Goal: Task Accomplishment & Management: Manage account settings

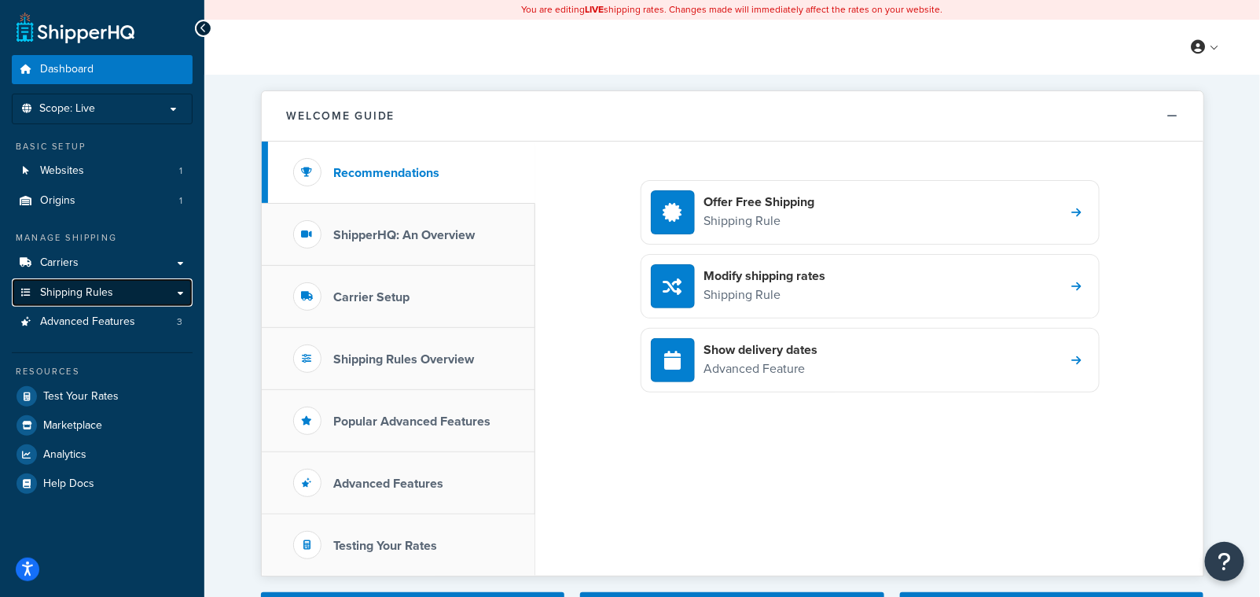
click at [81, 298] on span "Shipping Rules" at bounding box center [76, 292] width 73 height 13
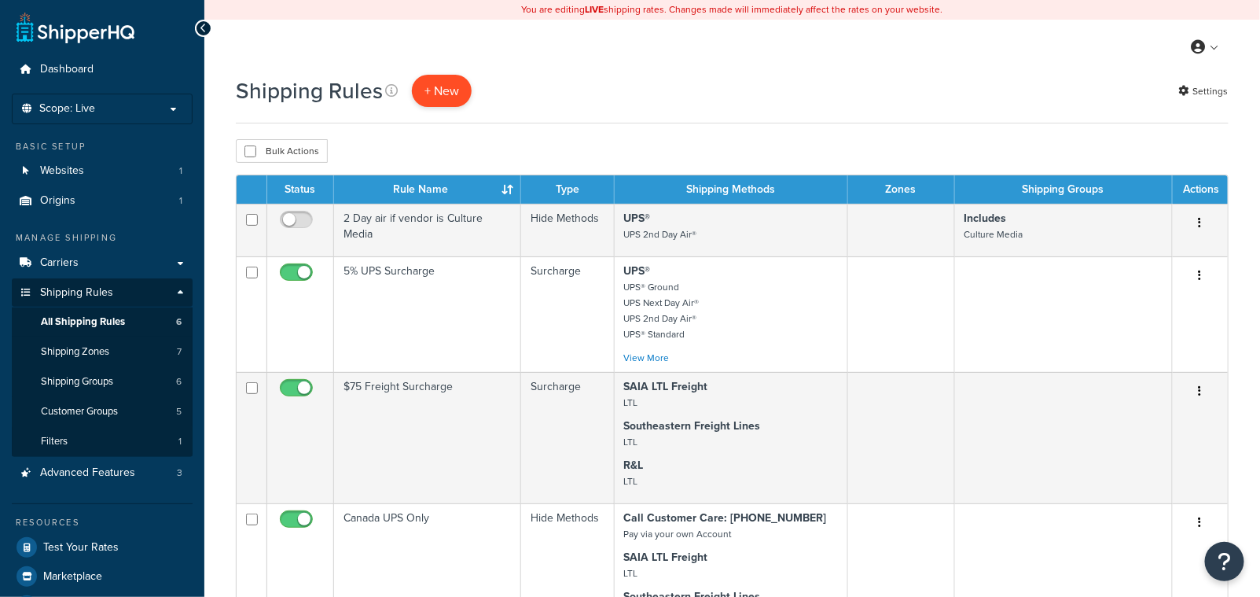
click at [441, 89] on p "+ New" at bounding box center [442, 91] width 60 height 32
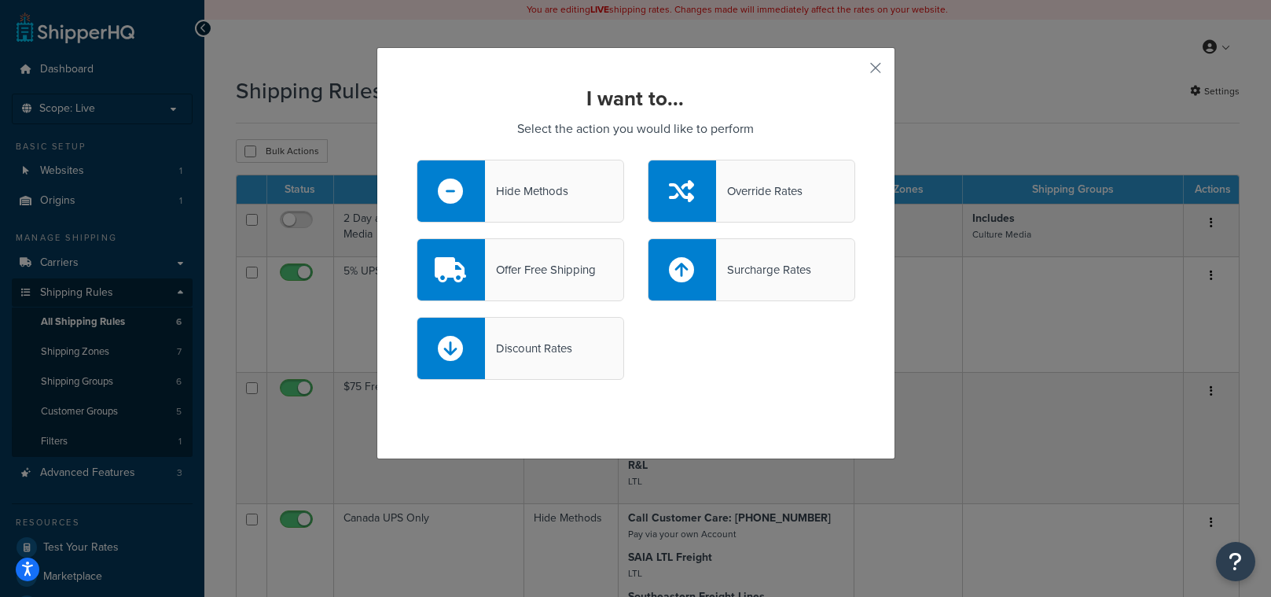
click at [497, 203] on div "Hide Methods" at bounding box center [520, 191] width 207 height 63
click at [0, 0] on input "Hide Methods" at bounding box center [0, 0] width 0 height 0
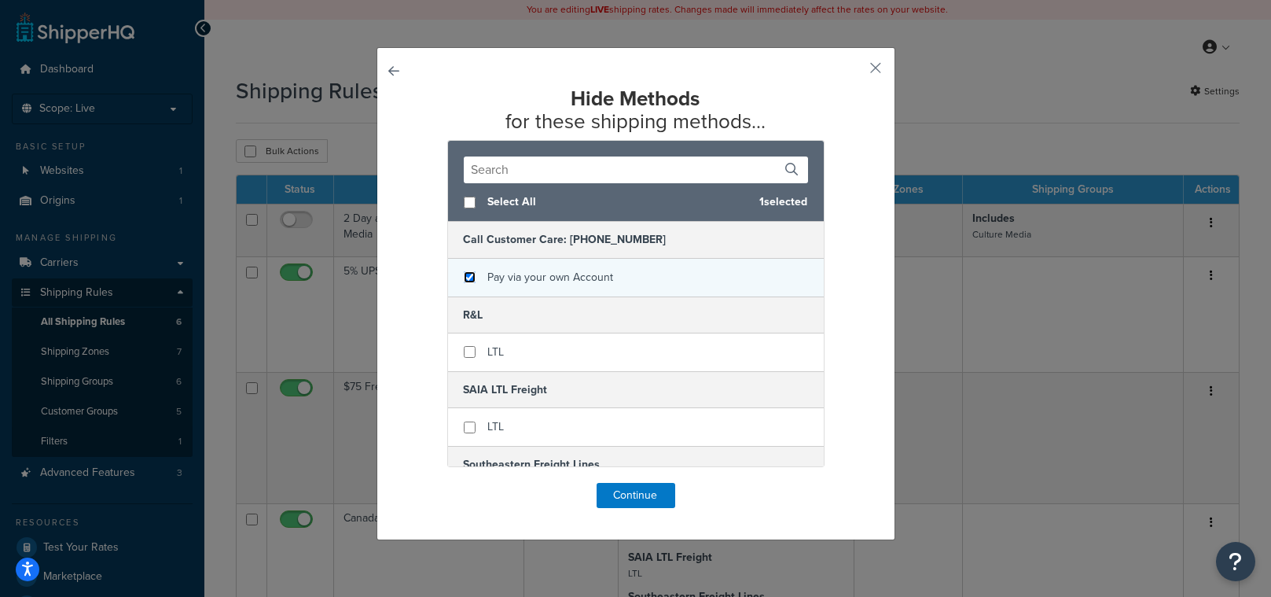
click at [464, 281] on input "checkbox" at bounding box center [470, 277] width 12 height 12
checkbox input "true"
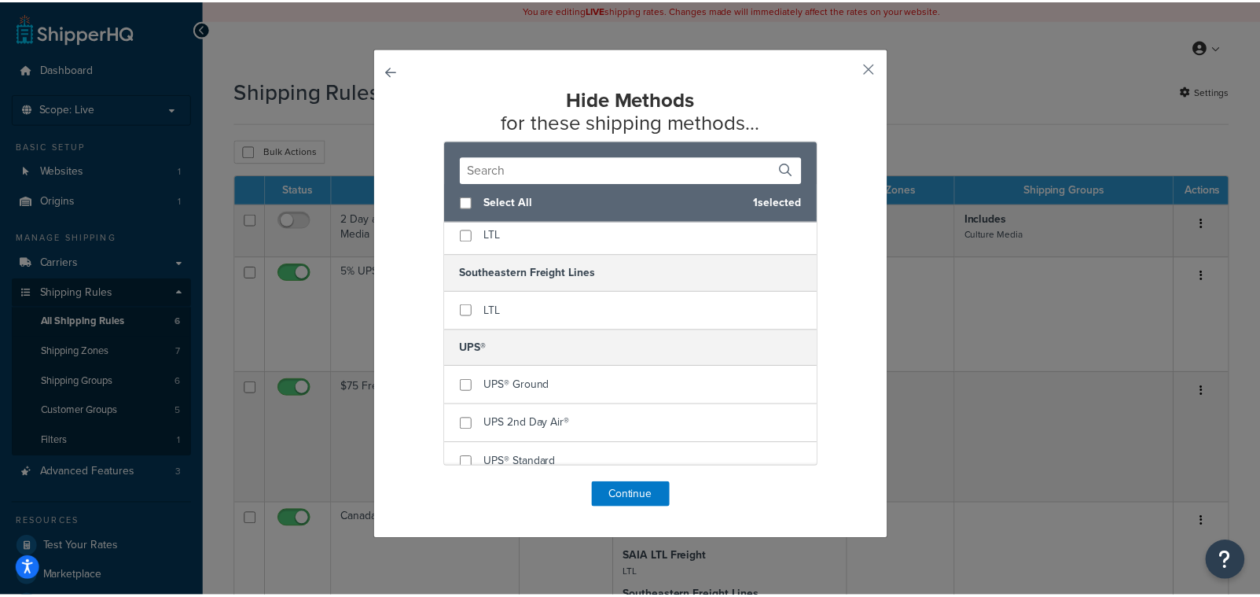
scroll to position [204, 0]
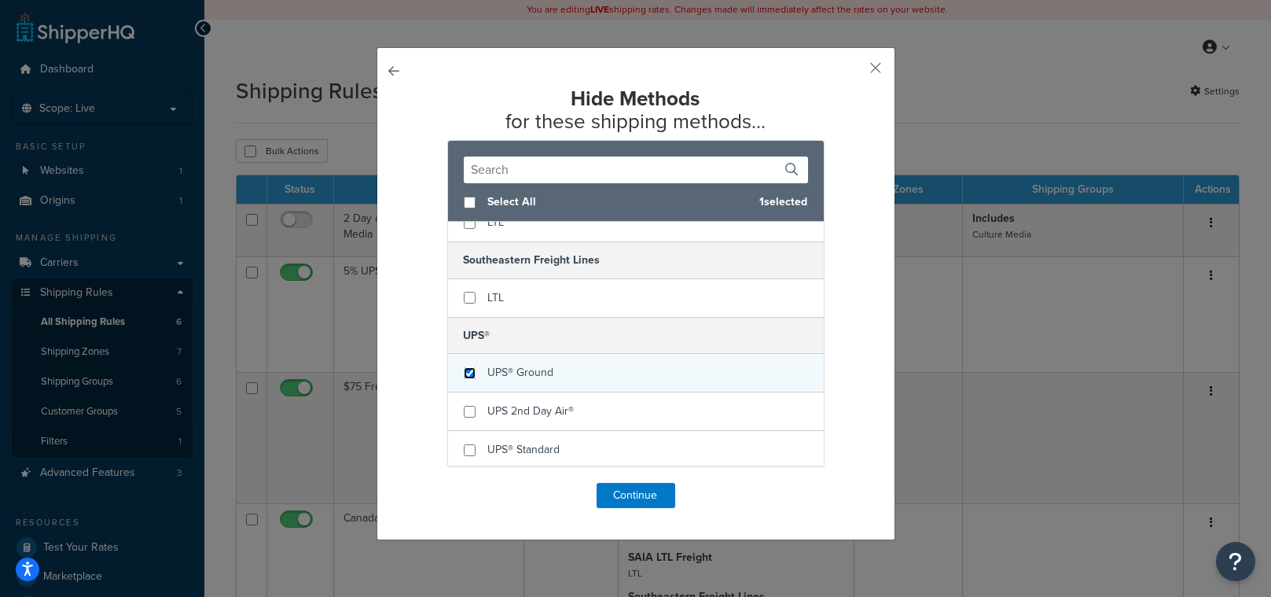
click at [466, 371] on input "checkbox" at bounding box center [470, 373] width 12 height 12
checkbox input "true"
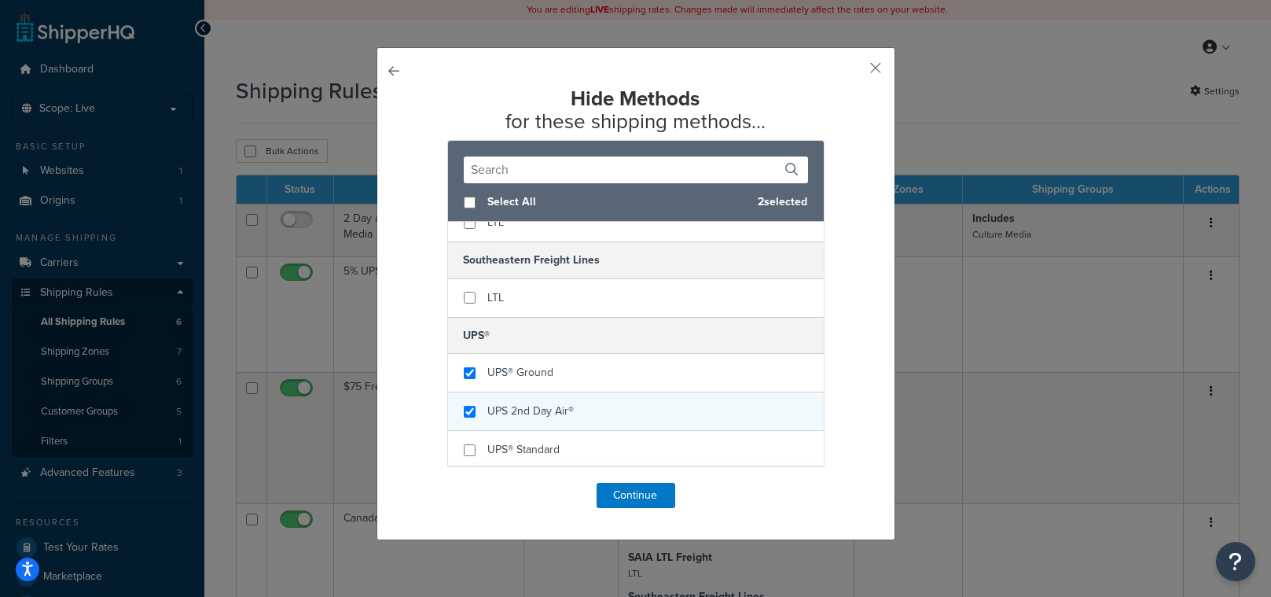
checkbox input "true"
click at [461, 402] on div "UPS 2nd Day Air®" at bounding box center [636, 411] width 376 height 39
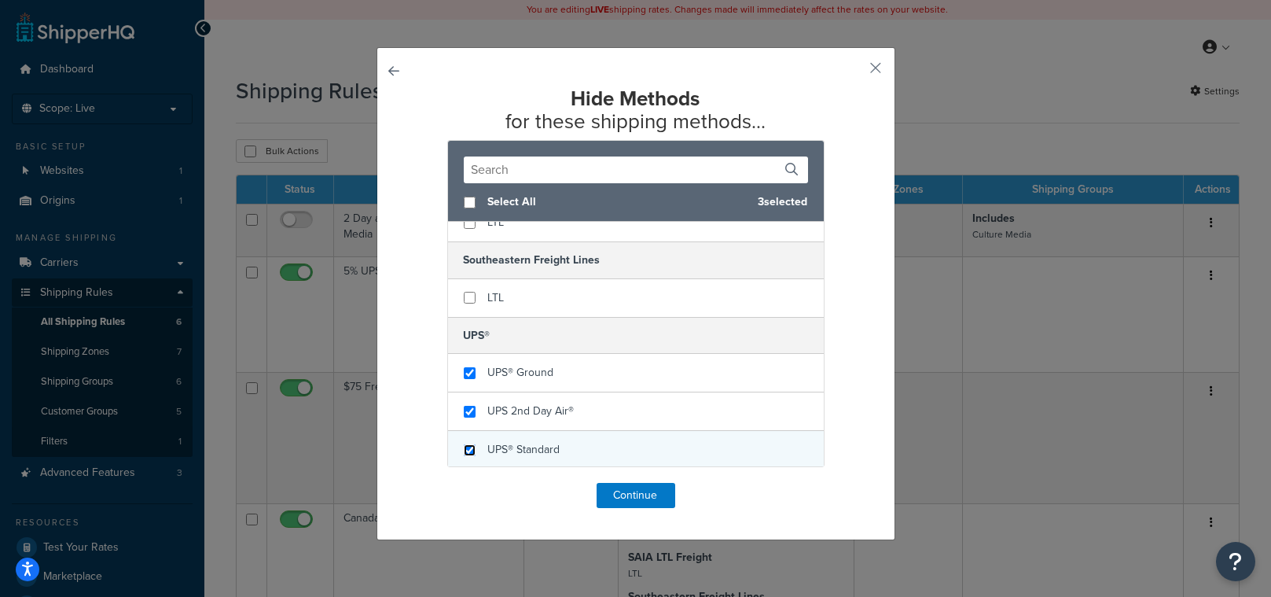
click at [464, 453] on input "checkbox" at bounding box center [470, 450] width 12 height 12
checkbox input "true"
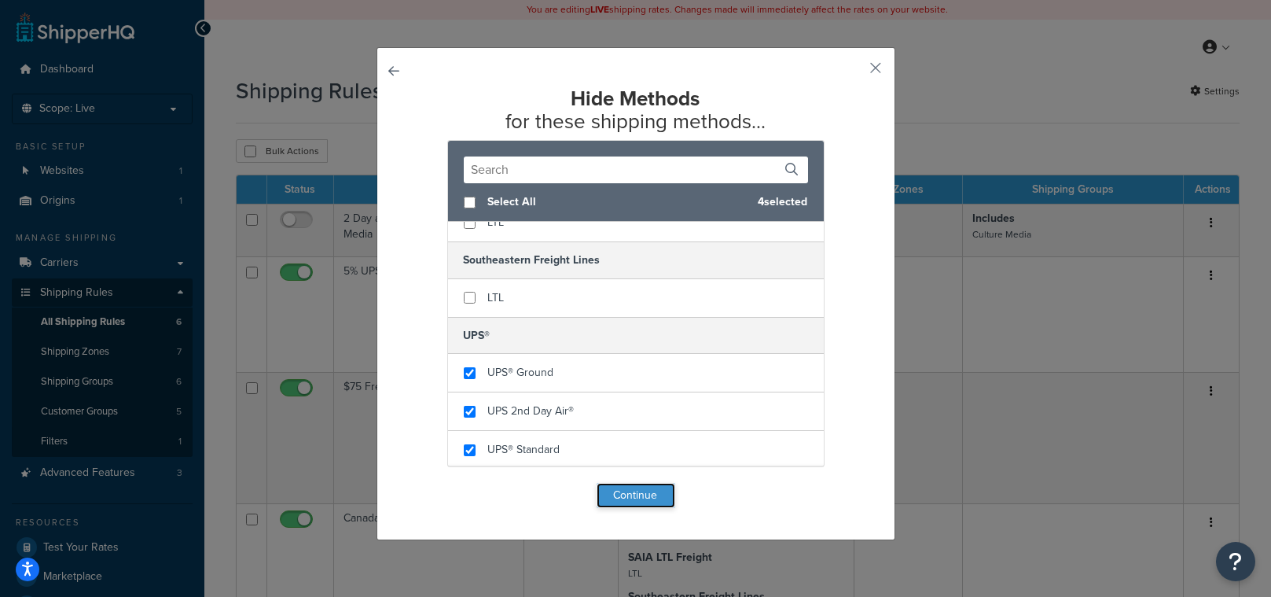
click at [620, 498] on button "Continue" at bounding box center [636, 495] width 79 height 25
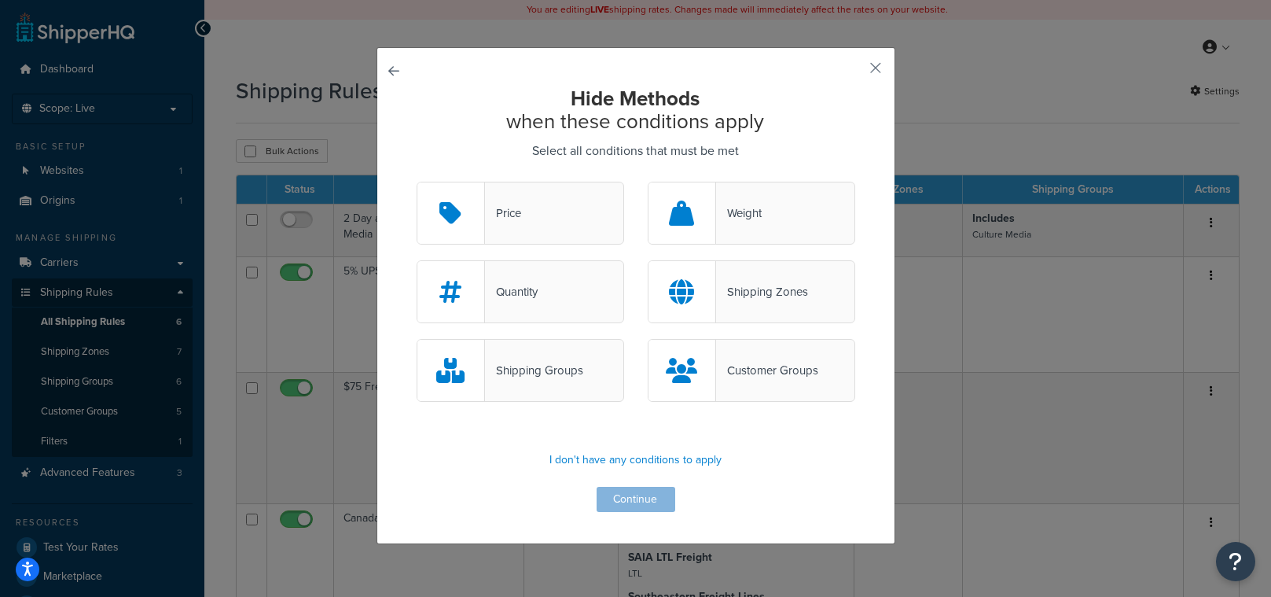
click at [556, 373] on div "Shipping Groups" at bounding box center [534, 370] width 98 height 22
click at [0, 0] on input "Shipping Groups" at bounding box center [0, 0] width 0 height 0
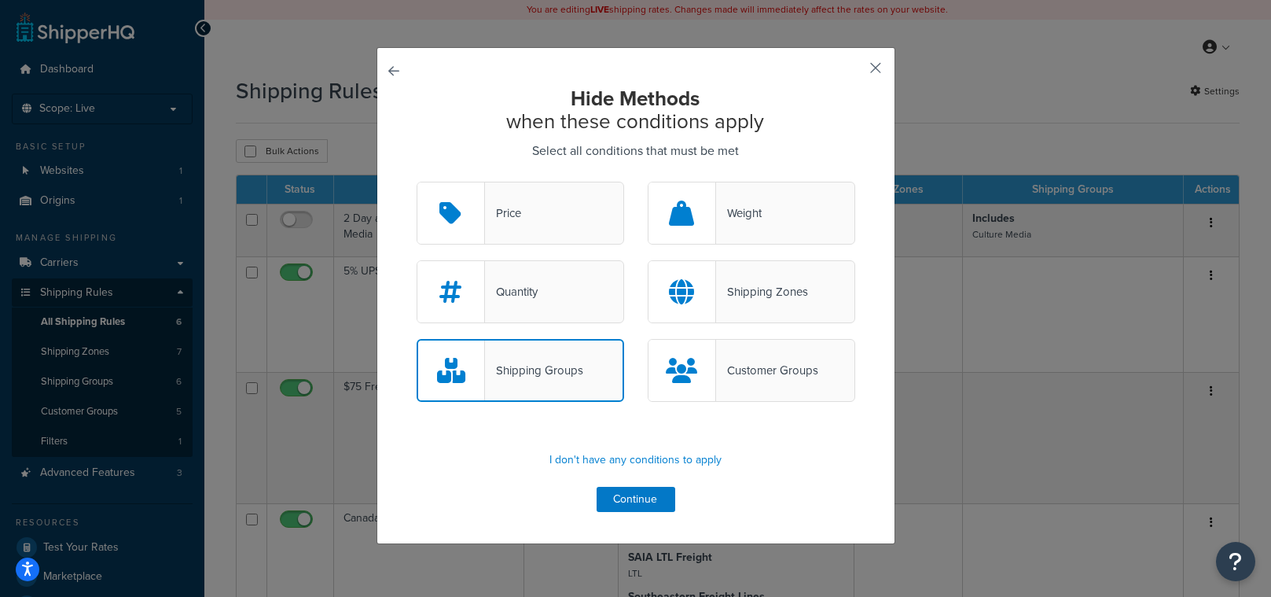
click at [855, 72] on button "button" at bounding box center [853, 74] width 4 height 4
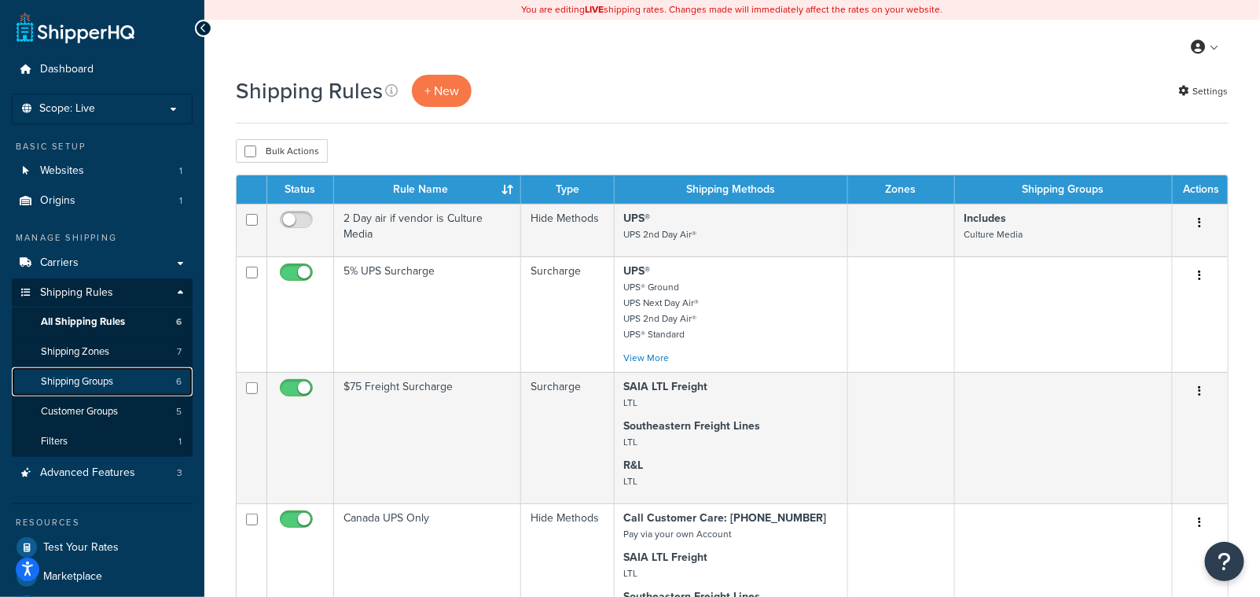
click at [106, 384] on span "Shipping Groups" at bounding box center [77, 381] width 72 height 13
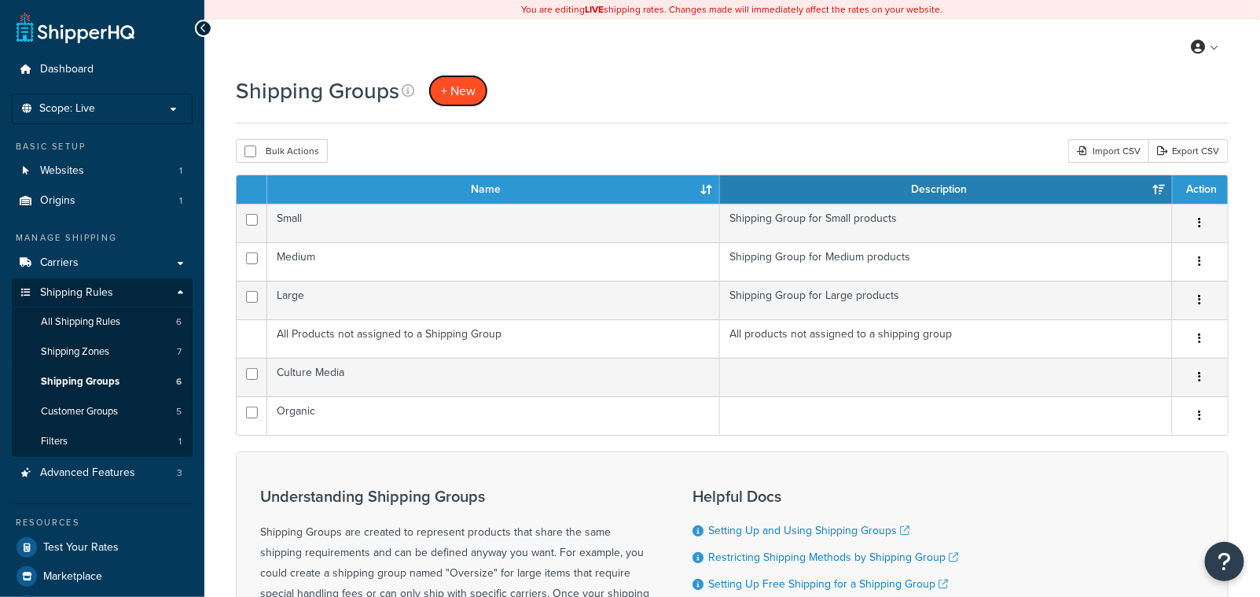
click at [457, 97] on span "+ New" at bounding box center [458, 91] width 35 height 18
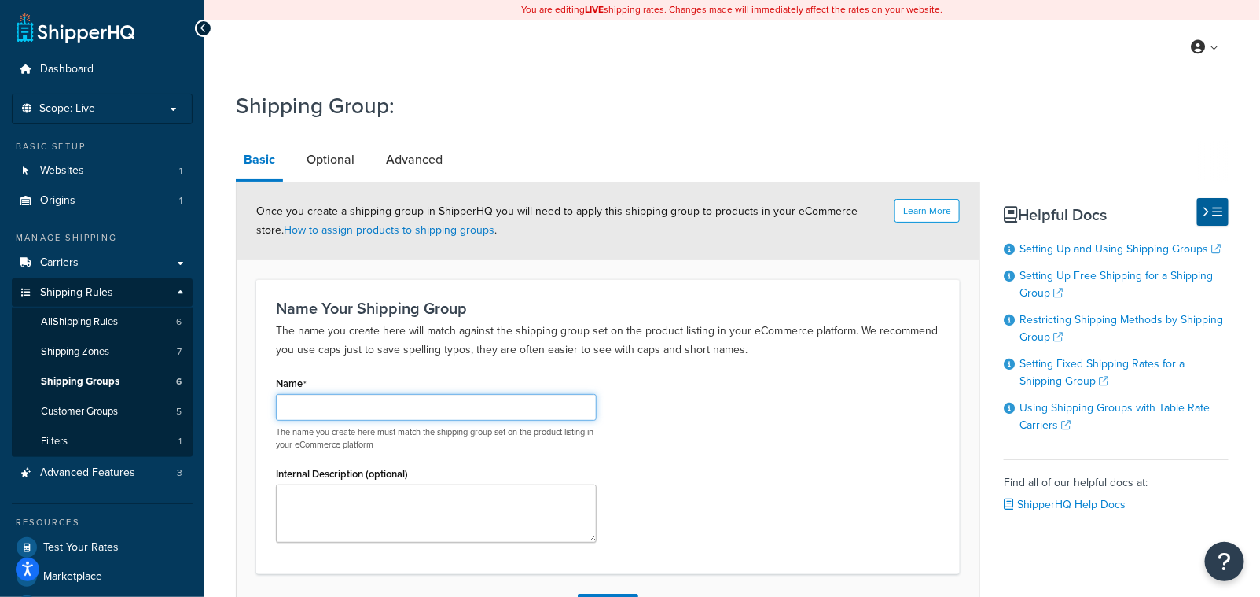
click at [354, 406] on input "Name" at bounding box center [436, 407] width 321 height 27
type input "Freight Products"
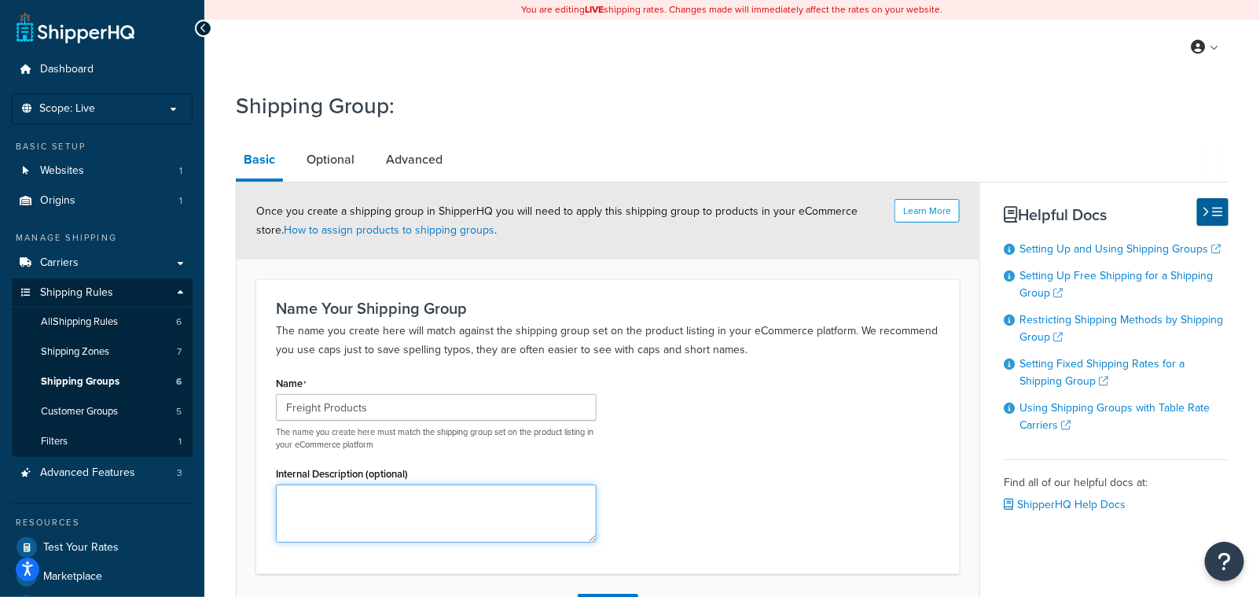
click at [399, 503] on textarea "Internal Description (optional)" at bounding box center [436, 513] width 321 height 58
type textarea "Products that always ship freight"
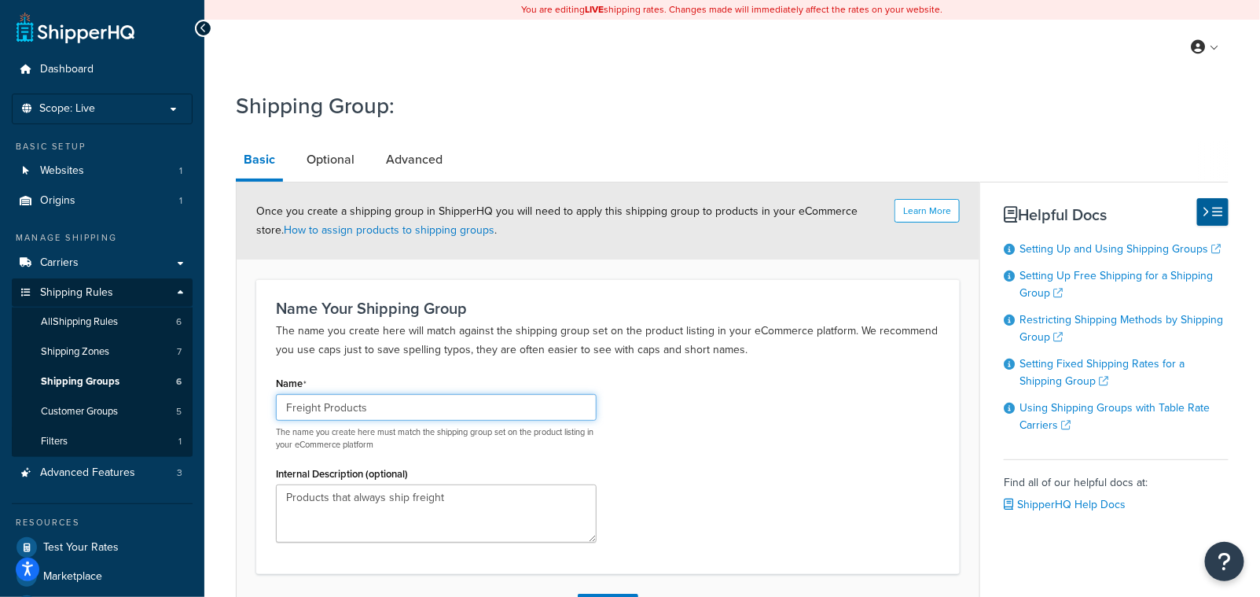
click at [387, 410] on input "Freight Products" at bounding box center [436, 407] width 321 height 27
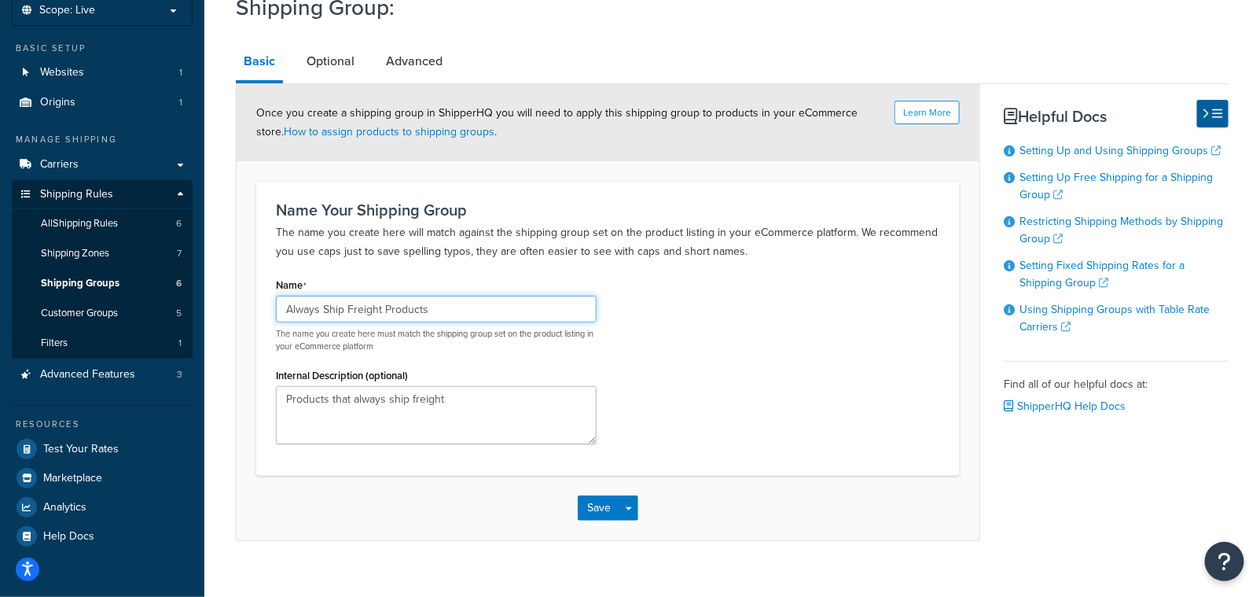
type input "Always Ship Freight Products"
click at [644, 488] on div "Save Save Dropdown Save and Edit Save and Duplicate Save and Create New" at bounding box center [608, 508] width 743 height 64
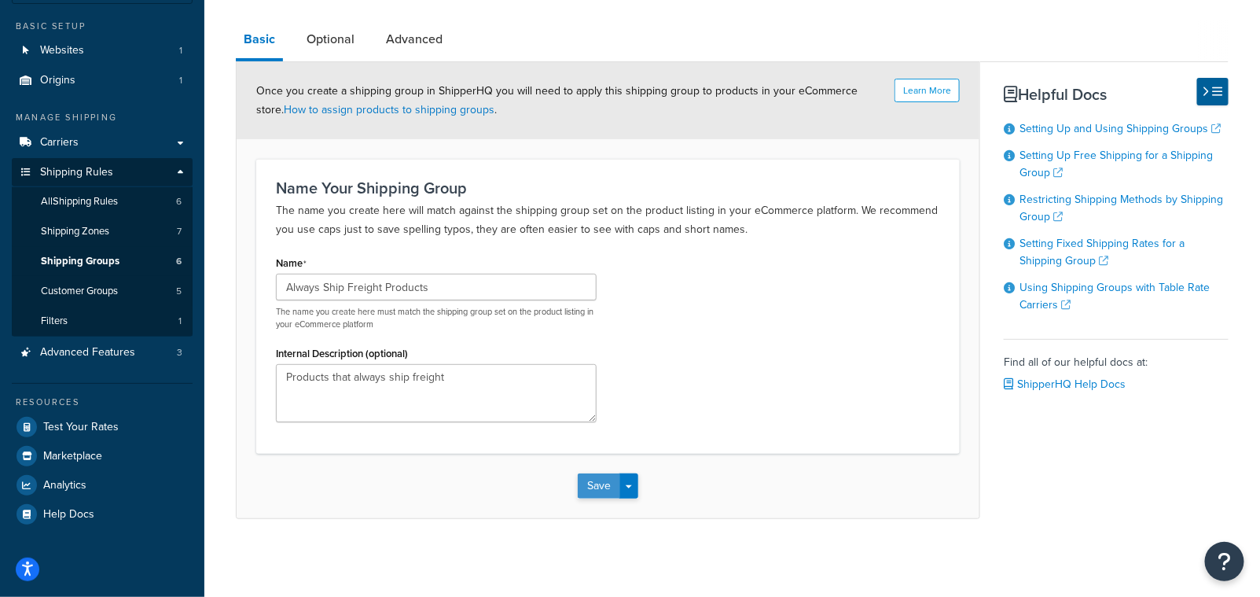
click at [593, 482] on button "Save" at bounding box center [599, 485] width 42 height 25
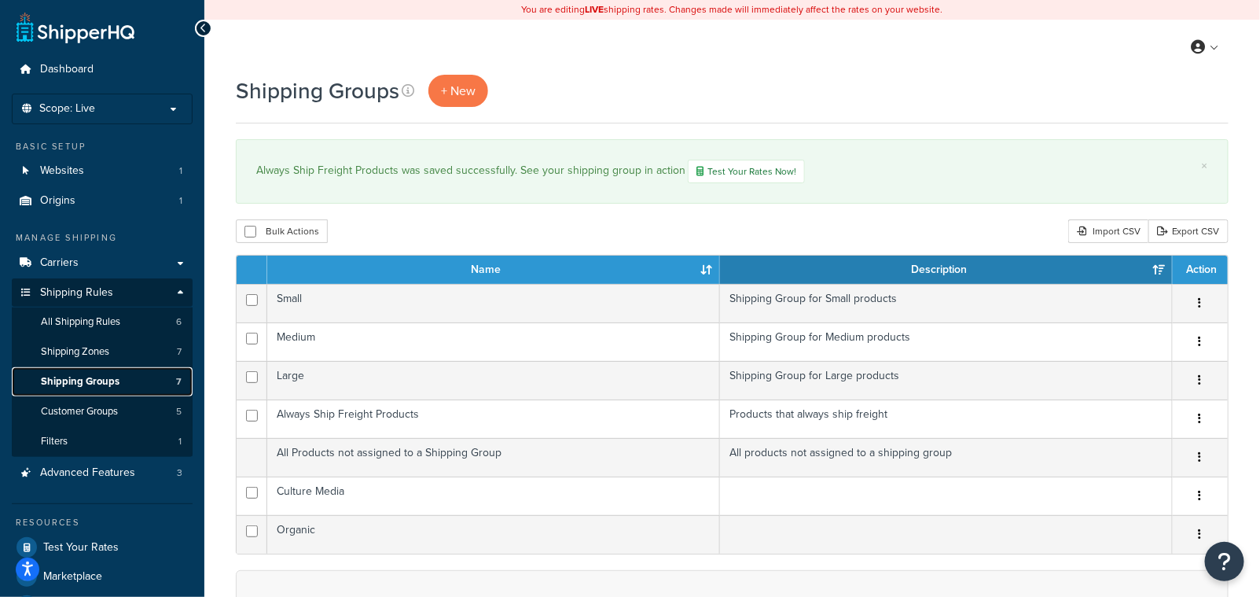
click at [101, 382] on span "Shipping Groups" at bounding box center [80, 381] width 79 height 13
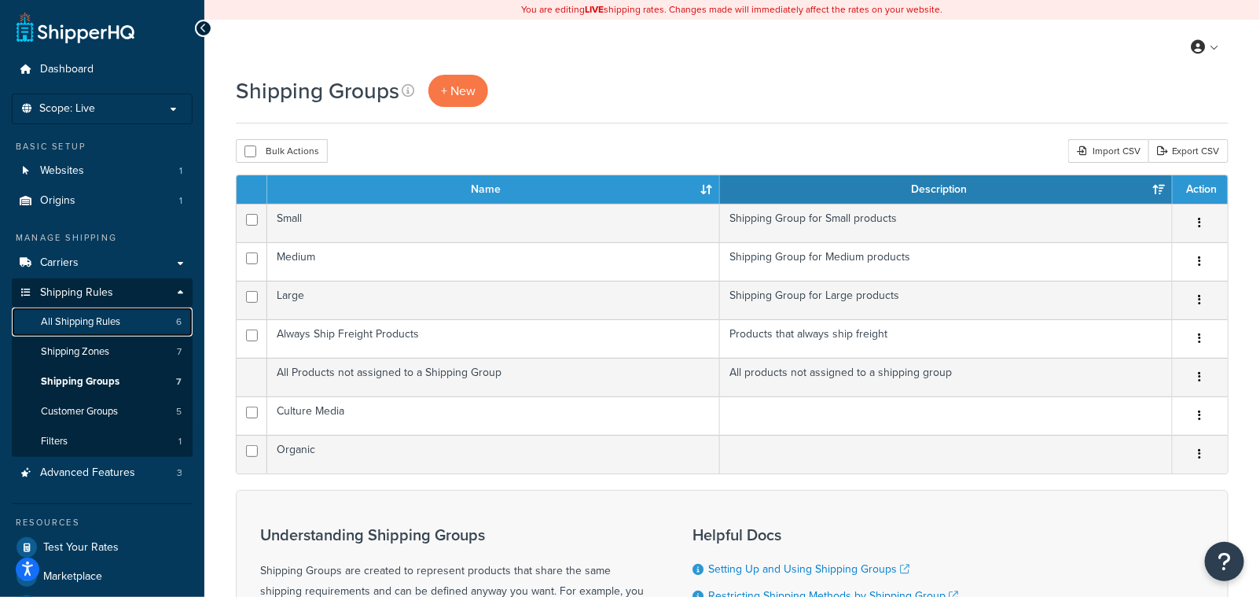
click at [119, 323] on span "All Shipping Rules" at bounding box center [80, 321] width 79 height 13
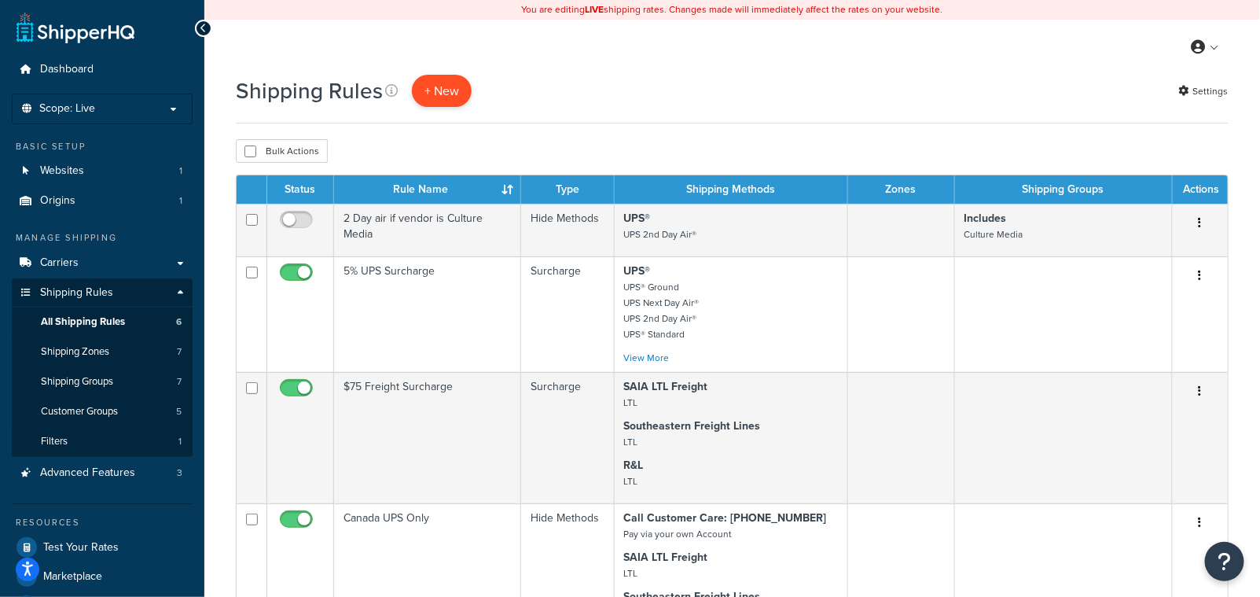
click at [451, 93] on p "+ New" at bounding box center [442, 91] width 60 height 32
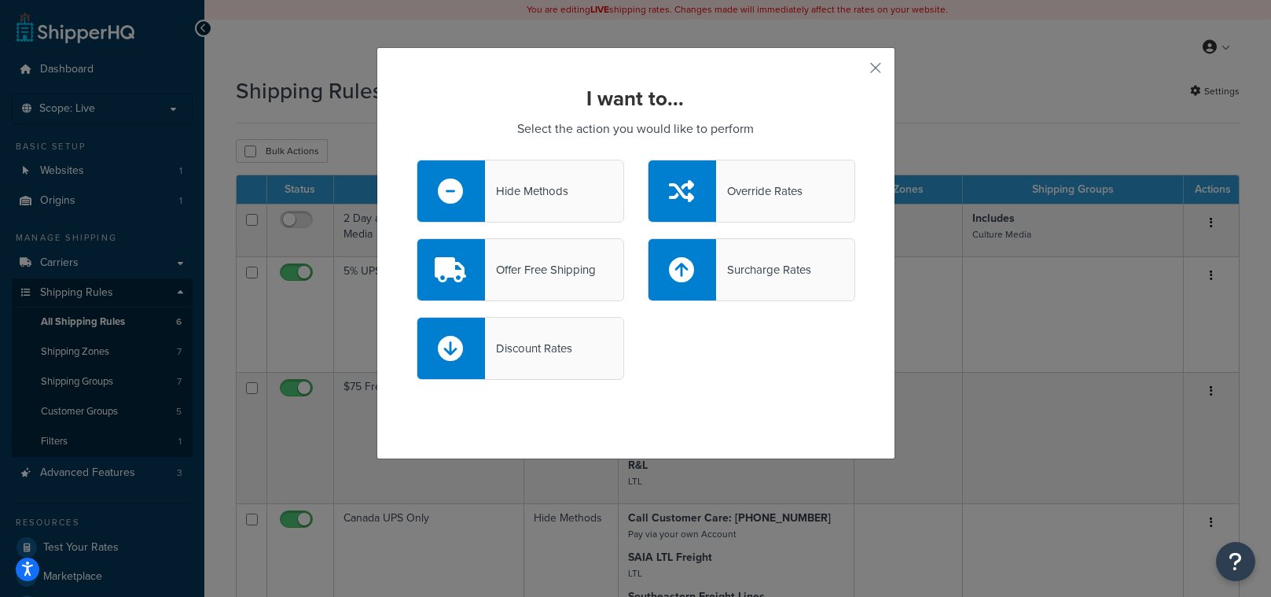
click at [533, 196] on div "Hide Methods" at bounding box center [526, 191] width 83 height 22
click at [0, 0] on input "Hide Methods" at bounding box center [0, 0] width 0 height 0
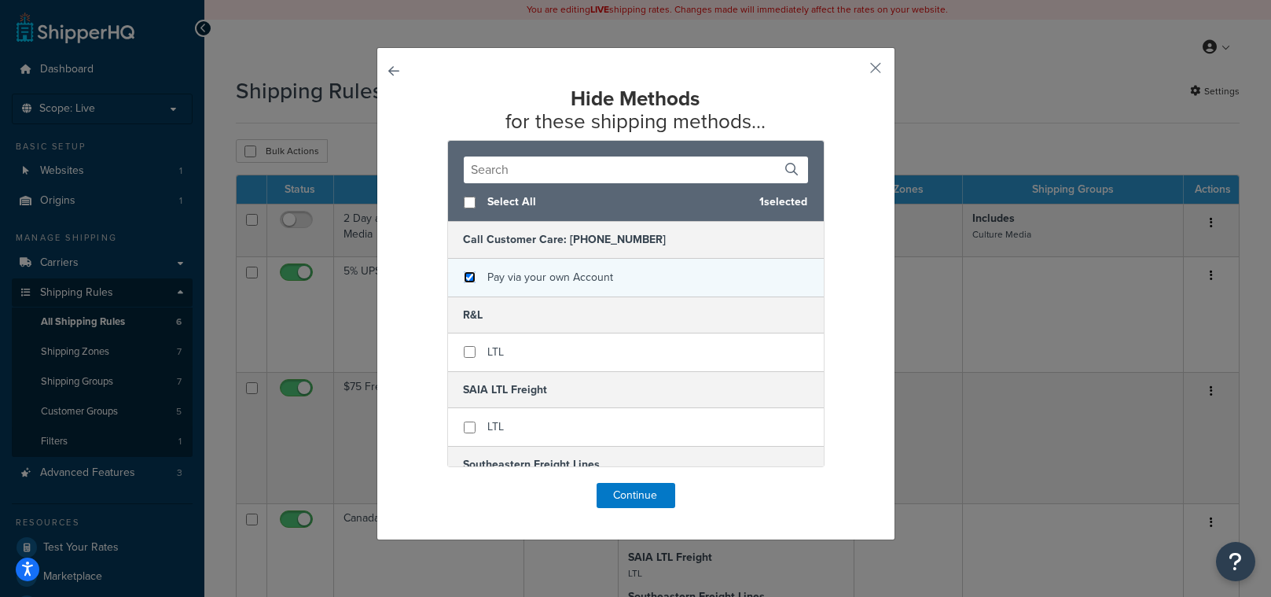
click at [468, 282] on input "checkbox" at bounding box center [470, 277] width 12 height 12
checkbox input "true"
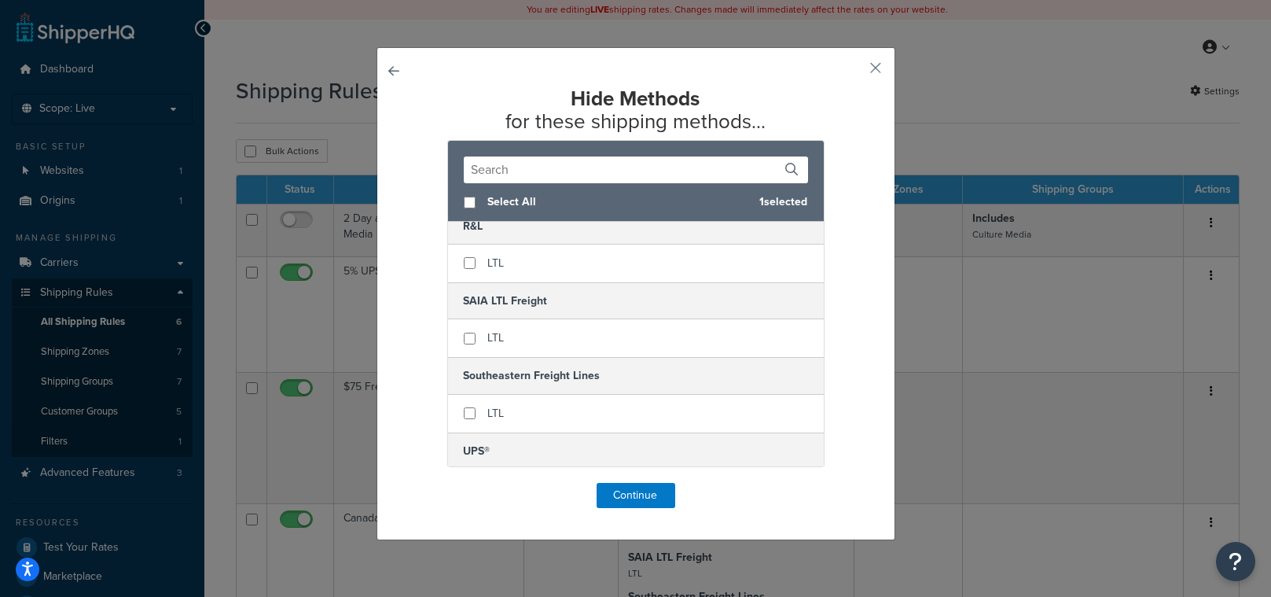
scroll to position [204, 0]
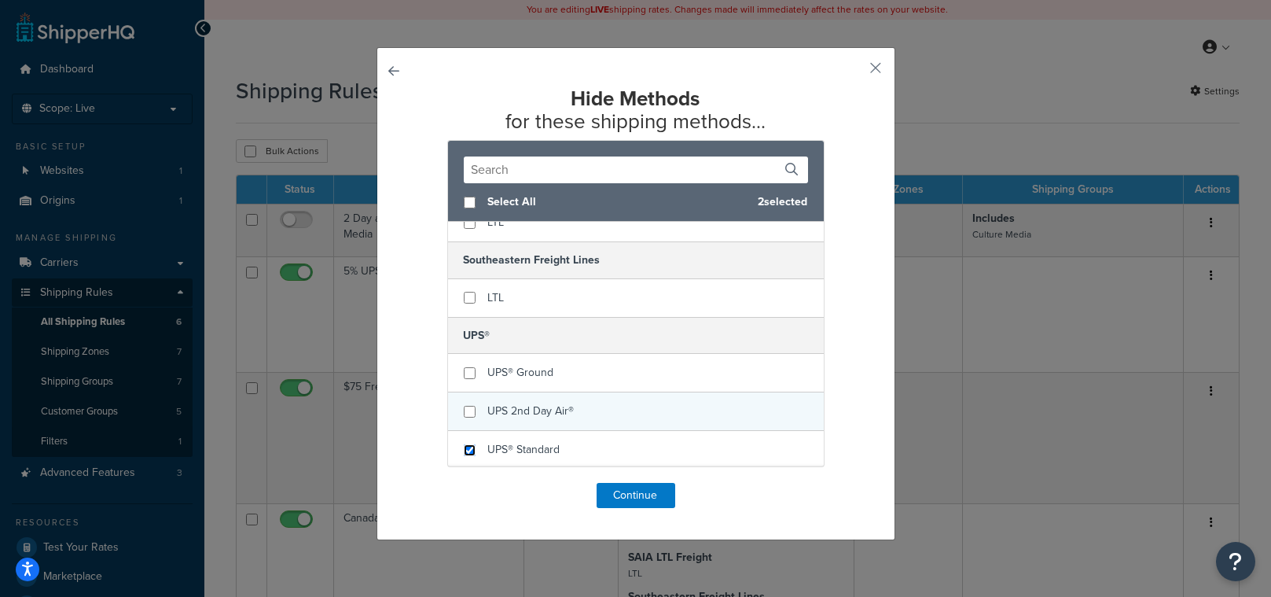
drag, startPoint x: 462, startPoint y: 444, endPoint x: 464, endPoint y: 410, distance: 33.8
click at [464, 444] on input "checkbox" at bounding box center [470, 450] width 12 height 12
checkbox input "true"
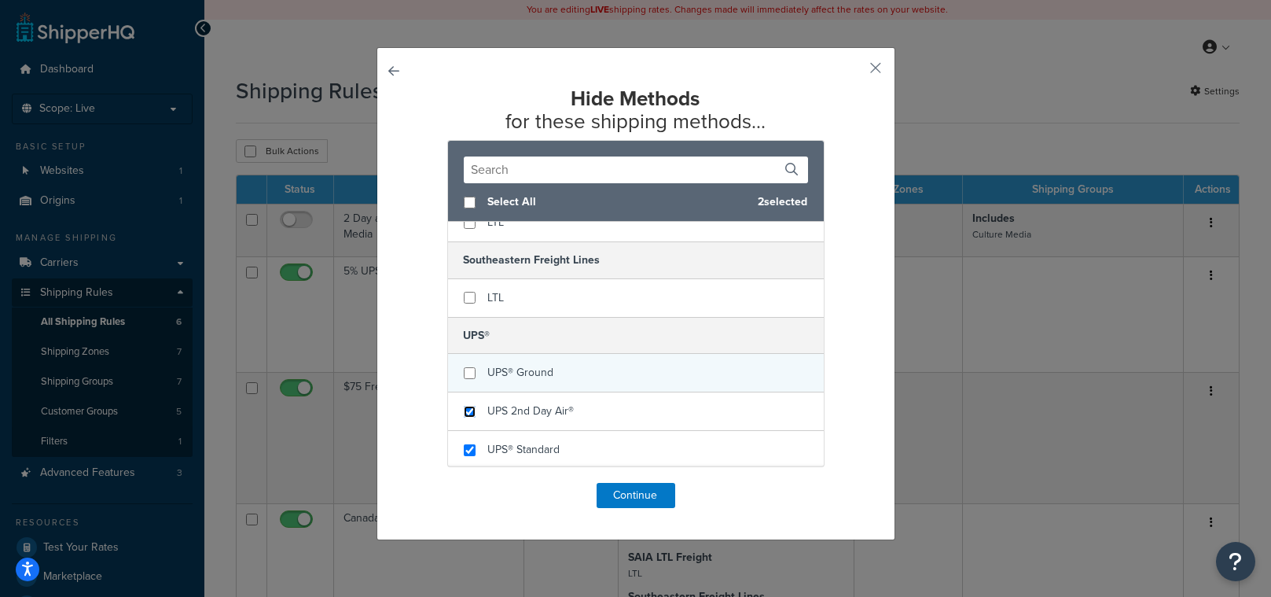
drag, startPoint x: 463, startPoint y: 406, endPoint x: 465, endPoint y: 373, distance: 33.9
click at [464, 398] on div "UPS 2nd Day Air®" at bounding box center [636, 411] width 376 height 39
click at [465, 367] on input "checkbox" at bounding box center [470, 373] width 12 height 12
checkbox input "true"
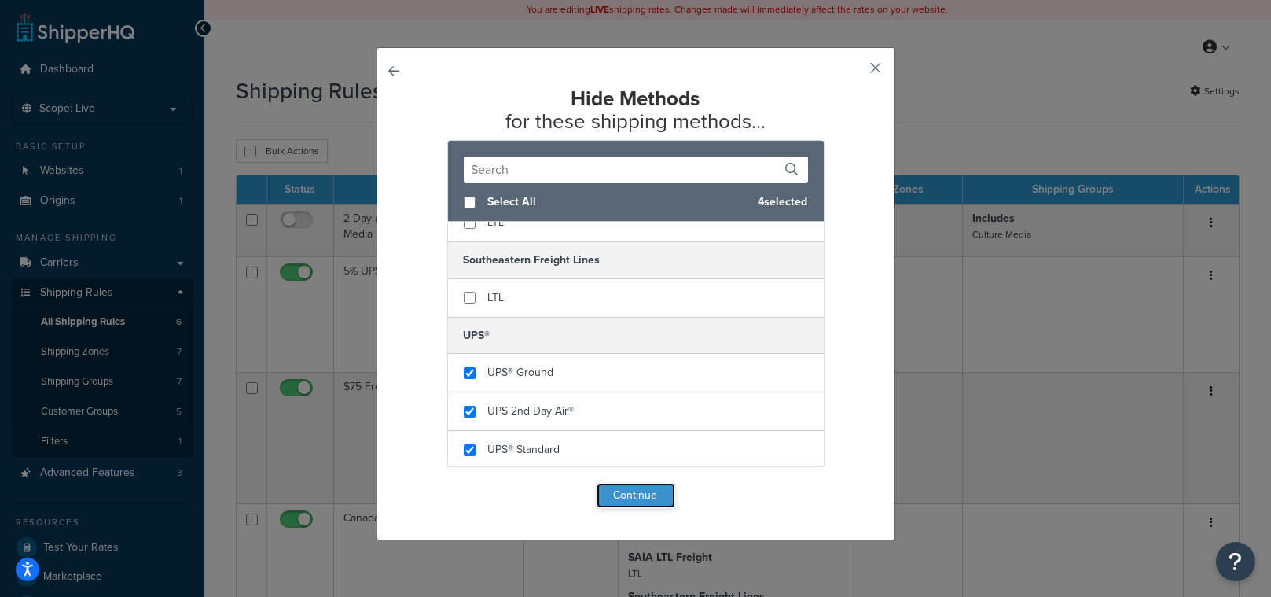
click at [609, 488] on button "Continue" at bounding box center [636, 495] width 79 height 25
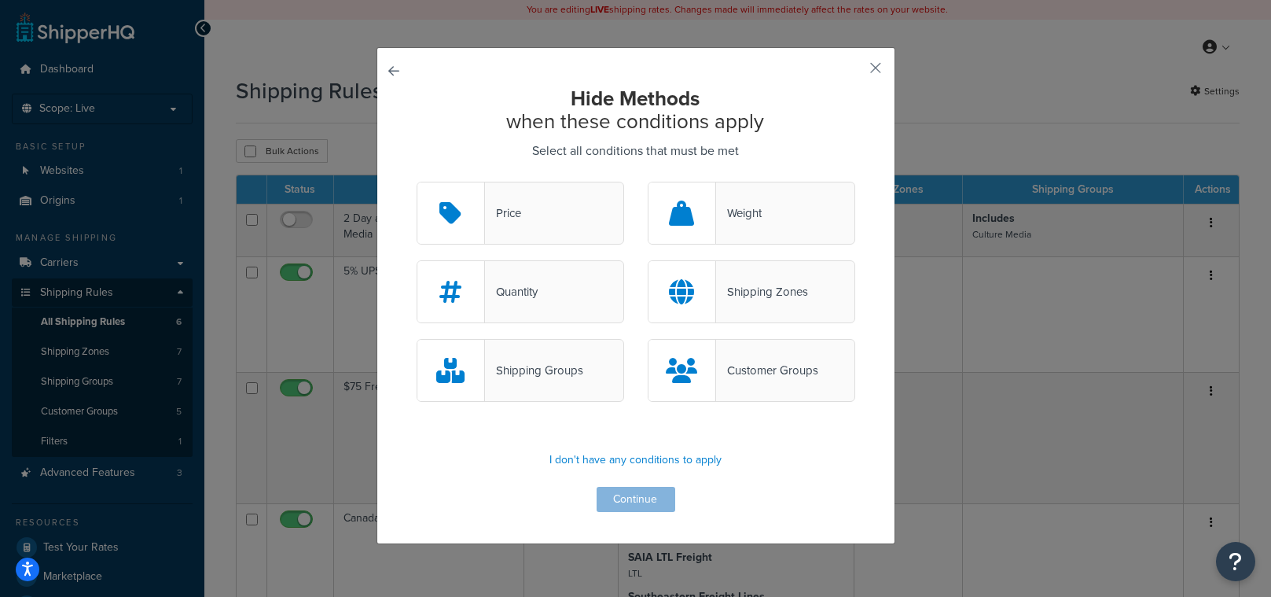
click at [551, 371] on div "Shipping Groups" at bounding box center [534, 370] width 98 height 22
click at [0, 0] on input "Shipping Groups" at bounding box center [0, 0] width 0 height 0
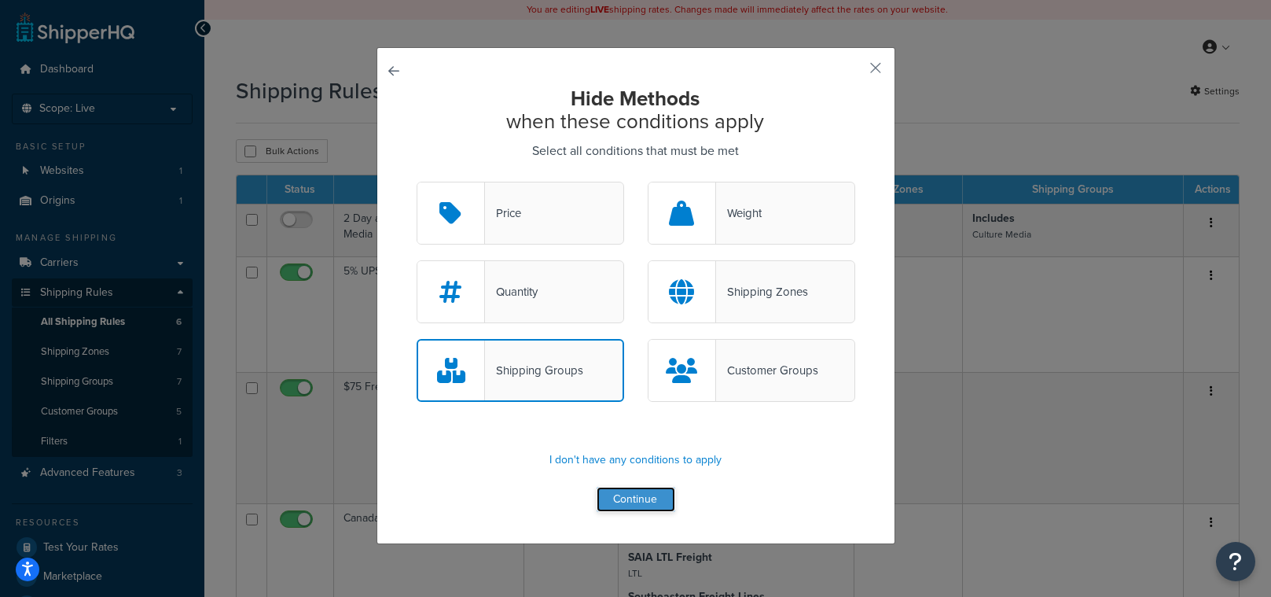
click at [626, 502] on button "Continue" at bounding box center [636, 499] width 79 height 25
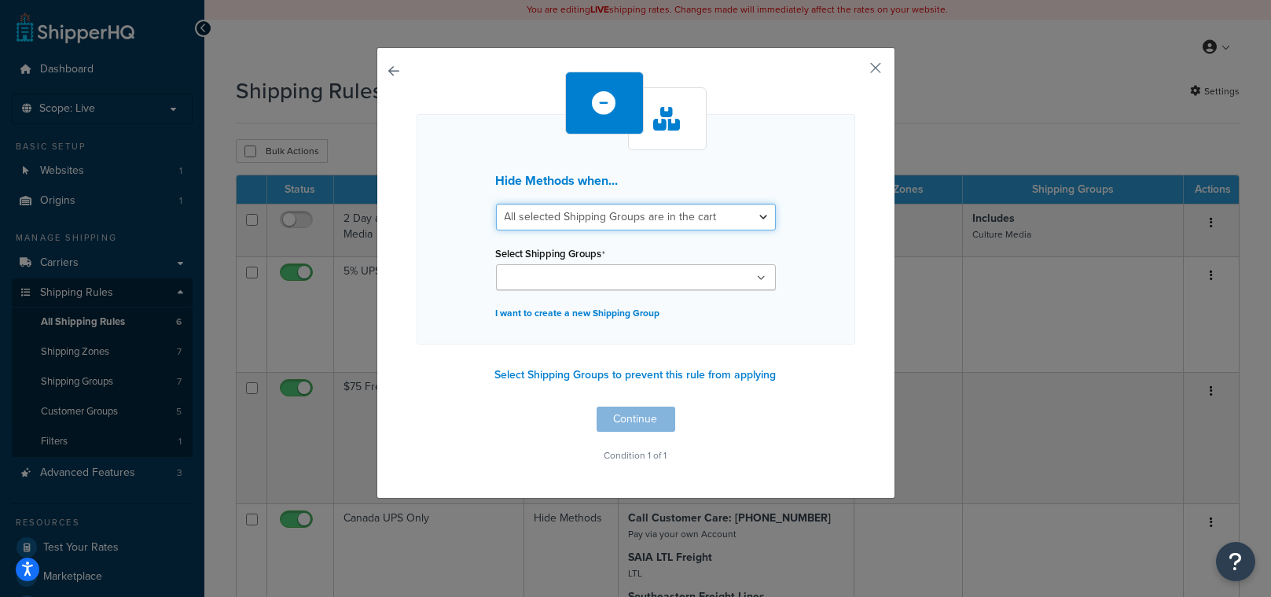
click at [575, 219] on select "All selected Shipping Groups are in the cart Any selected Shipping Groups are i…" at bounding box center [636, 217] width 280 height 27
select select "any"
click at [496, 204] on select "All selected Shipping Groups are in the cart Any selected Shipping Groups are i…" at bounding box center [636, 217] width 280 height 27
click at [575, 280] on input "Select Shipping Groups" at bounding box center [570, 278] width 139 height 17
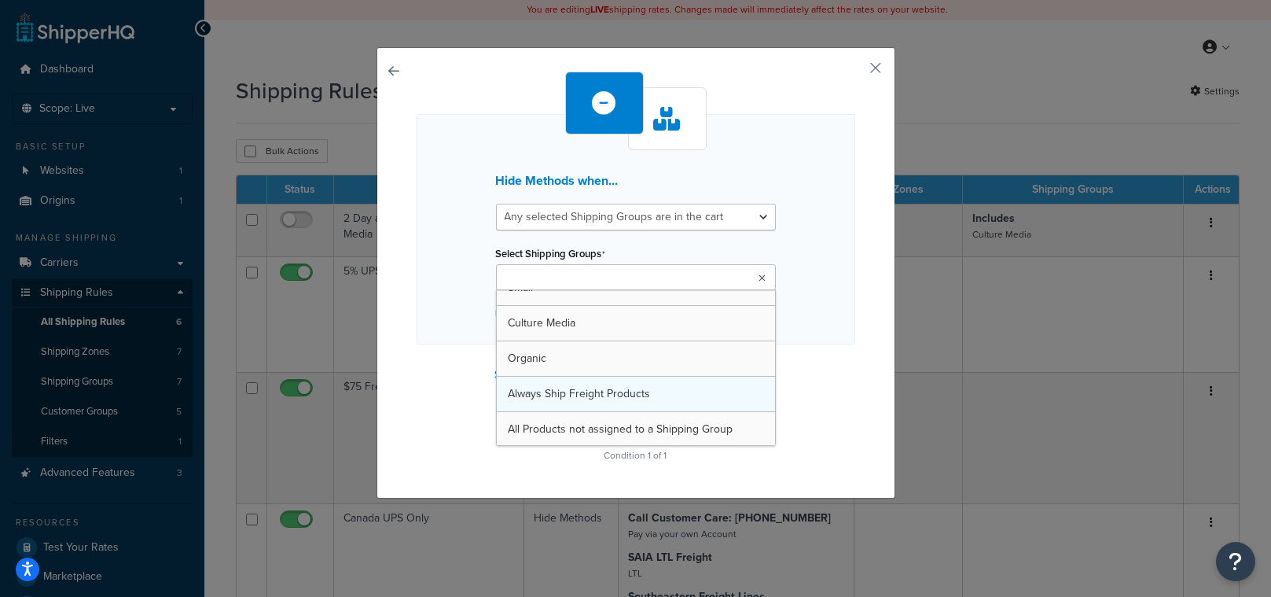
scroll to position [54, 0]
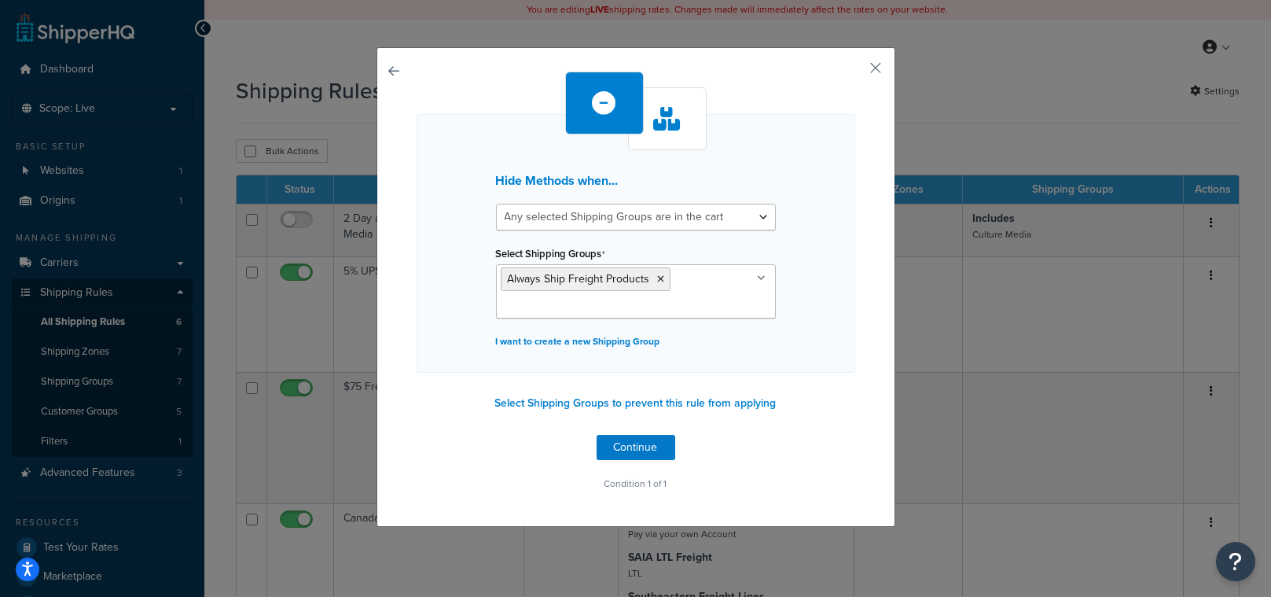
click at [870, 386] on div "Hide Methods when... All selected Shipping Groups are in the cart Any selected …" at bounding box center [635, 286] width 519 height 479
click at [620, 446] on button "Continue" at bounding box center [636, 447] width 79 height 25
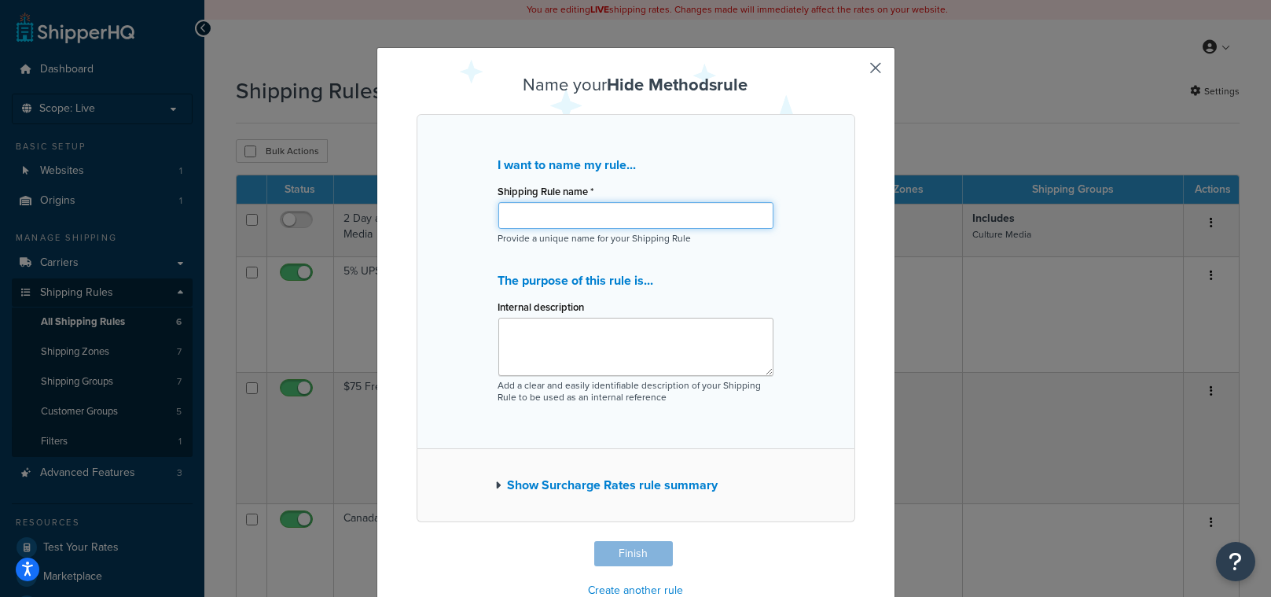
click at [524, 217] on input "Shipping Rule name *" at bounding box center [635, 215] width 275 height 27
type input "Always Ship Freight"
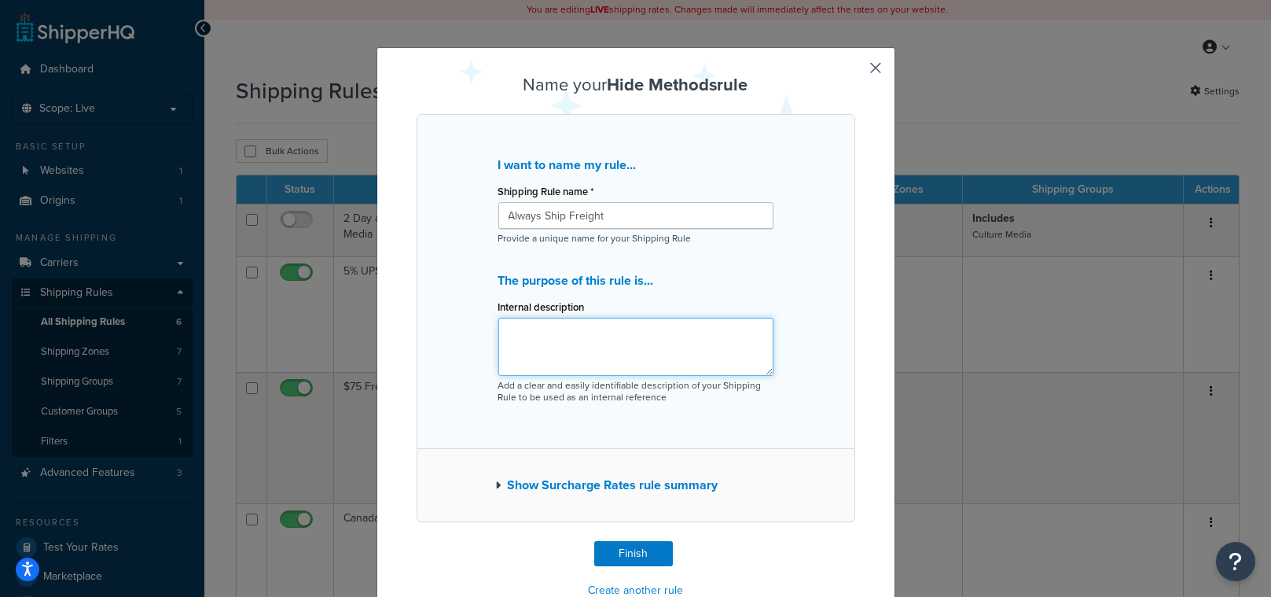
click at [523, 342] on textarea "Internal description" at bounding box center [635, 347] width 275 height 58
type textarea "if this product is in the cart, always ship freight"
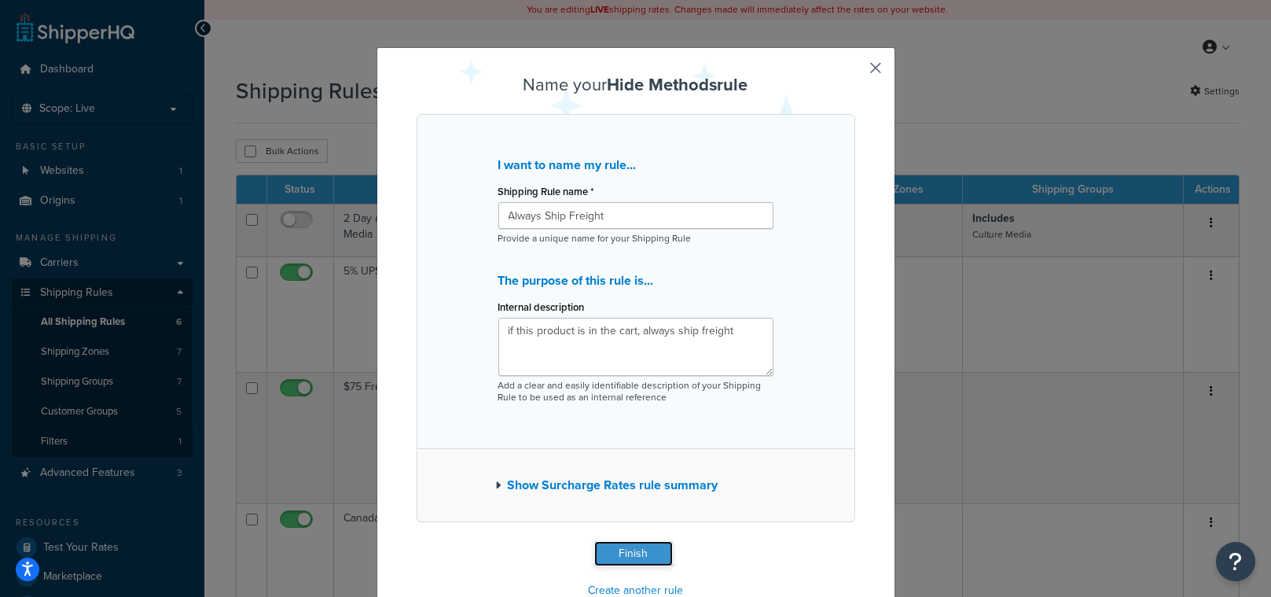
click at [629, 554] on button "Finish" at bounding box center [633, 553] width 79 height 25
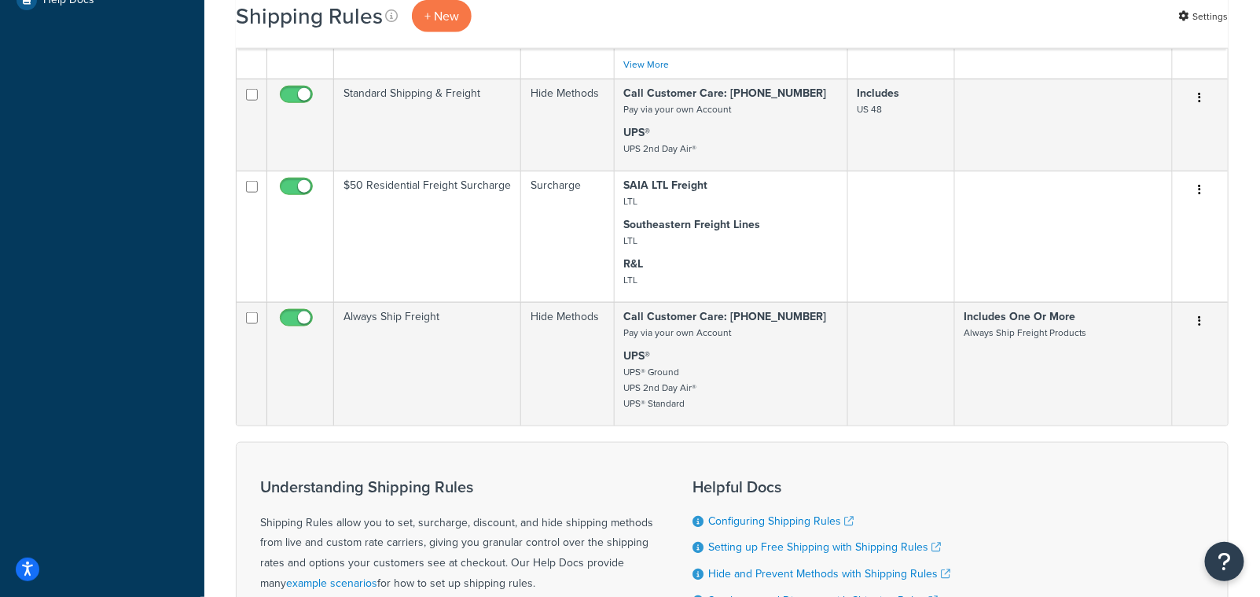
scroll to position [630, 0]
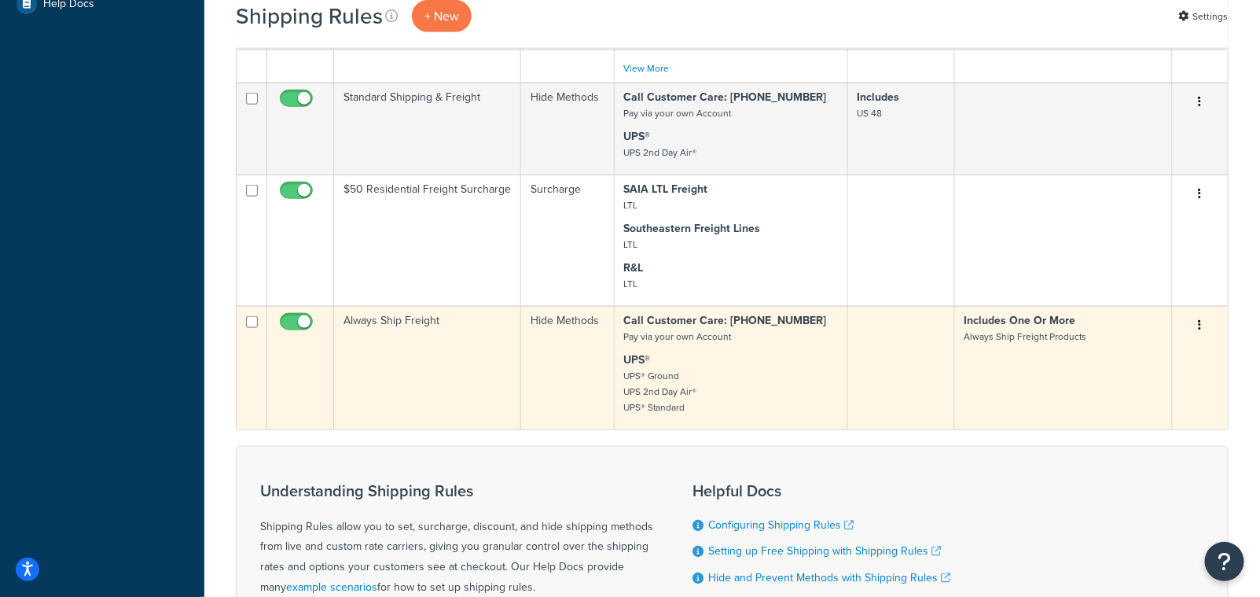
click at [1198, 336] on button "button" at bounding box center [1200, 325] width 22 height 25
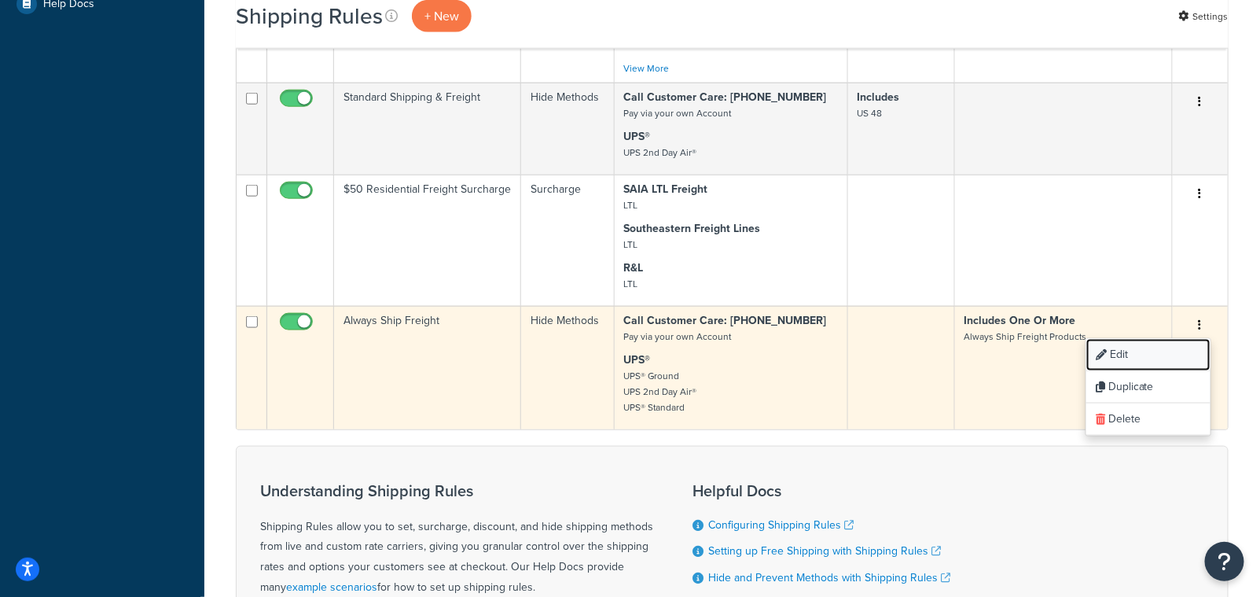
click at [1143, 361] on link "Edit" at bounding box center [1148, 355] width 124 height 32
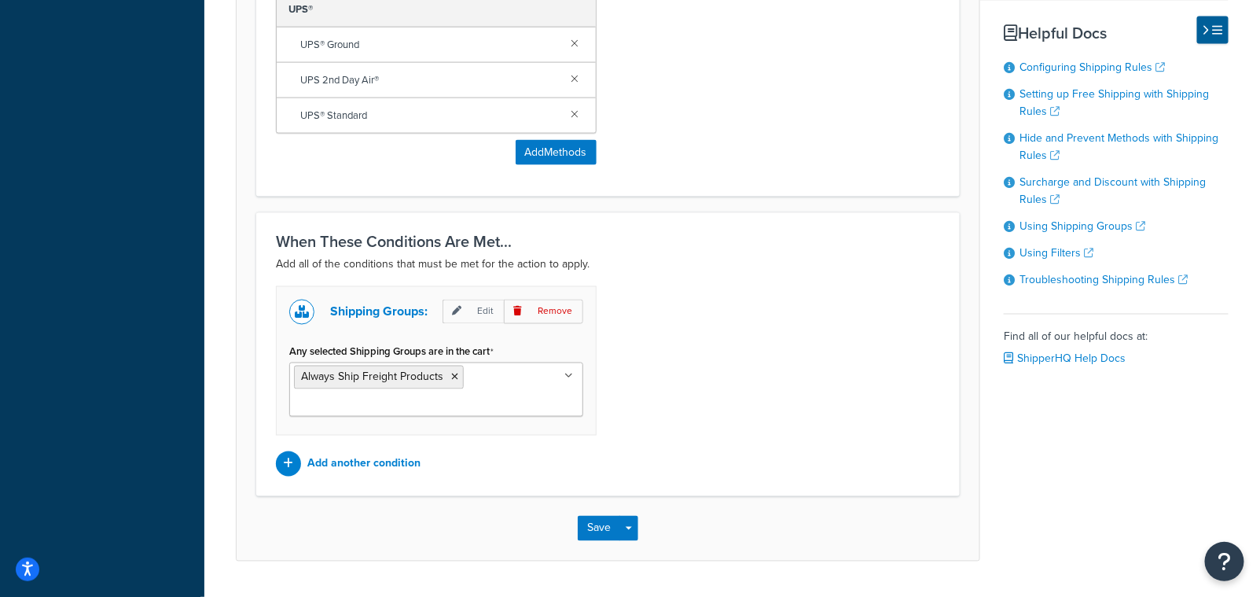
scroll to position [892, 0]
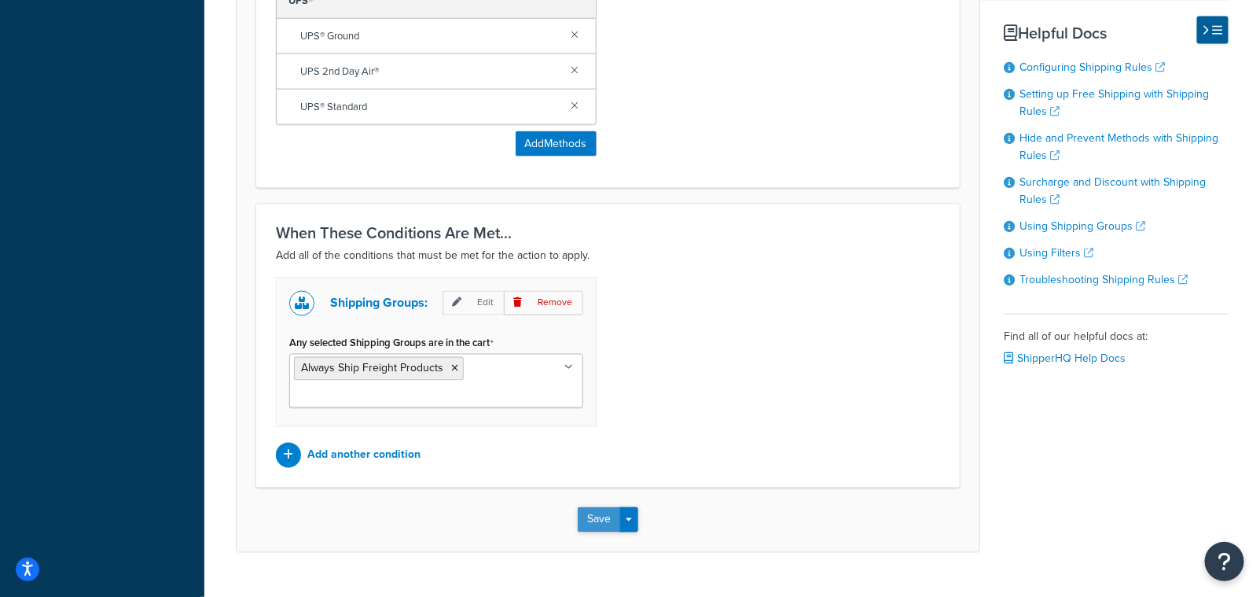
click at [592, 516] on button "Save" at bounding box center [599, 519] width 42 height 25
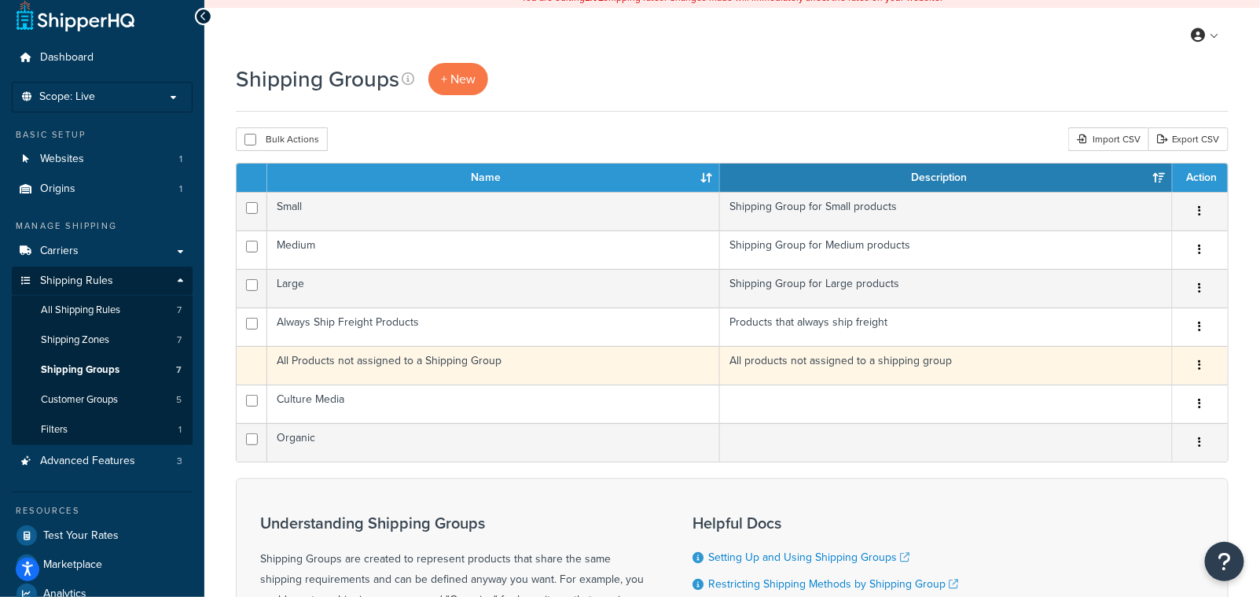
scroll to position [24, 0]
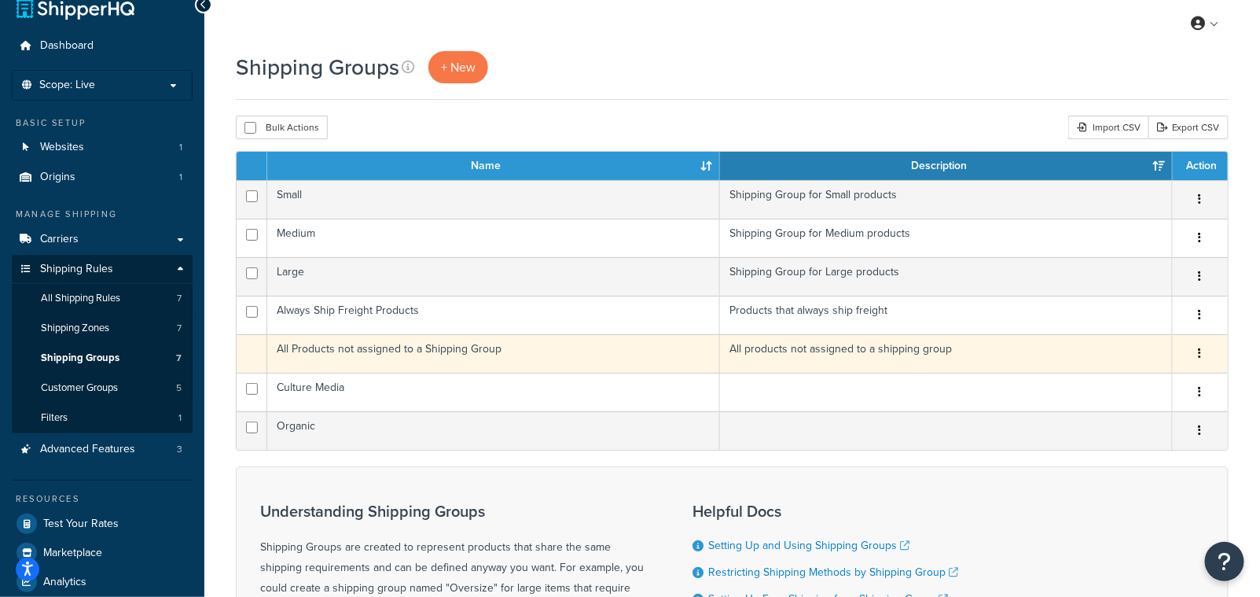
click at [1219, 344] on td "Duplicate" at bounding box center [1200, 353] width 55 height 39
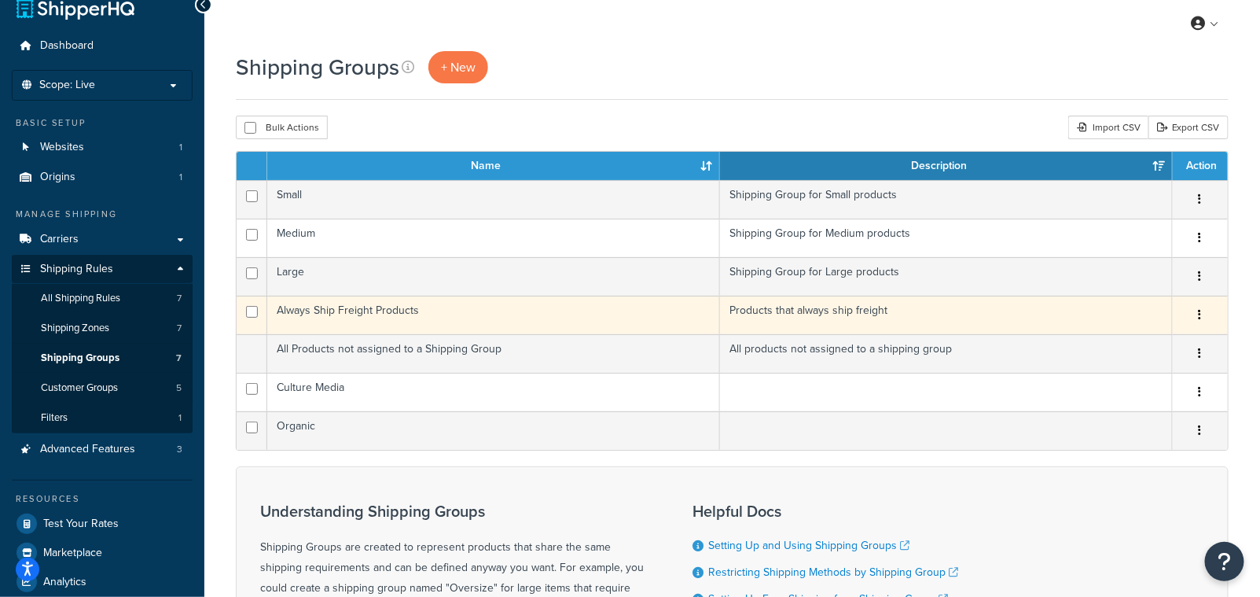
click at [1213, 312] on div "Edit Duplicate Delete" at bounding box center [1200, 315] width 36 height 25
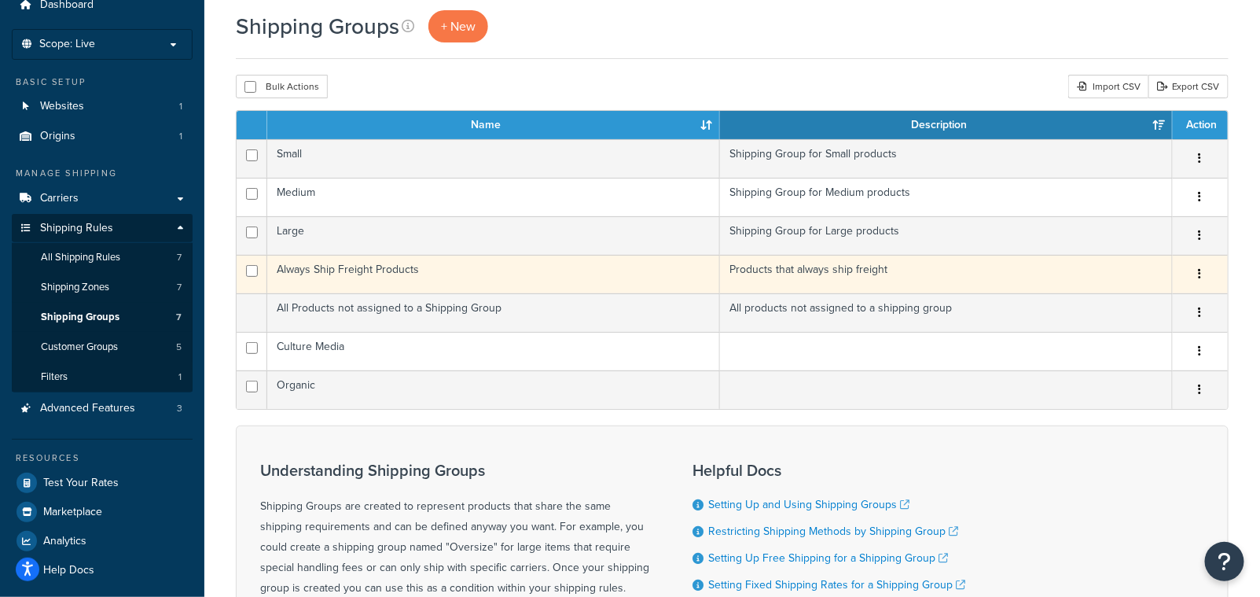
click at [1199, 314] on tbody "Small Shipping Group for Small products Edit Duplicate Delete Medium Shipping G…" at bounding box center [732, 274] width 991 height 270
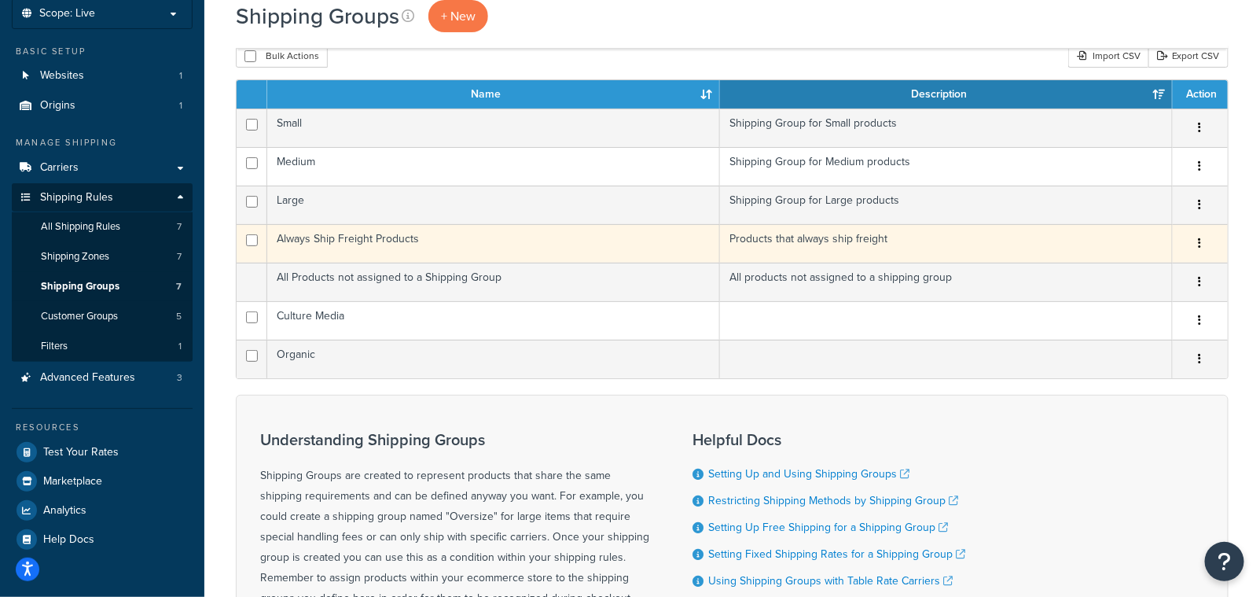
click at [1202, 242] on button "button" at bounding box center [1200, 243] width 22 height 25
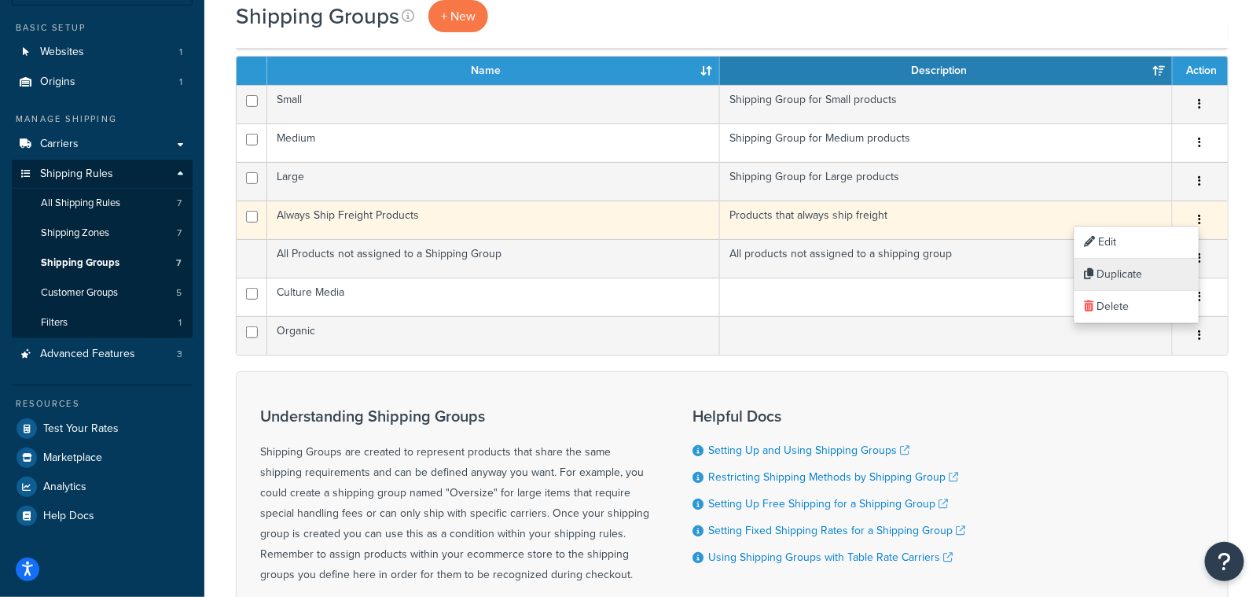
scroll to position [142, 0]
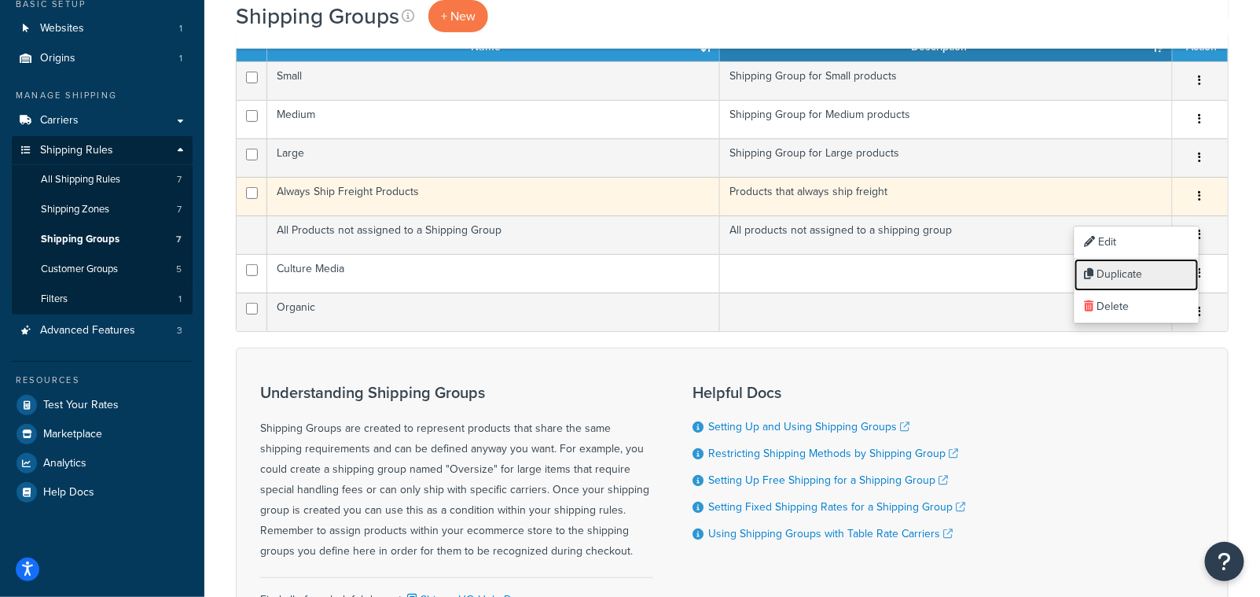
click at [1120, 259] on link "Duplicate" at bounding box center [1136, 275] width 124 height 32
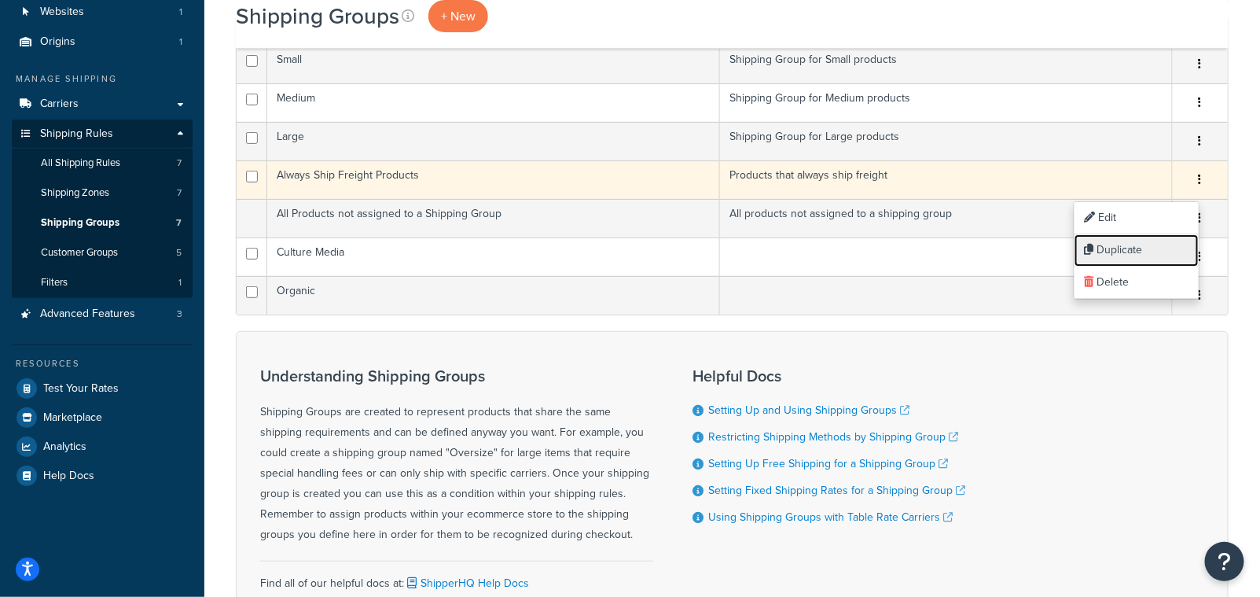
scroll to position [167, 0]
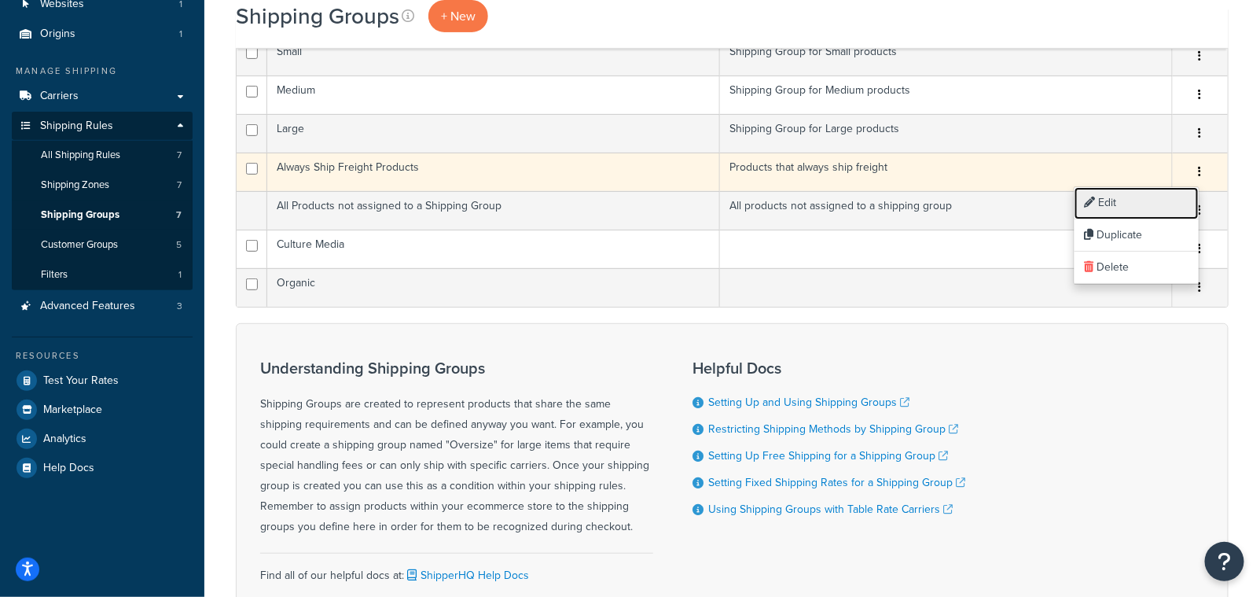
click at [1099, 202] on link "Edit" at bounding box center [1136, 203] width 124 height 32
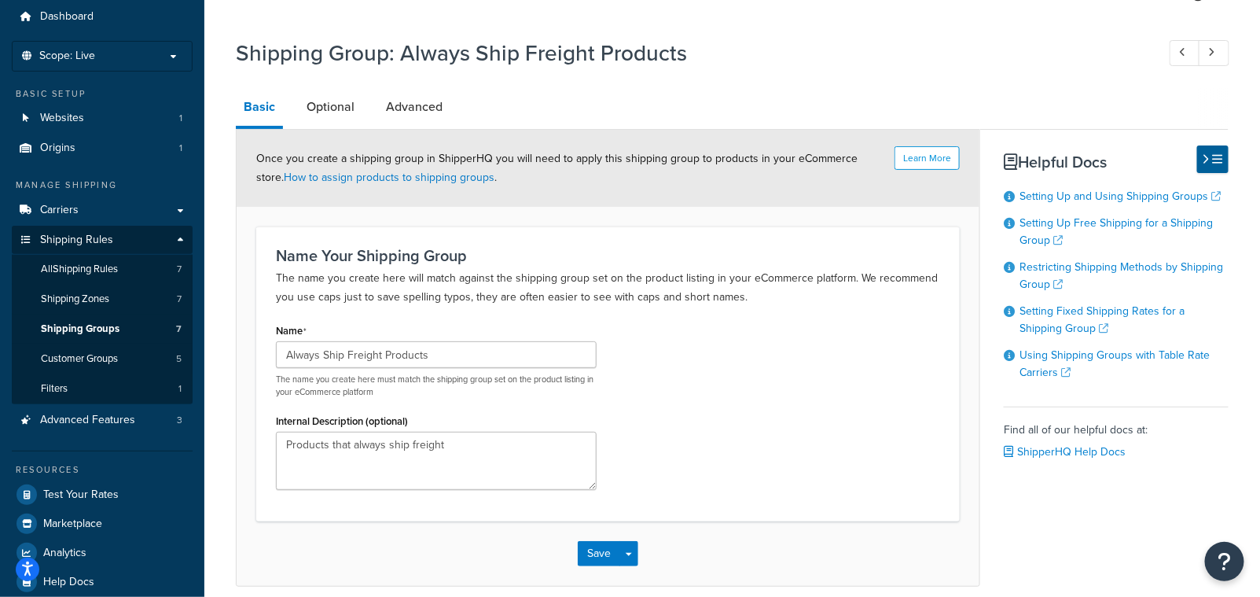
scroll to position [47, 0]
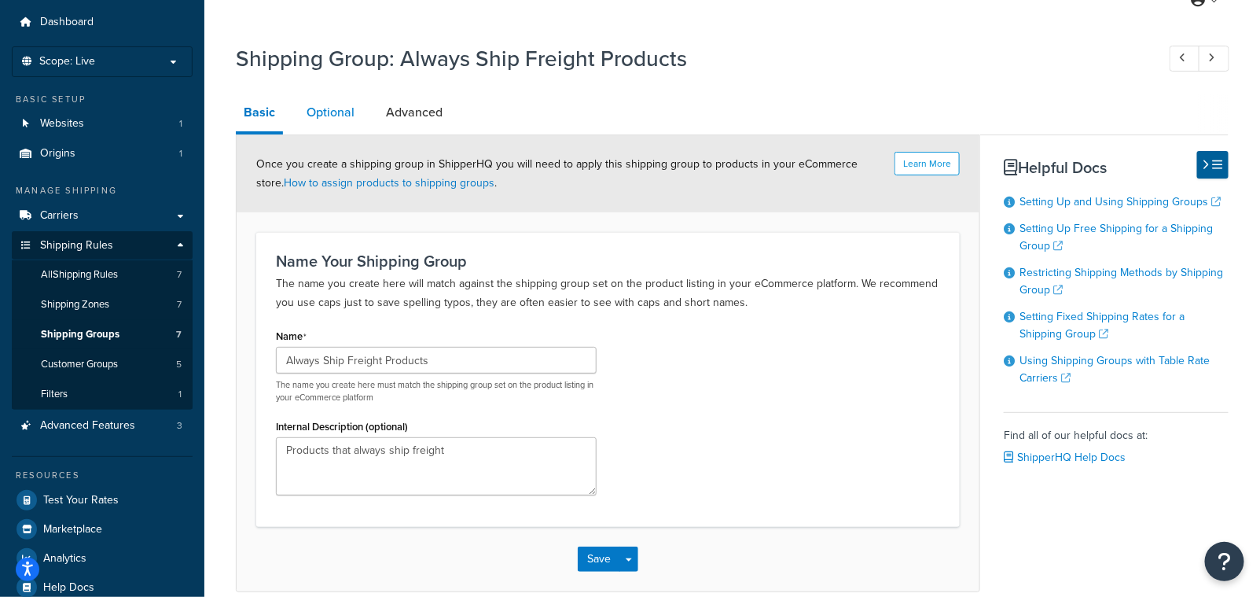
click at [325, 116] on link "Optional" at bounding box center [331, 113] width 64 height 38
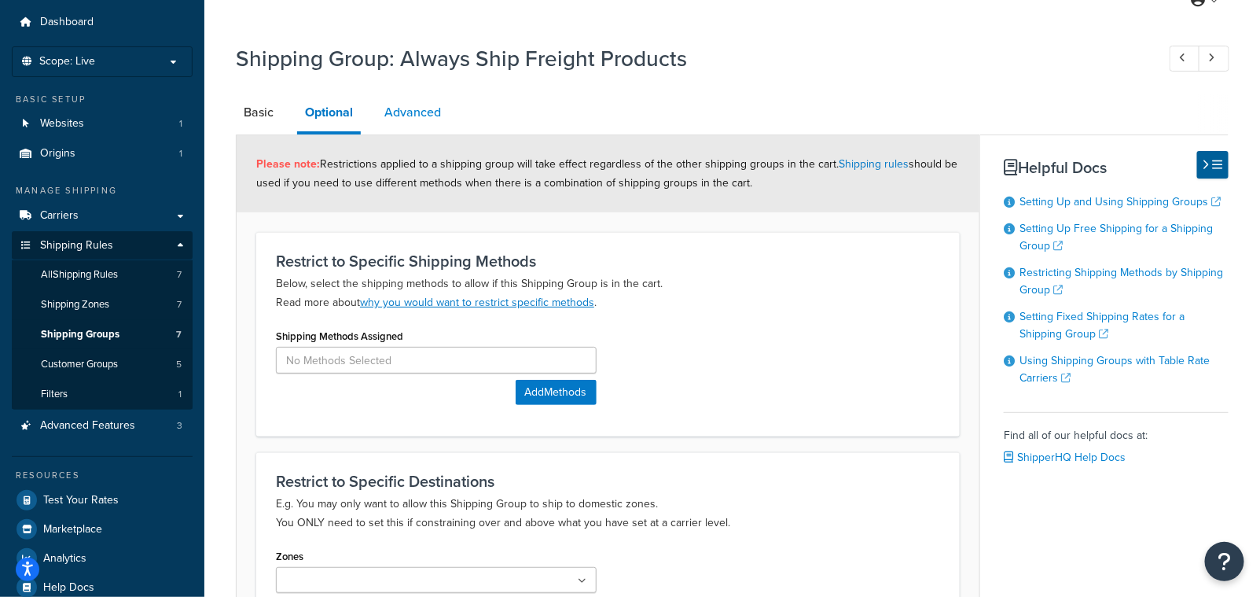
click at [418, 114] on link "Advanced" at bounding box center [412, 113] width 72 height 38
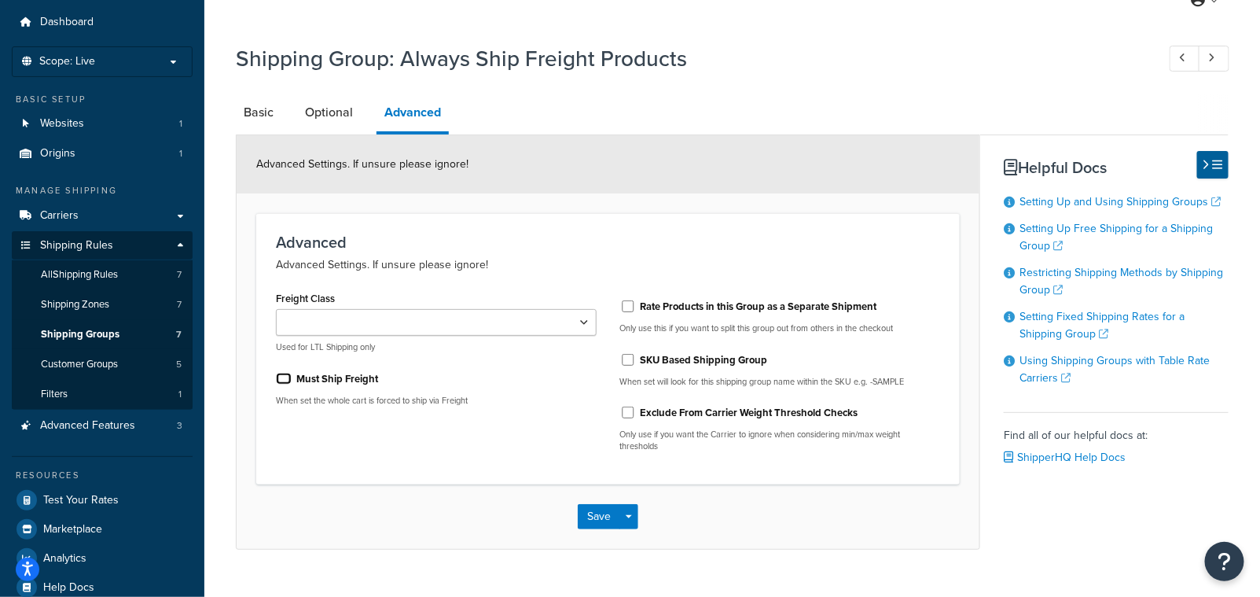
click at [290, 383] on input "Must Ship Freight" at bounding box center [284, 379] width 16 height 12
checkbox input "true"
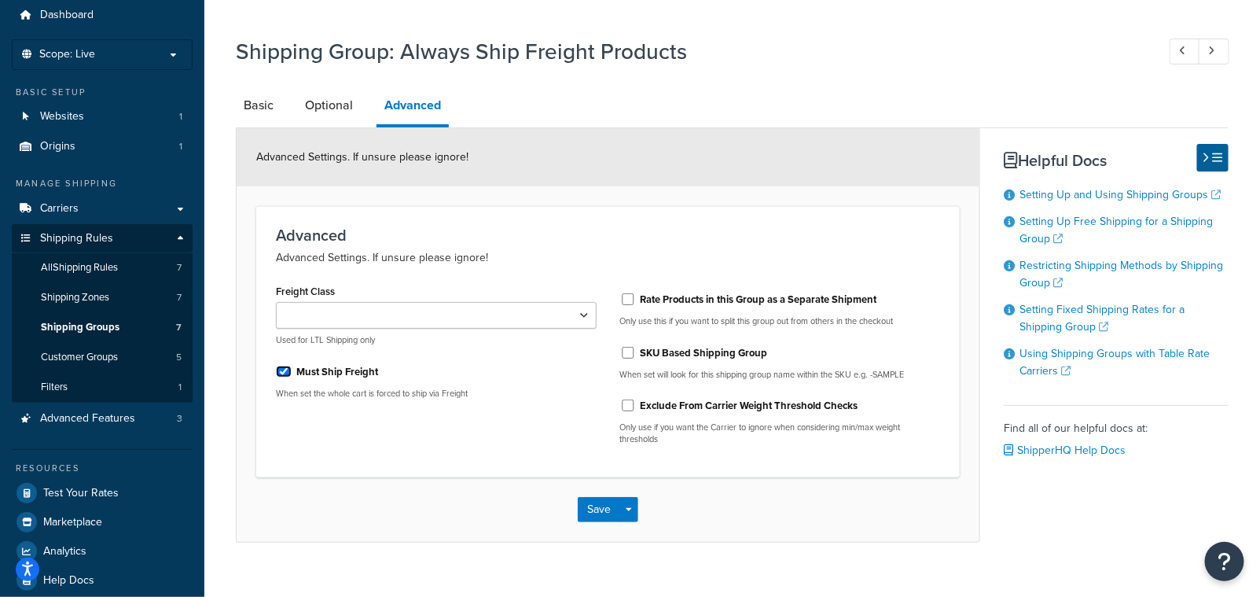
scroll to position [54, 0]
click at [332, 110] on link "Optional" at bounding box center [329, 105] width 64 height 38
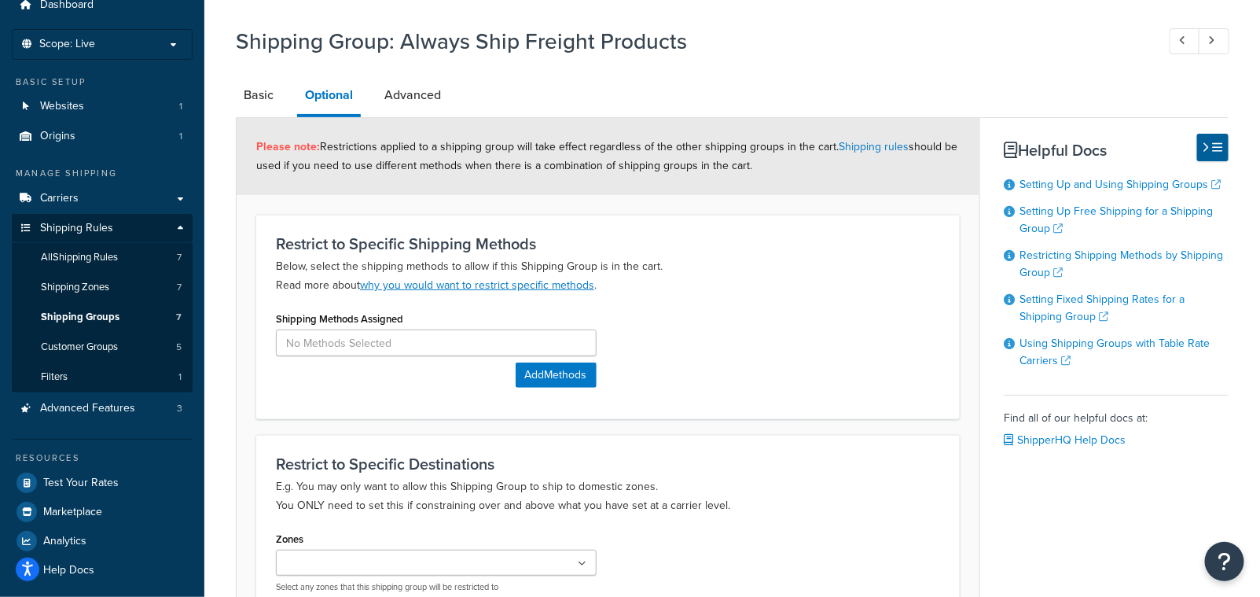
scroll to position [45, 0]
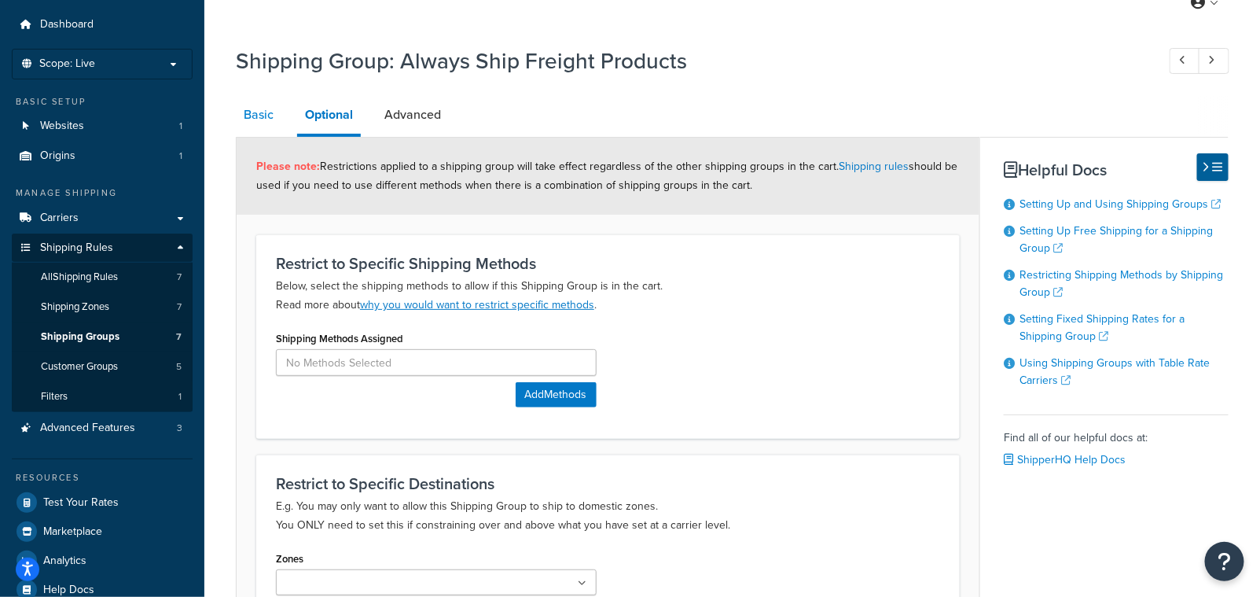
click at [258, 116] on link "Basic" at bounding box center [259, 115] width 46 height 38
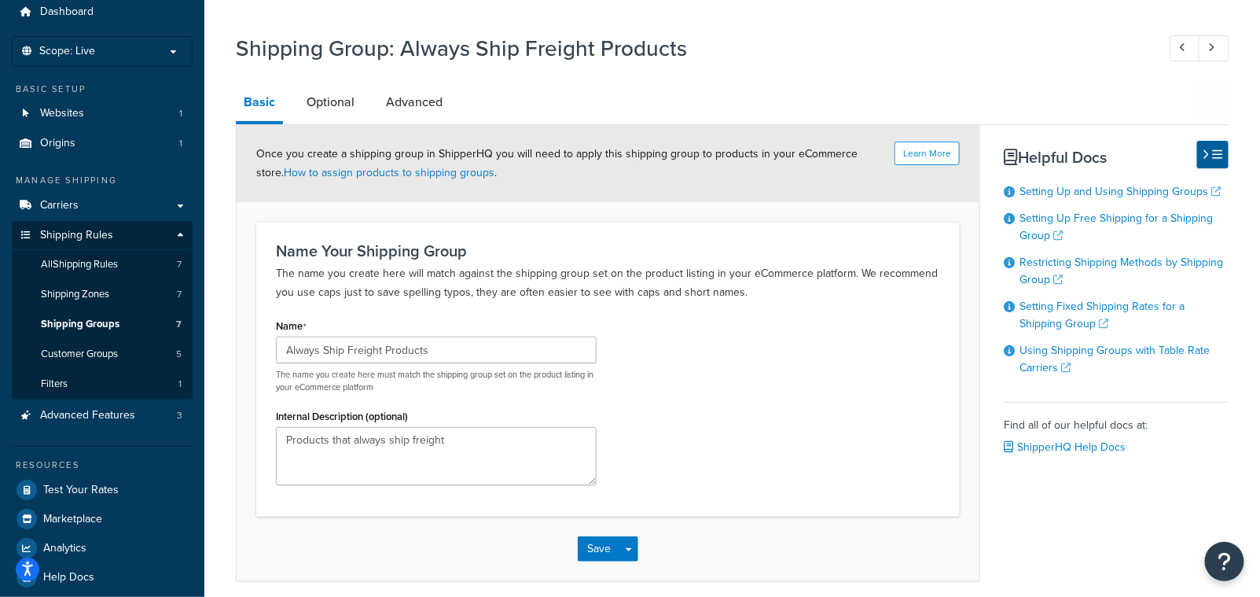
scroll to position [20, 0]
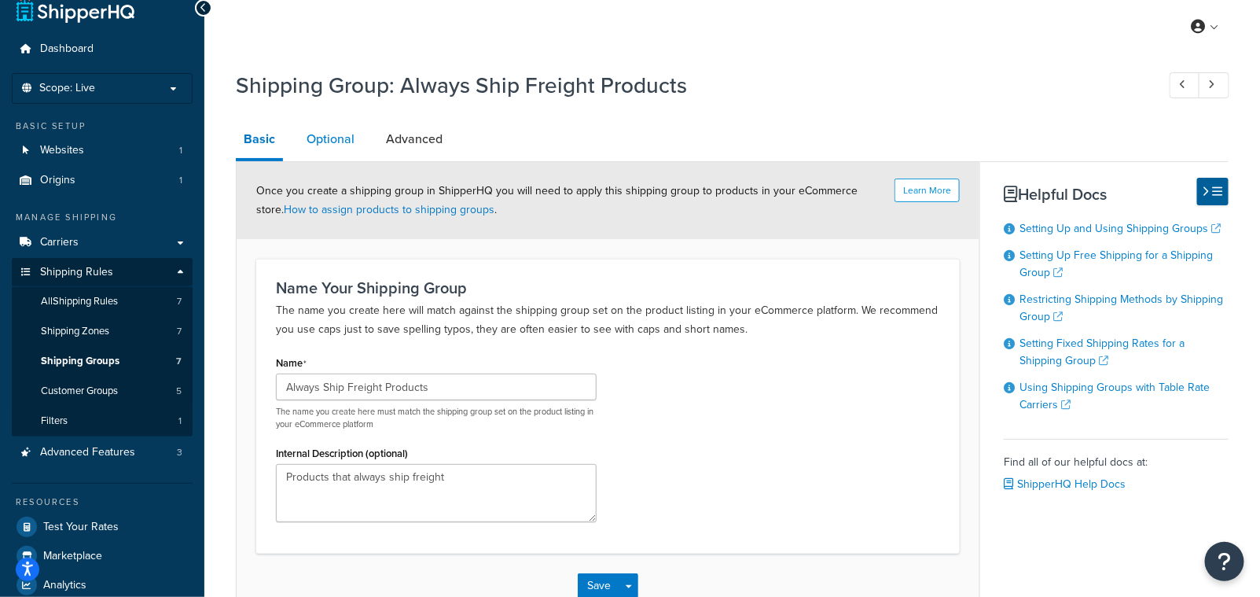
click at [341, 140] on link "Optional" at bounding box center [331, 139] width 64 height 38
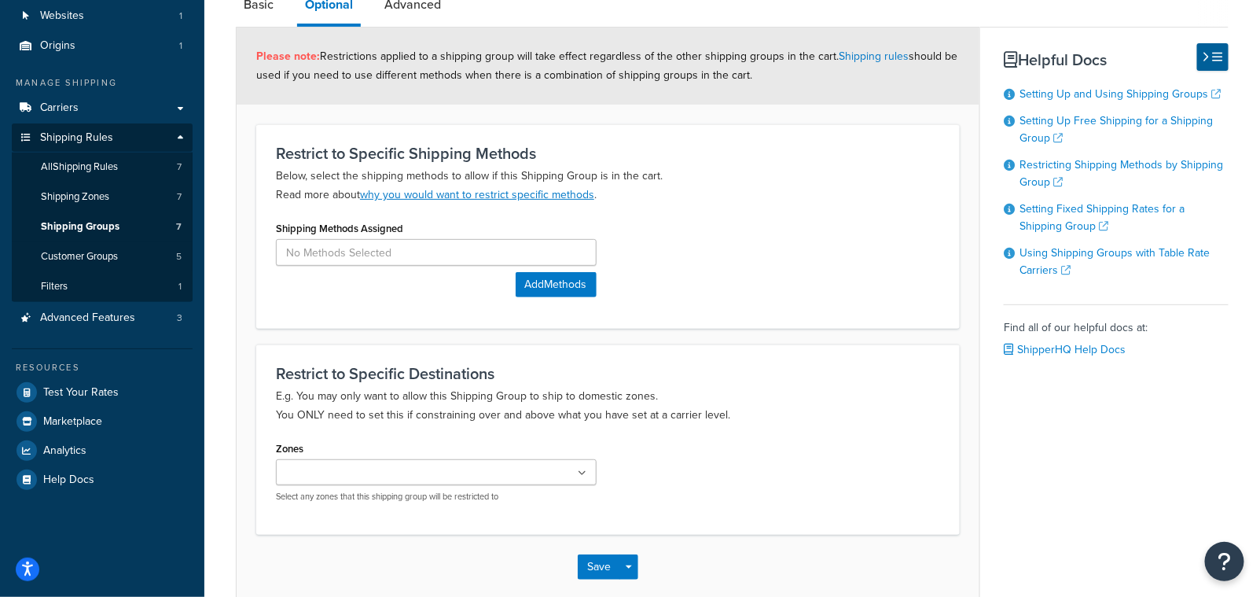
scroll to position [163, 0]
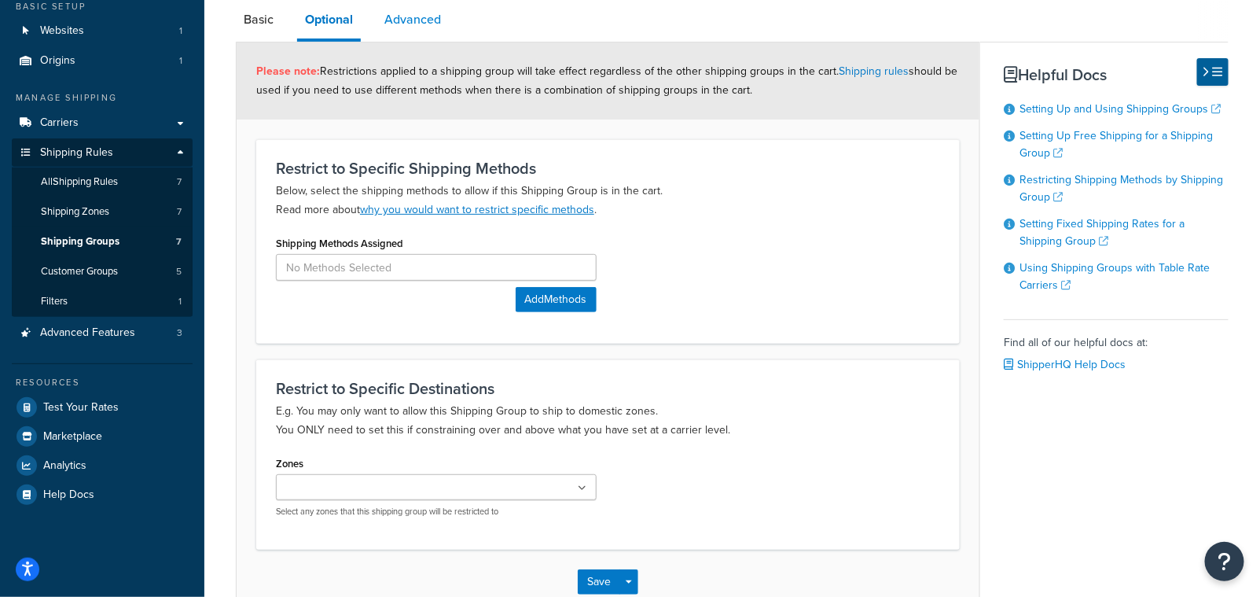
click at [416, 21] on link "Advanced" at bounding box center [412, 20] width 72 height 38
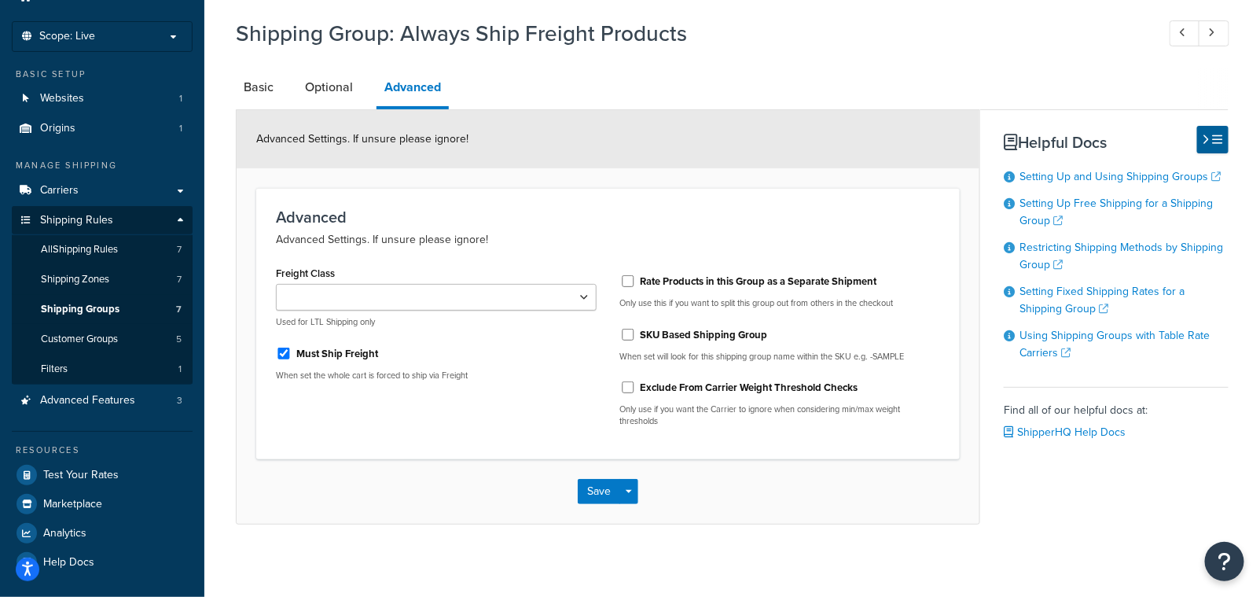
scroll to position [78, 0]
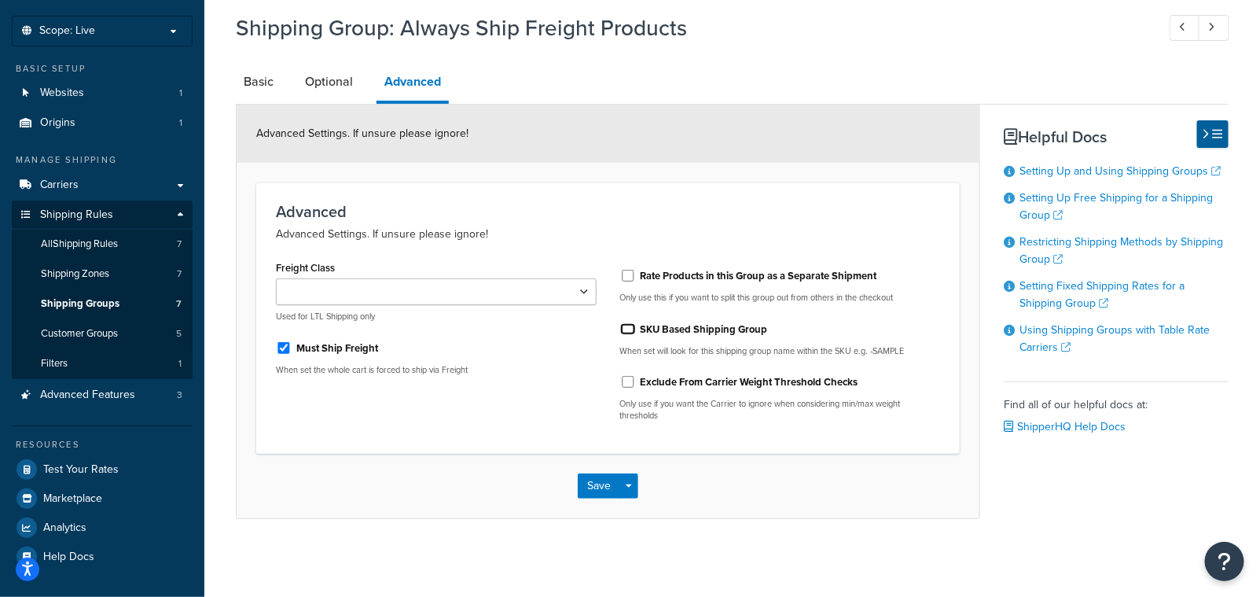
click at [625, 326] on input "SKU Based Shipping Group" at bounding box center [628, 329] width 16 height 12
checkbox input "false"
click at [279, 340] on div "Must Ship Freight" at bounding box center [436, 347] width 321 height 24
click at [332, 79] on link "Optional" at bounding box center [329, 82] width 64 height 38
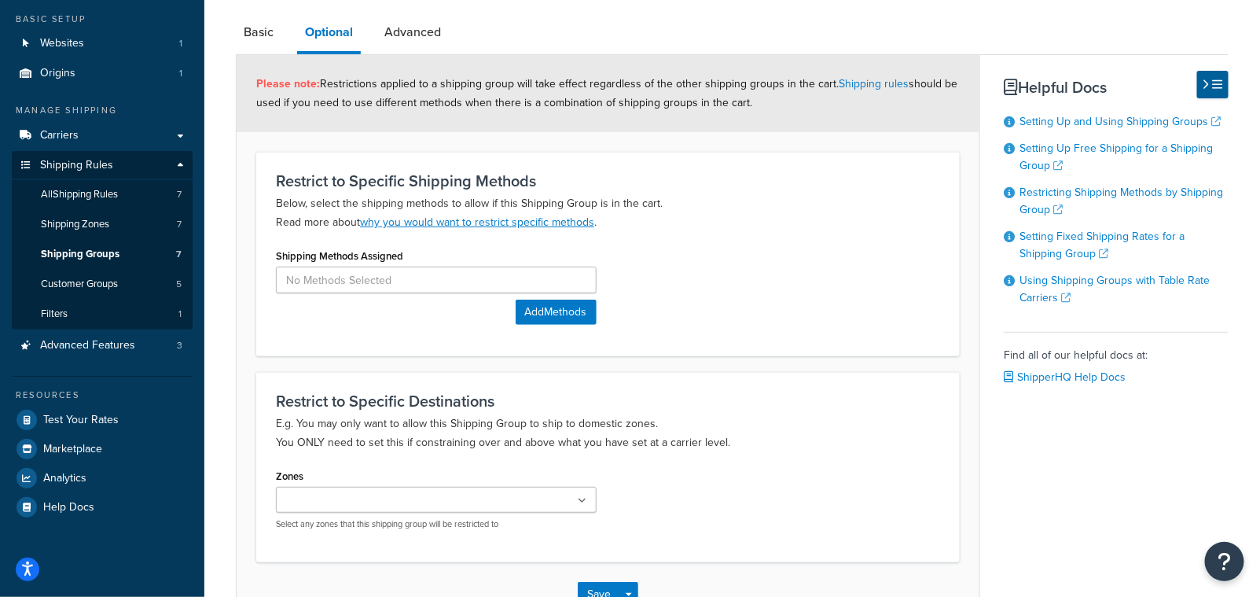
scroll to position [149, 0]
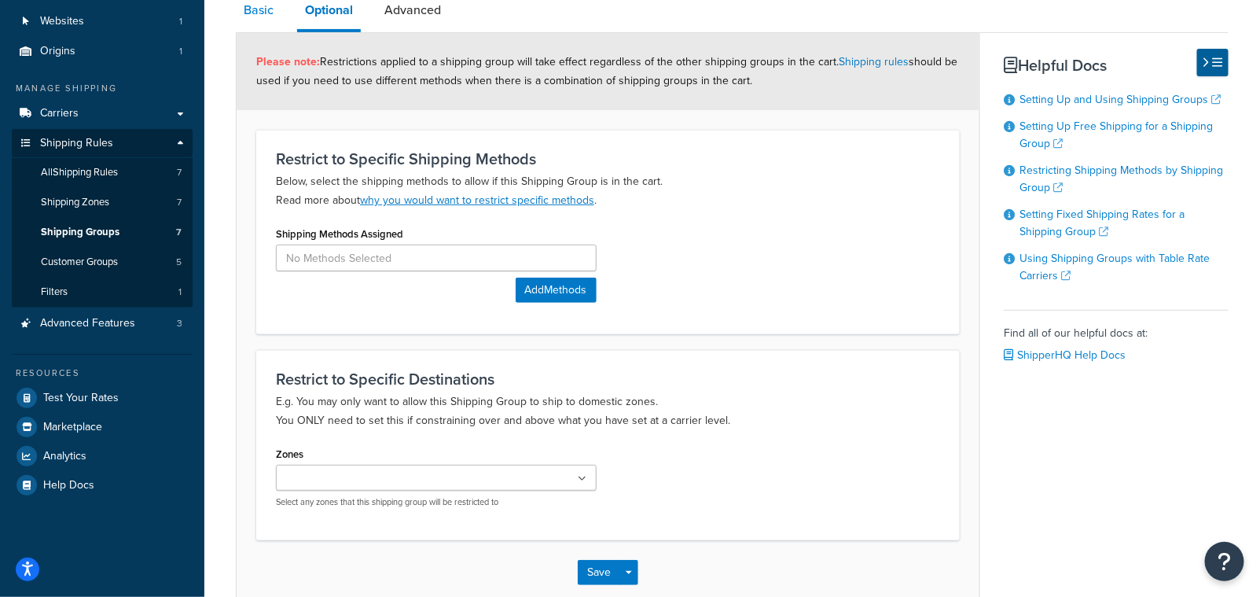
click at [263, 17] on link "Basic" at bounding box center [259, 10] width 46 height 38
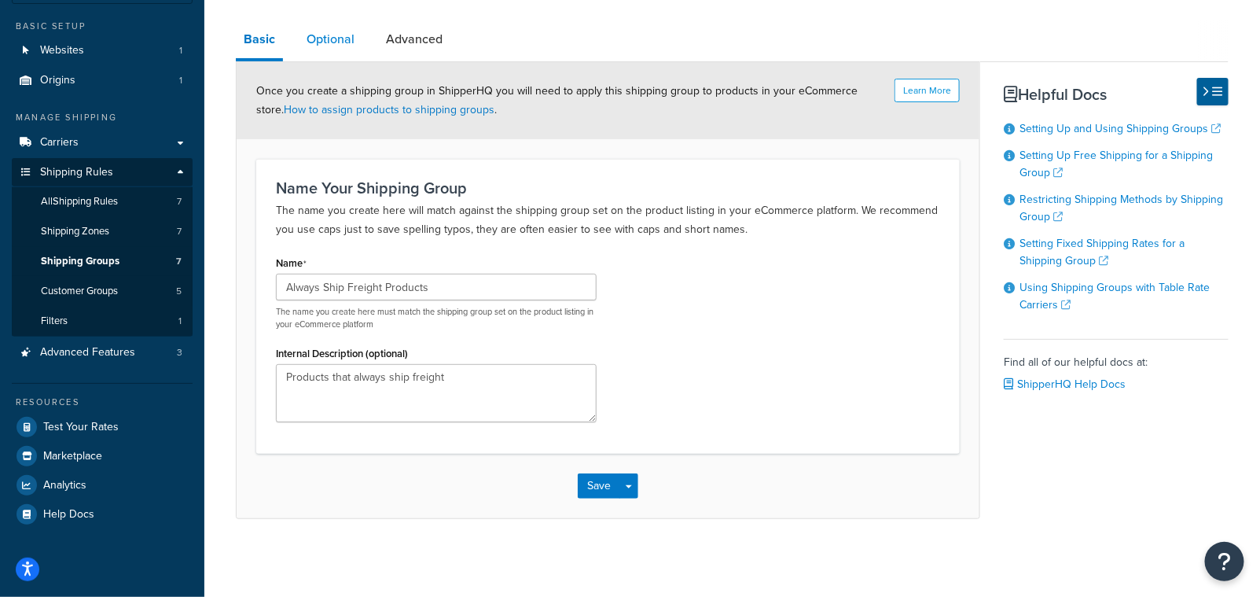
click at [330, 42] on link "Optional" at bounding box center [331, 39] width 64 height 38
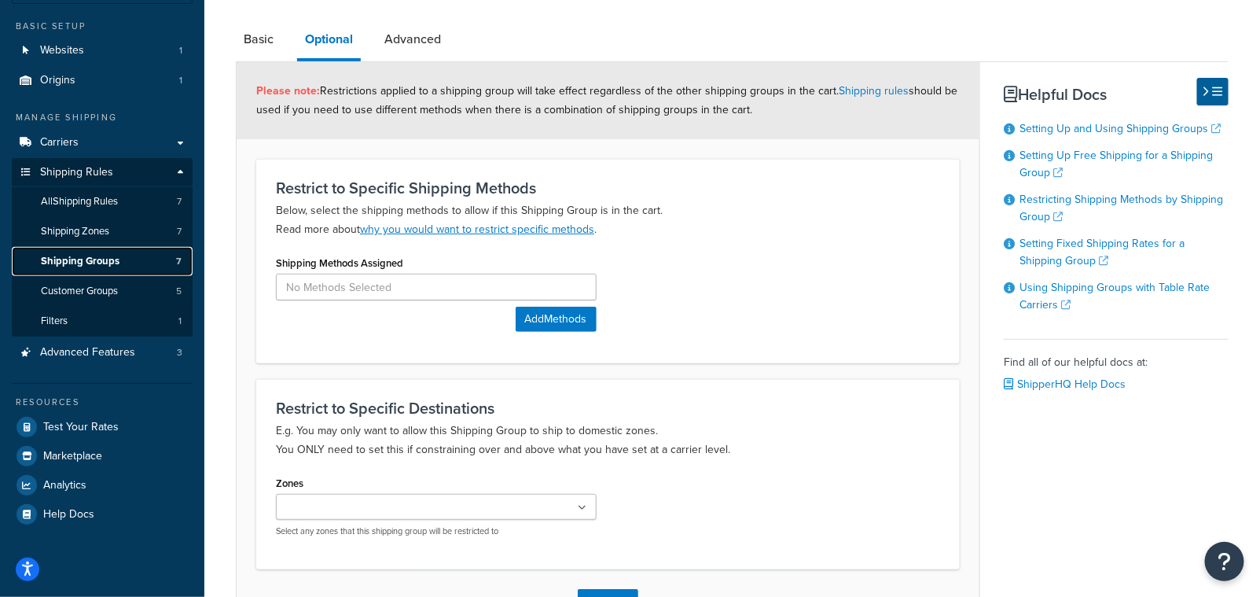
click at [116, 261] on span "Shipping Groups" at bounding box center [80, 261] width 79 height 13
click at [875, 93] on link "Shipping rules" at bounding box center [874, 91] width 70 height 17
click at [821, 310] on div "Shipping Methods Assigned Add Methods" at bounding box center [608, 298] width 688 height 92
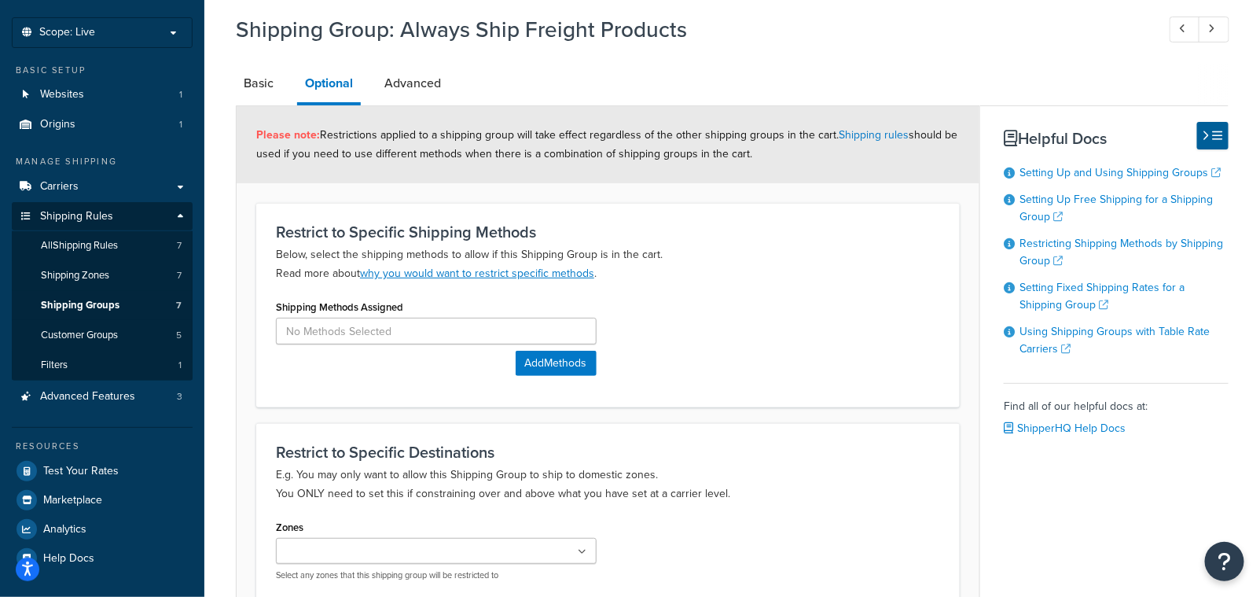
scroll to position [72, 0]
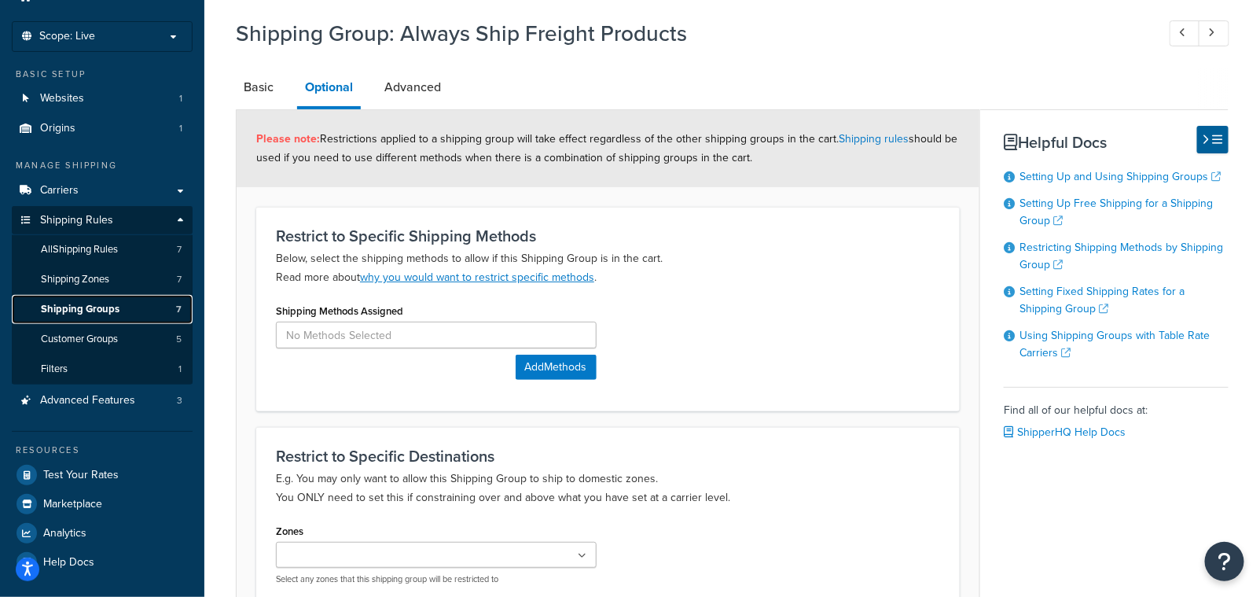
click at [92, 311] on span "Shipping Groups" at bounding box center [80, 309] width 79 height 13
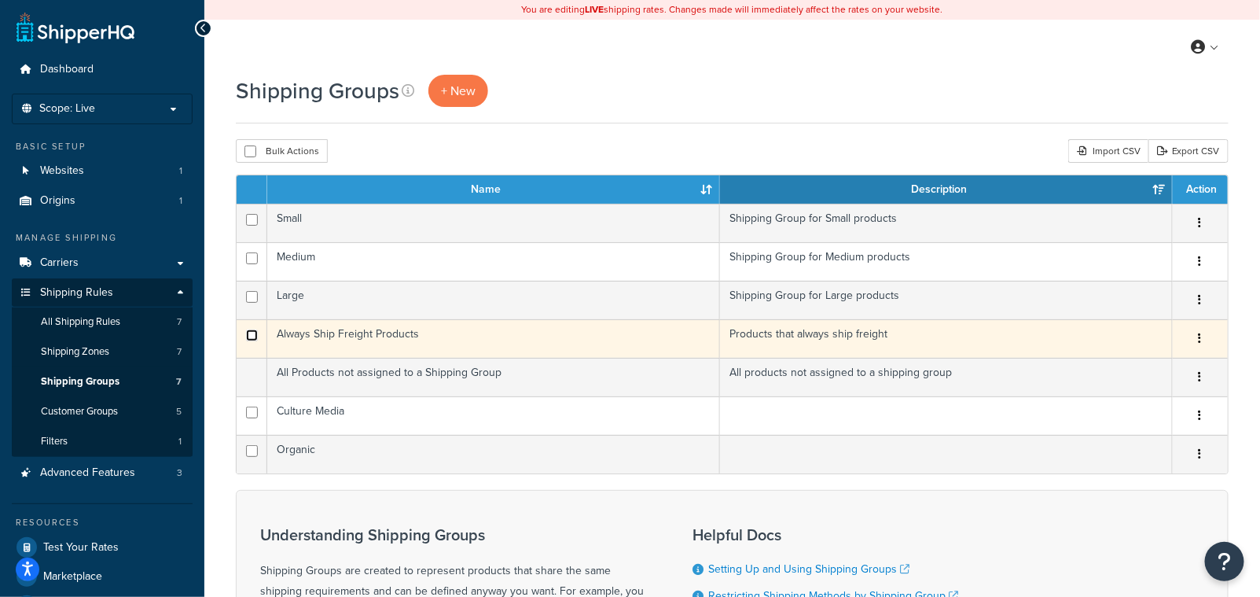
click at [255, 336] on input "checkbox" at bounding box center [252, 335] width 12 height 12
checkbox input "true"
click at [1205, 340] on button "button" at bounding box center [1200, 338] width 22 height 25
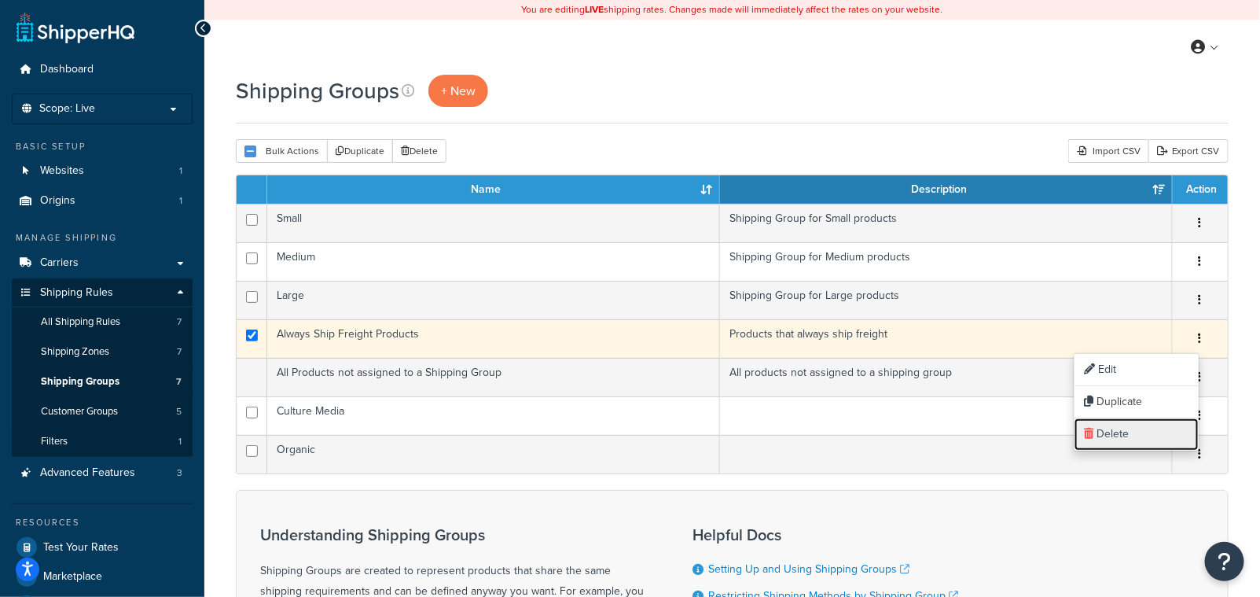
click at [1116, 425] on link "Delete" at bounding box center [1136, 434] width 124 height 32
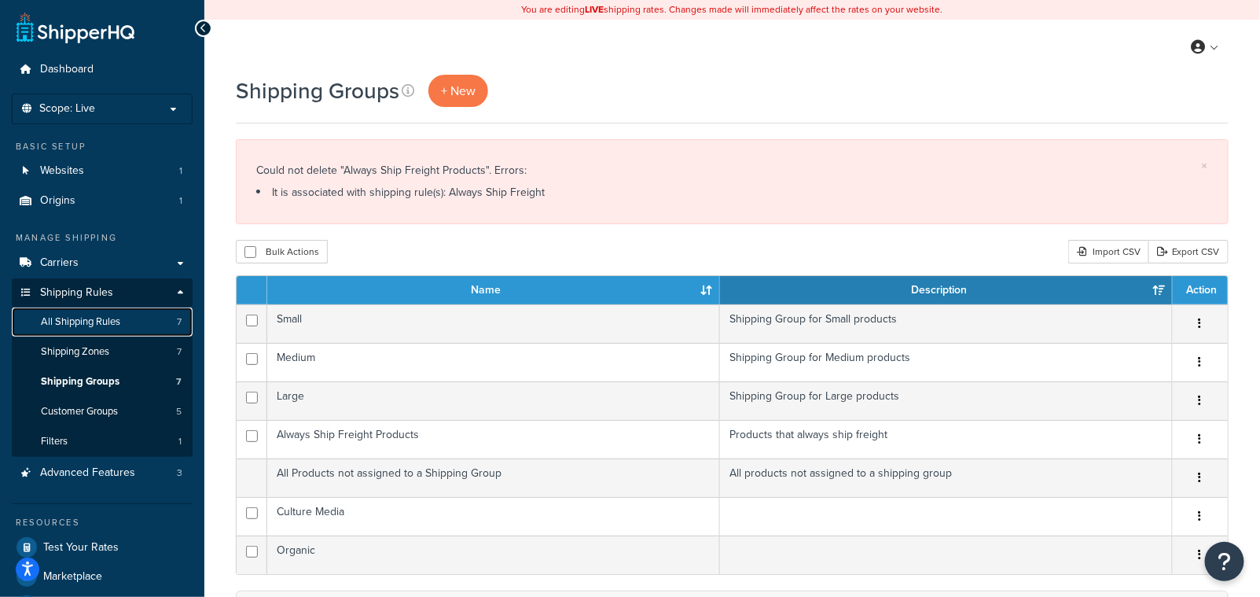
click at [99, 323] on span "All Shipping Rules" at bounding box center [80, 321] width 79 height 13
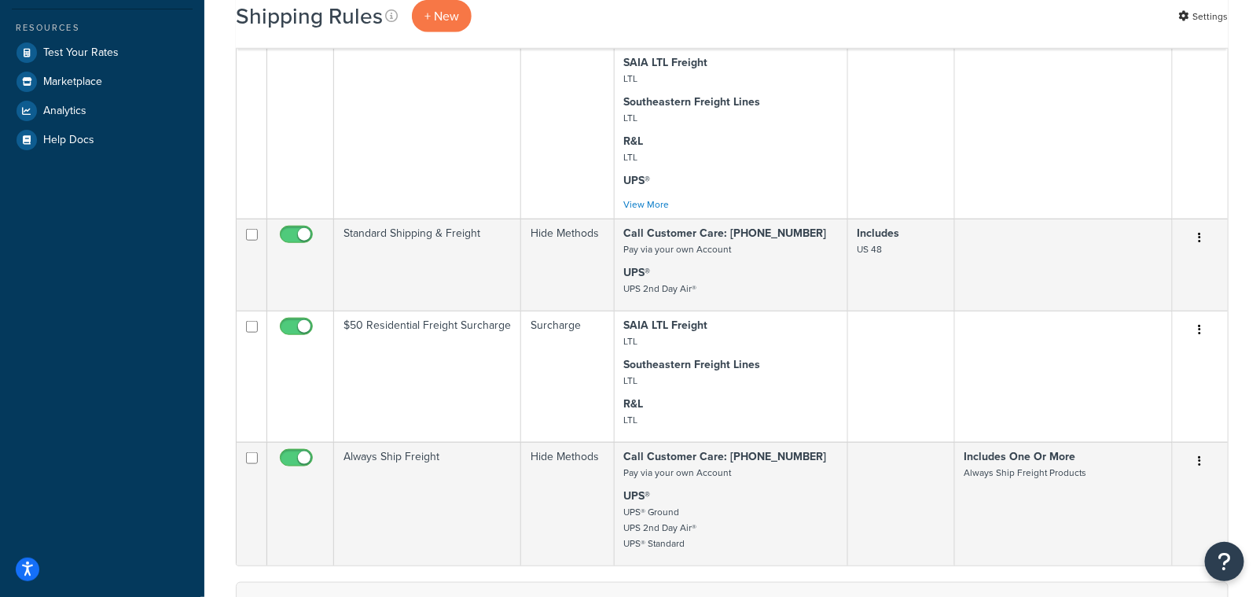
scroll to position [518, 0]
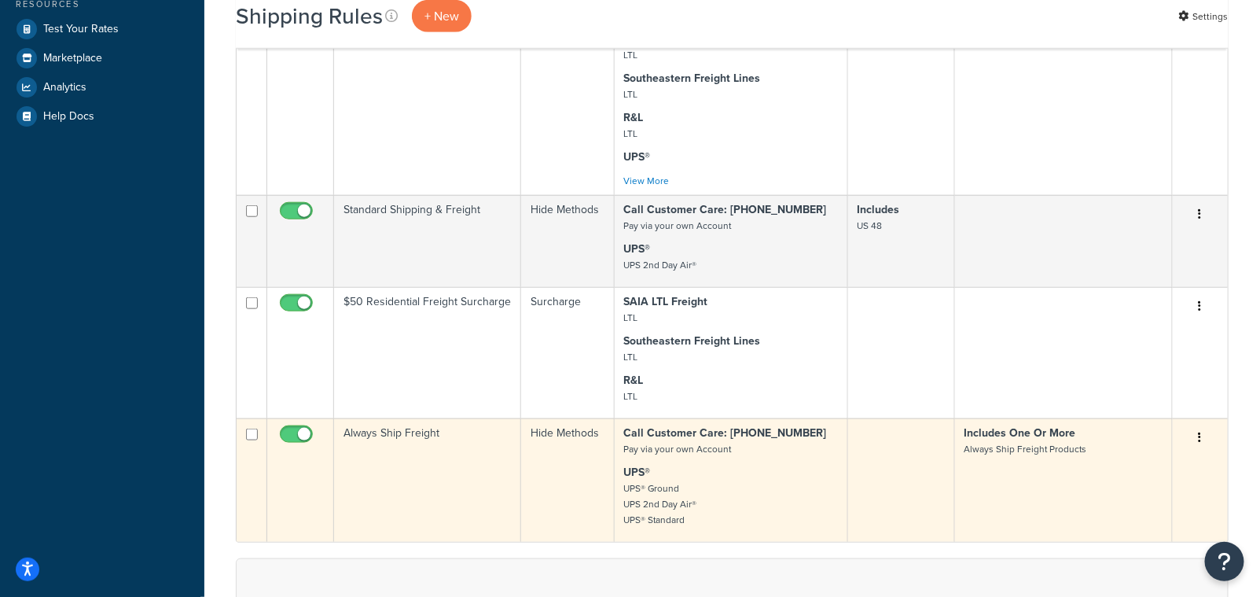
click at [1205, 448] on button "button" at bounding box center [1200, 437] width 22 height 25
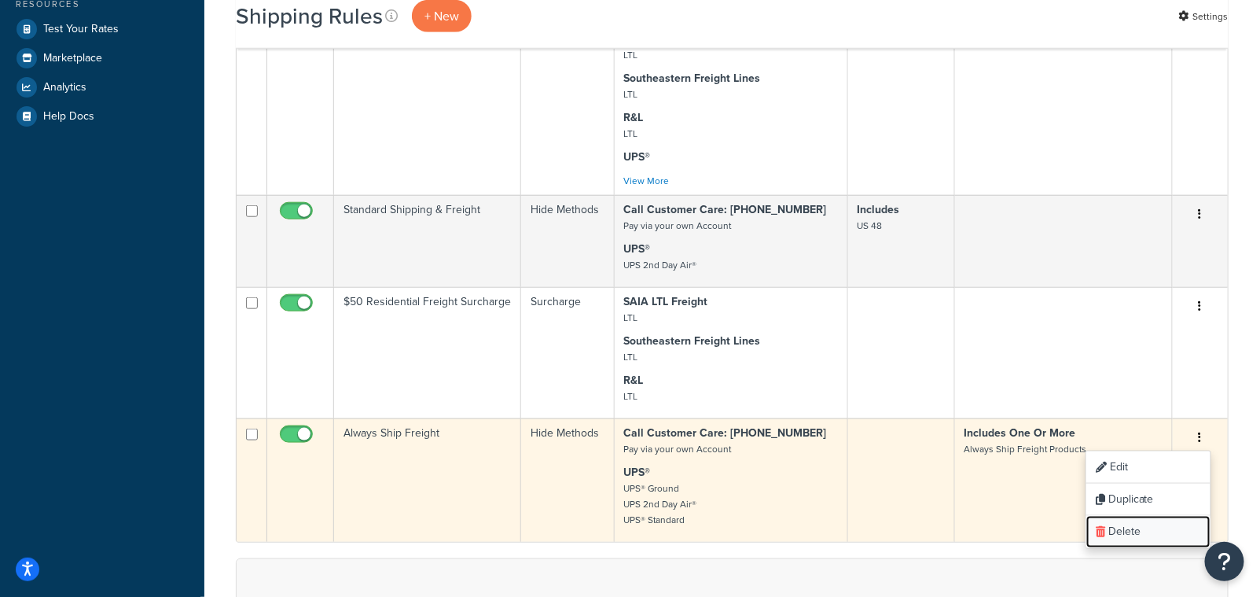
click at [1127, 544] on link "Delete" at bounding box center [1148, 532] width 124 height 32
click at [288, 440] on input "checkbox" at bounding box center [298, 438] width 43 height 20
checkbox input "false"
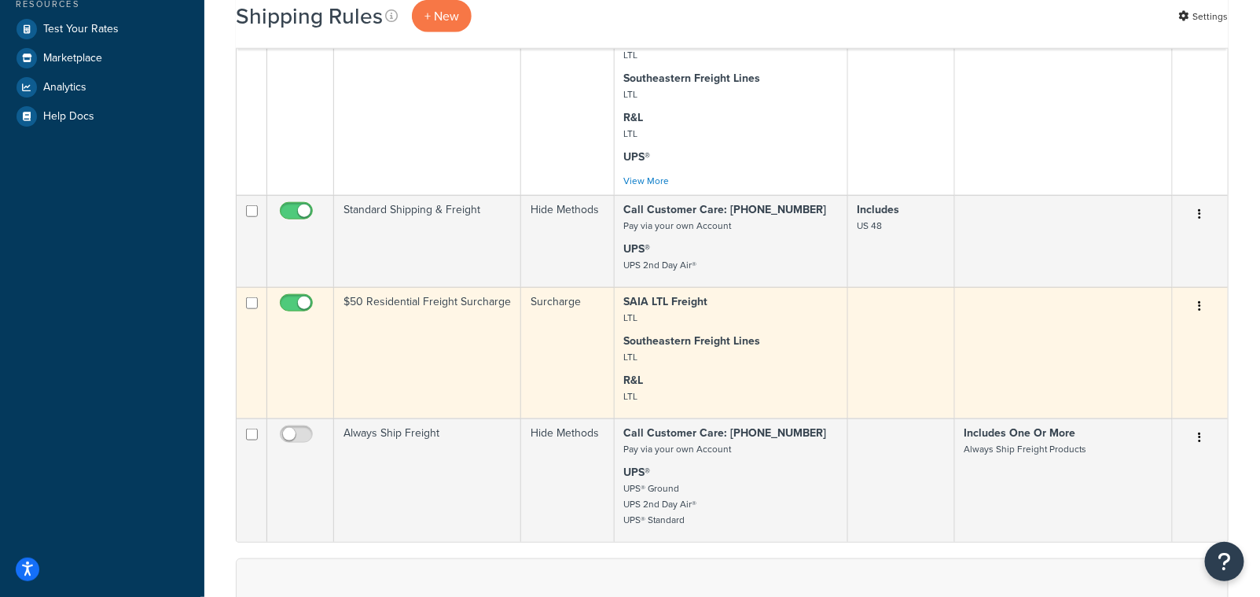
click at [1199, 306] on button "button" at bounding box center [1200, 306] width 22 height 25
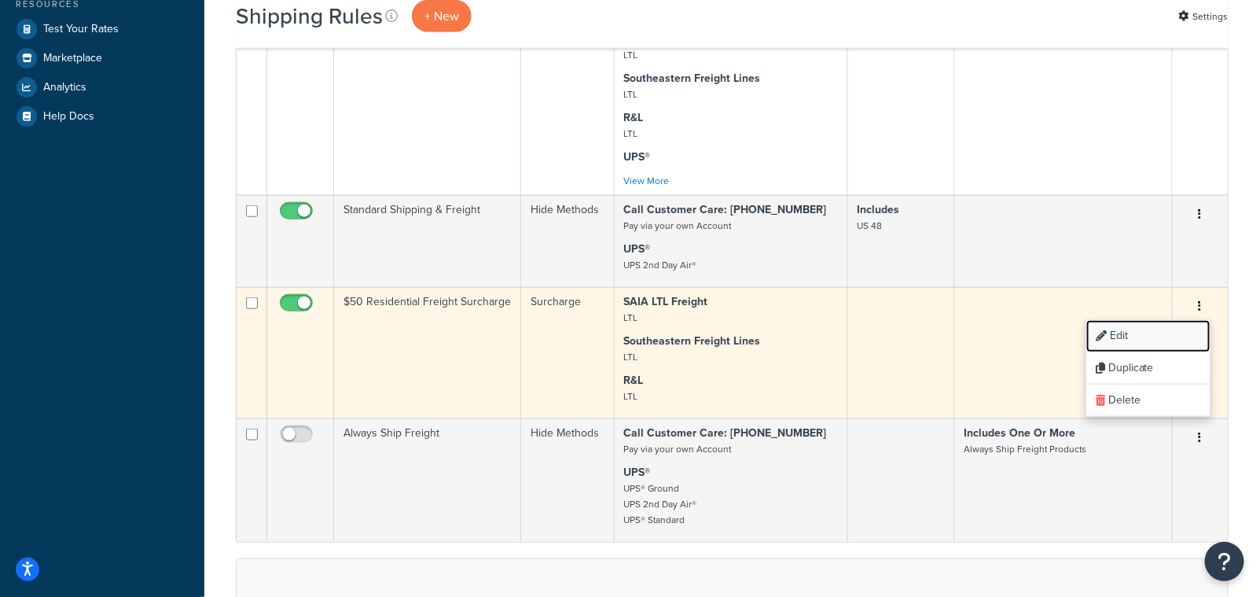
click at [1111, 344] on link "Edit" at bounding box center [1148, 336] width 124 height 32
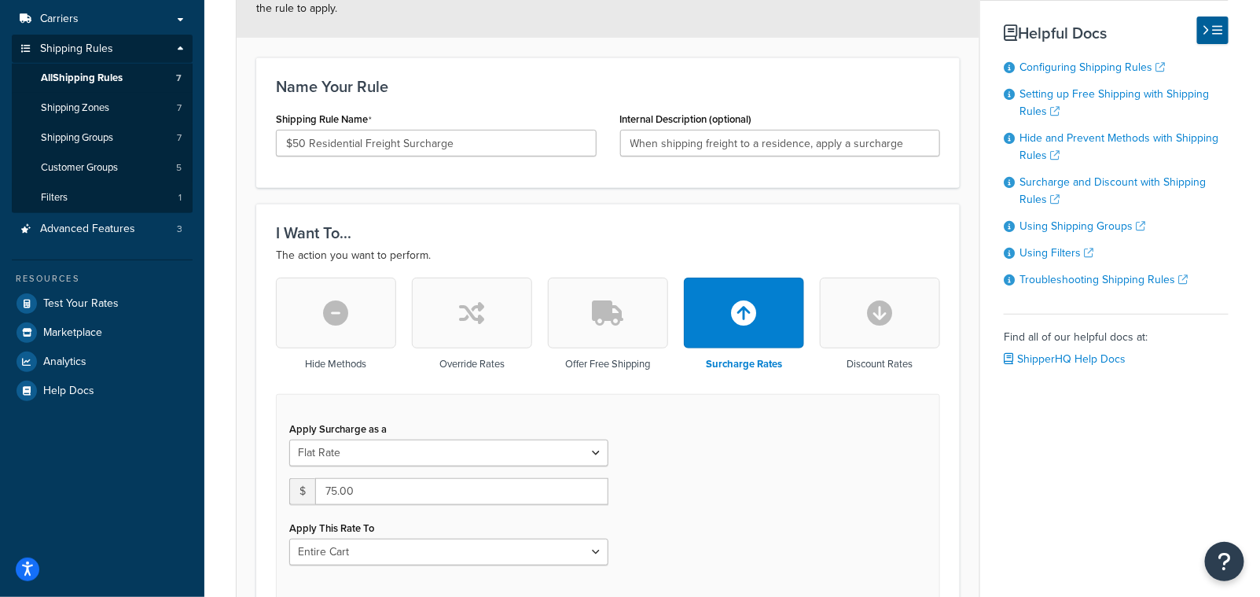
scroll to position [218, 0]
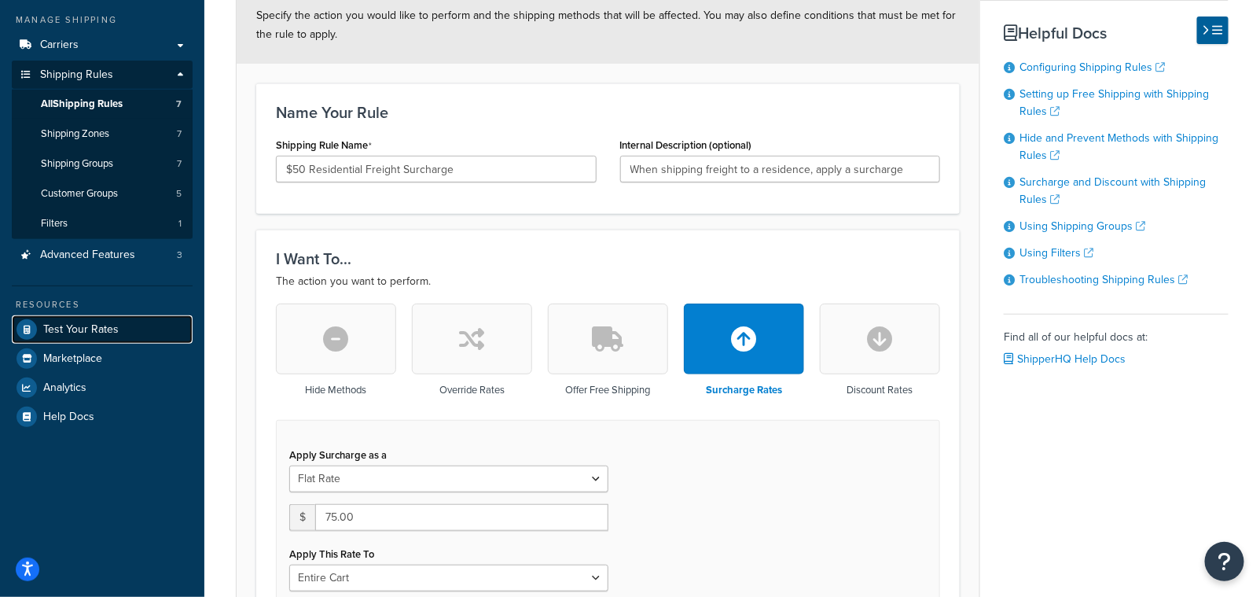
click at [97, 323] on span "Test Your Rates" at bounding box center [80, 329] width 75 height 13
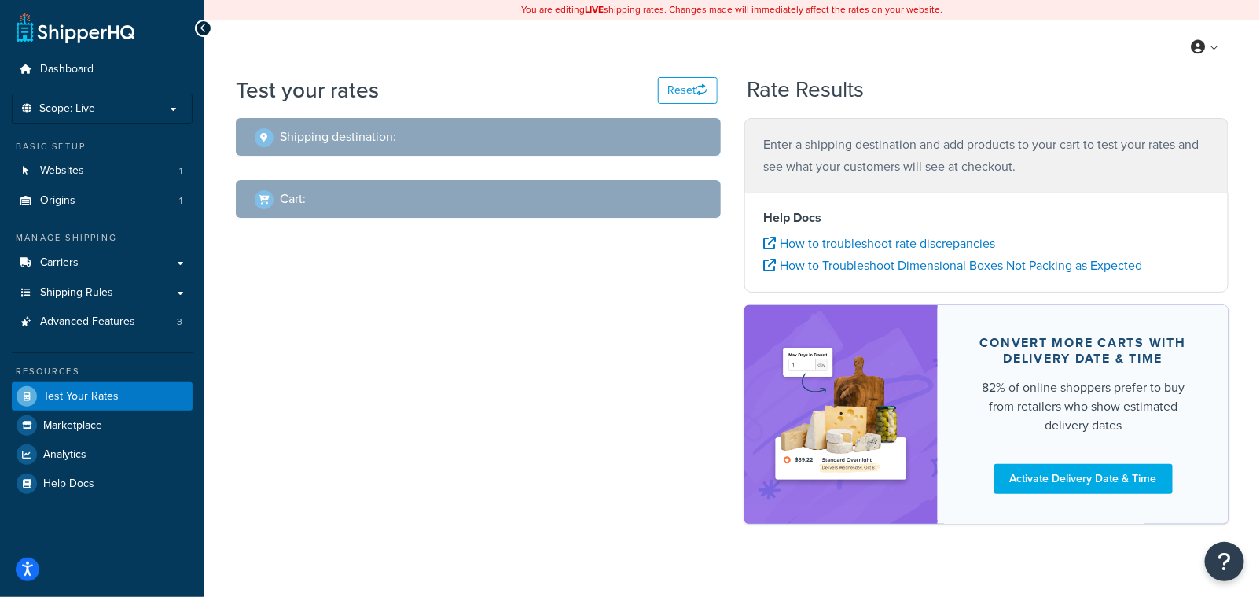
select select "[GEOGRAPHIC_DATA]"
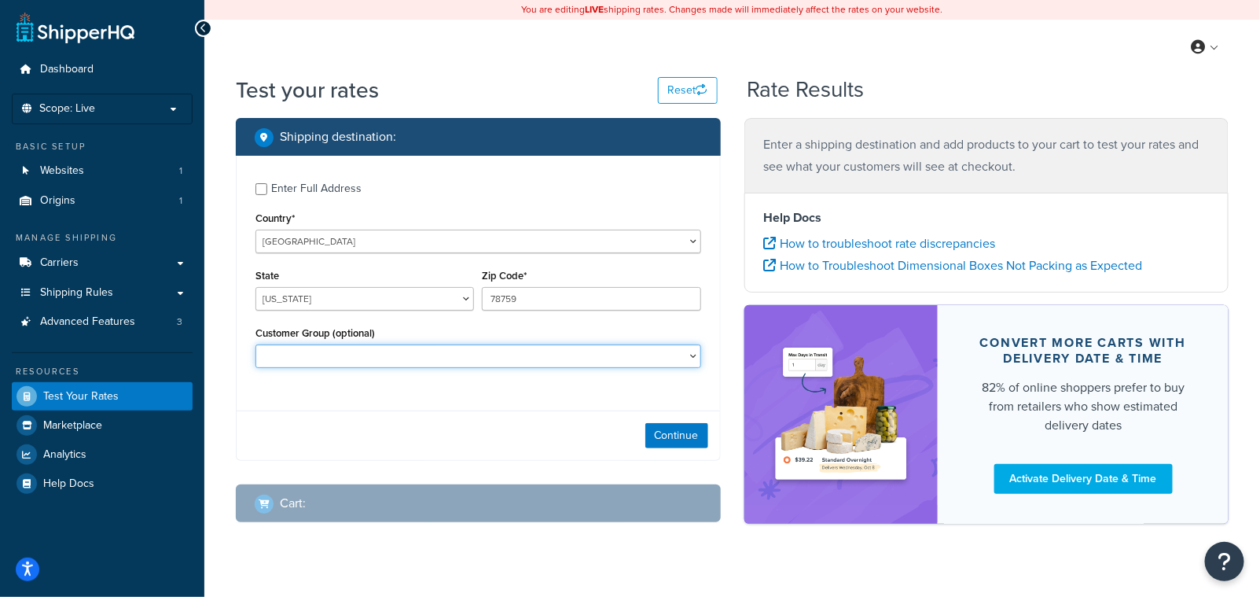
click at [329, 358] on select "Logged In Not Logged in Retail Wholesale" at bounding box center [478, 356] width 446 height 24
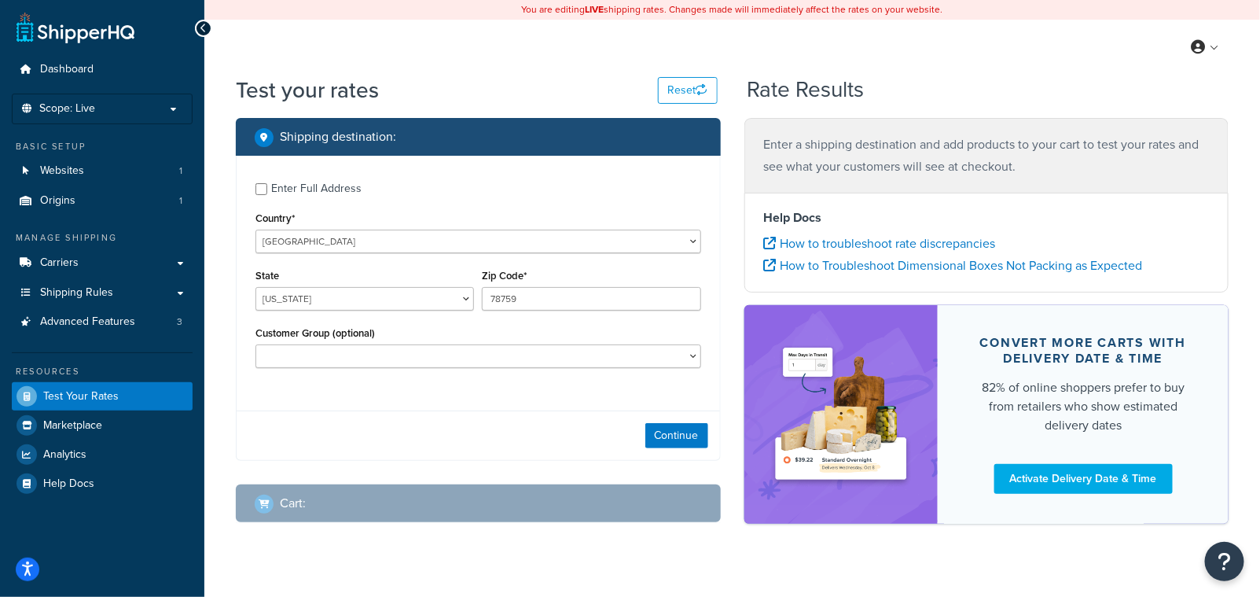
click at [253, 424] on div "Continue" at bounding box center [478, 435] width 483 height 50
click at [660, 444] on button "Continue" at bounding box center [676, 435] width 63 height 25
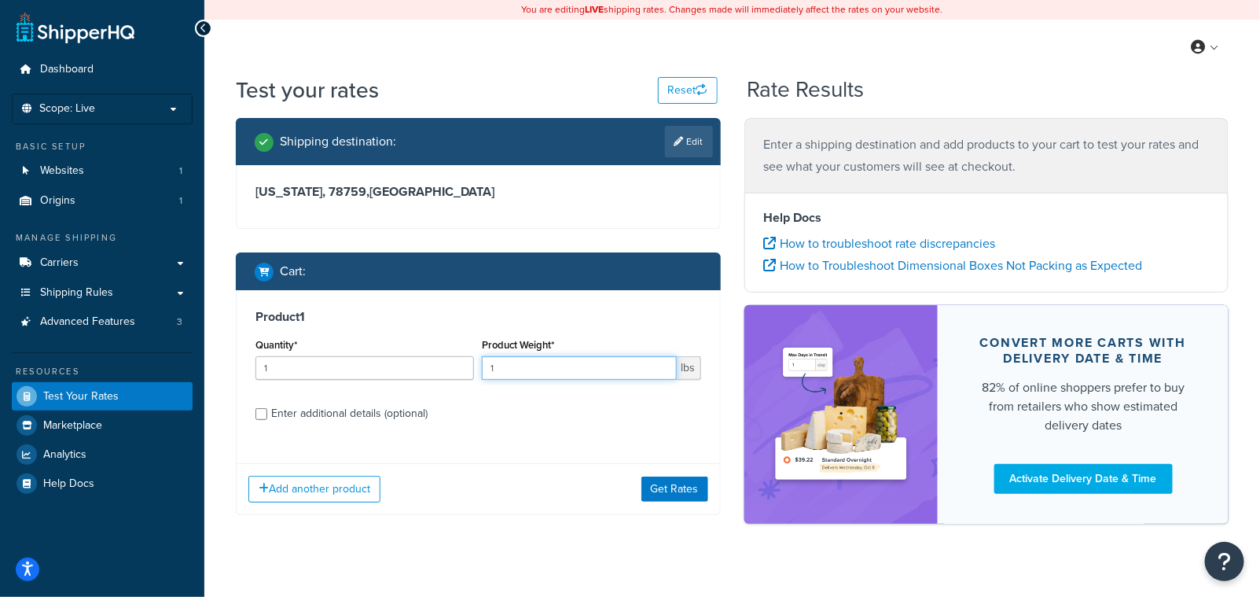
click at [556, 371] on input "1" at bounding box center [579, 368] width 194 height 24
type input "155"
click at [655, 490] on button "Get Rates" at bounding box center [674, 488] width 67 height 25
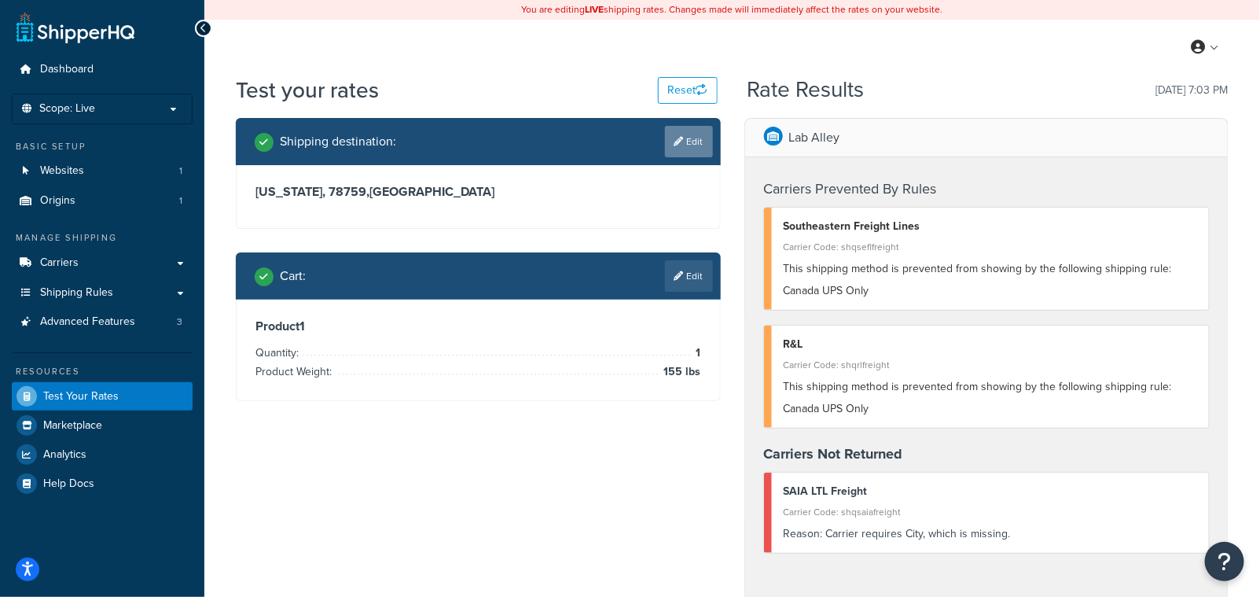
click at [685, 132] on link "Edit" at bounding box center [689, 141] width 48 height 31
select select "[GEOGRAPHIC_DATA]"
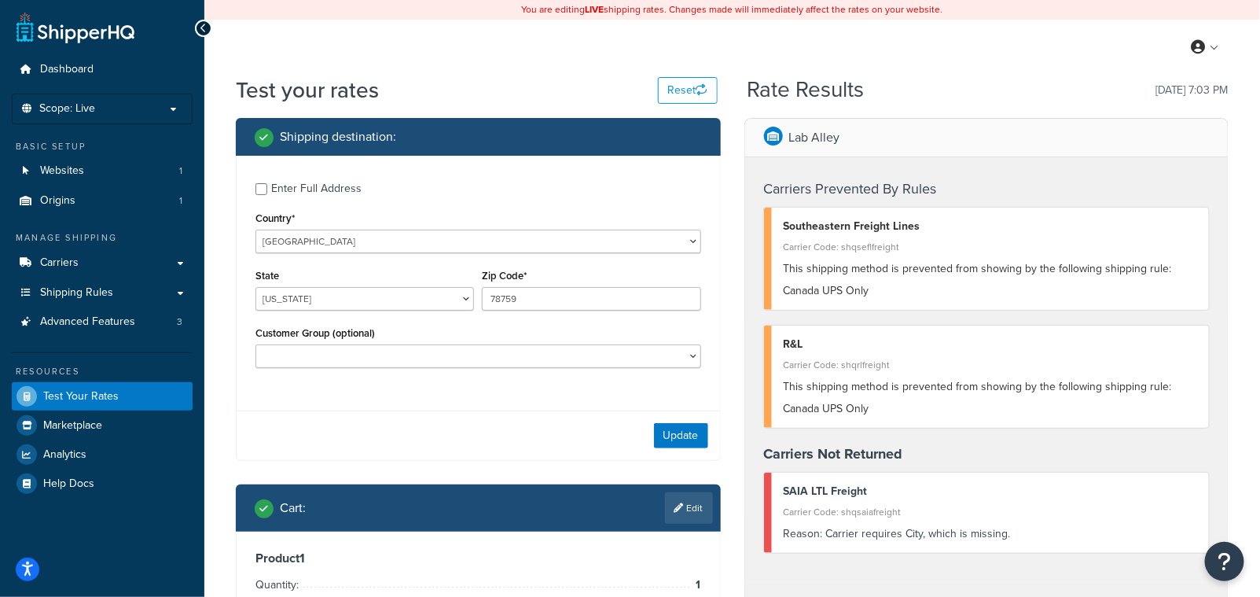
click at [267, 189] on div "Enter Full Address" at bounding box center [478, 186] width 446 height 25
click at [261, 189] on input "Enter Full Address" at bounding box center [261, 189] width 12 height 12
checkbox input "true"
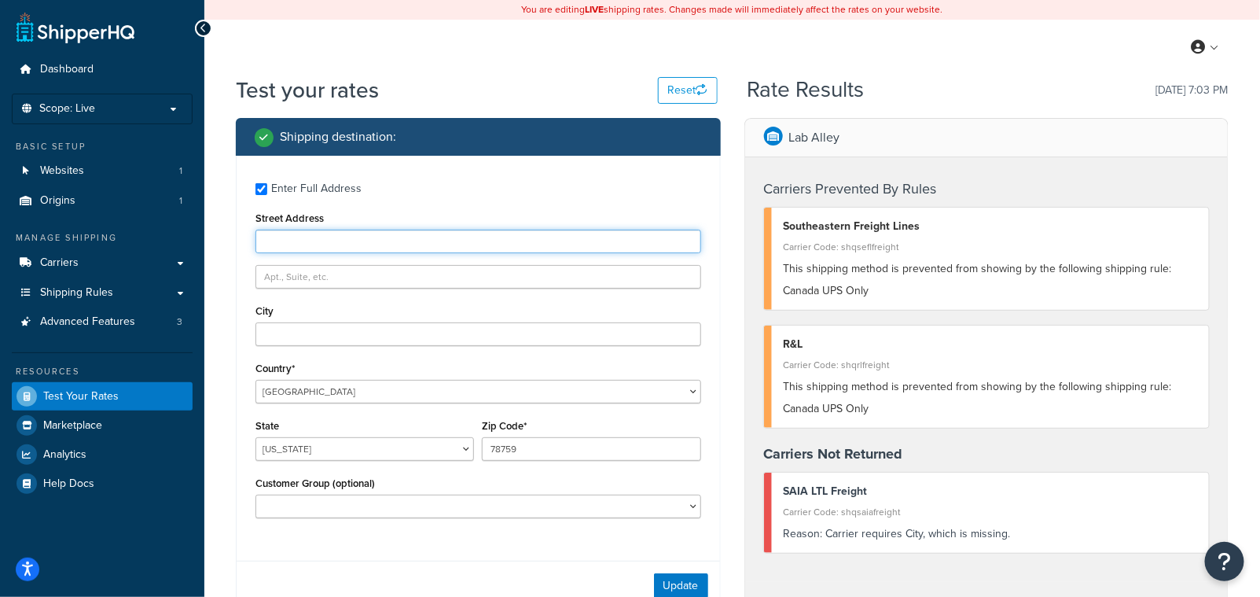
click at [280, 244] on input "Street Address" at bounding box center [478, 242] width 446 height 24
type input "[STREET_ADDRESS][PERSON_NAME][PERSON_NAME]"
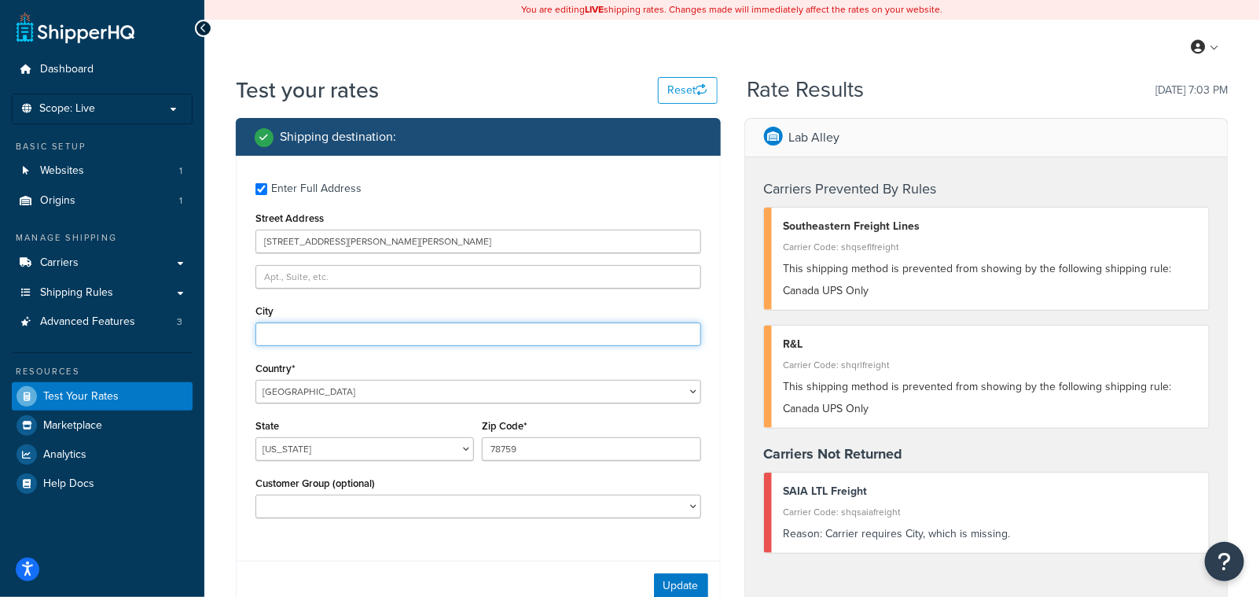
type input "Austin"
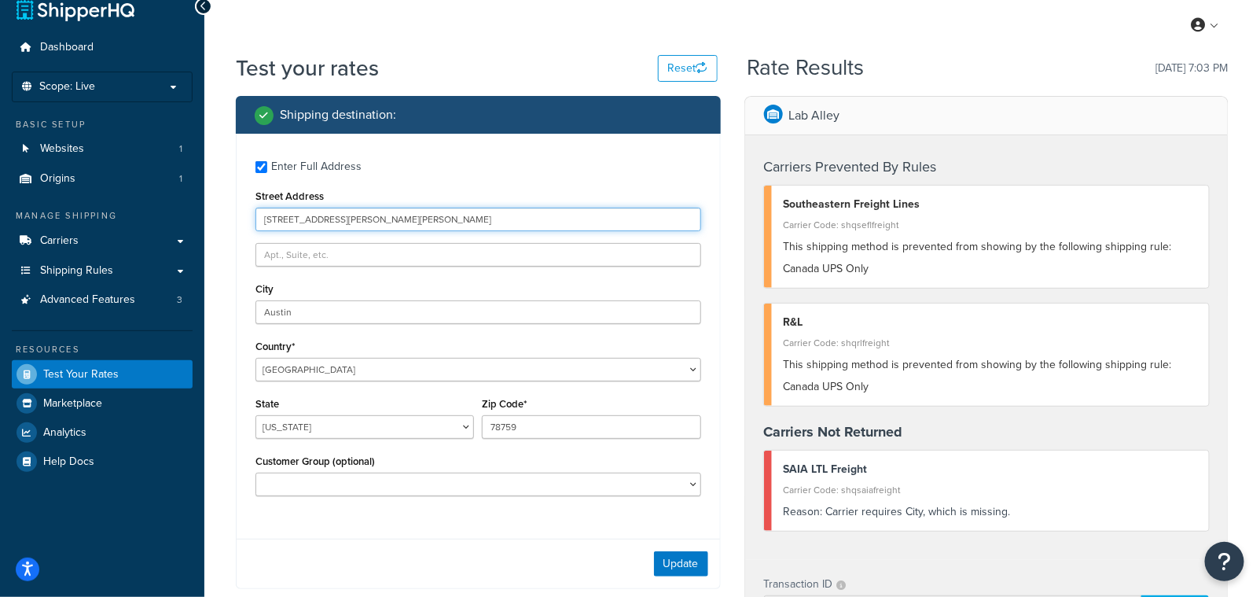
scroll to position [24, 0]
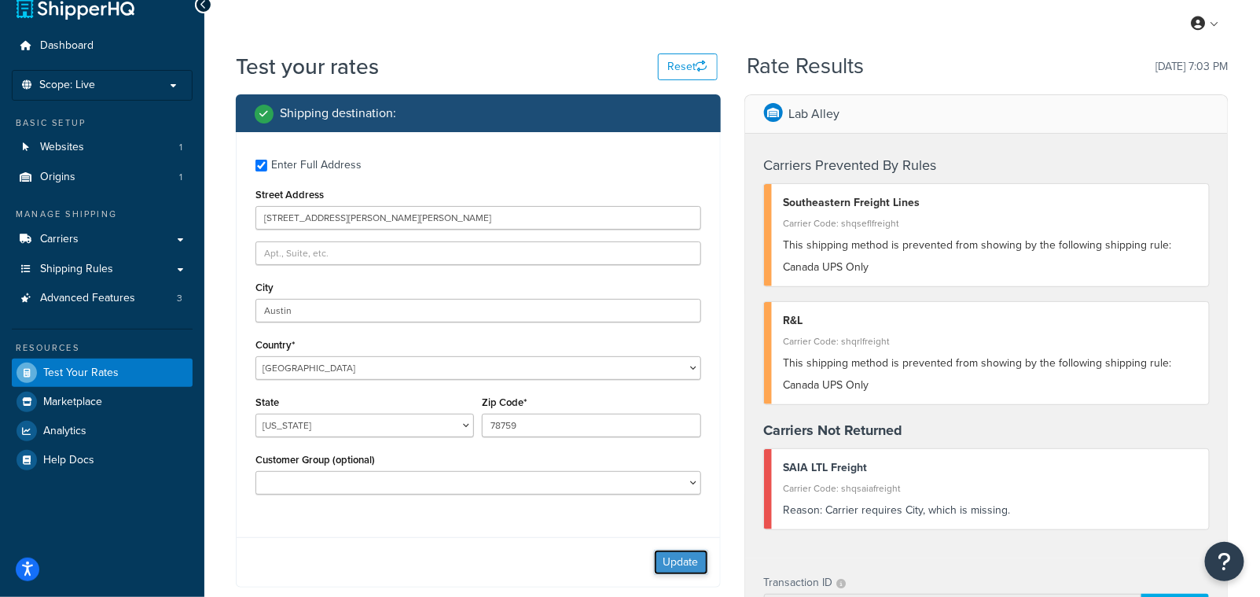
click at [668, 559] on button "Update" at bounding box center [681, 561] width 54 height 25
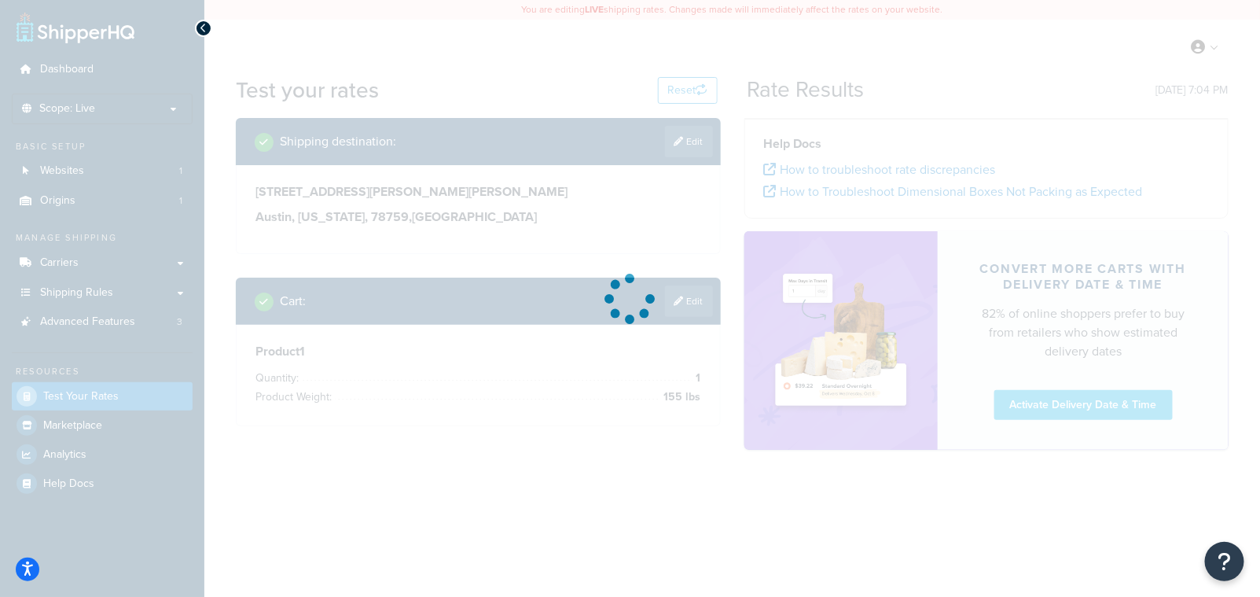
scroll to position [0, 0]
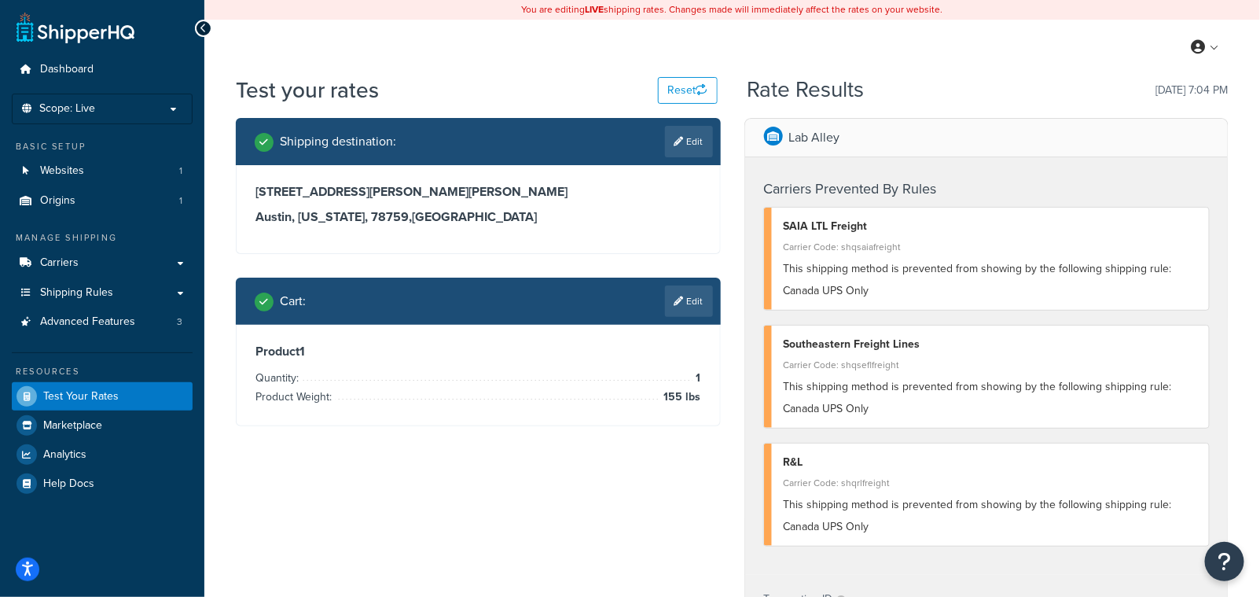
click at [601, 237] on div "5611 Gorham Glen Lane Austin, Texas, 78759 , United States" at bounding box center [478, 209] width 483 height 88
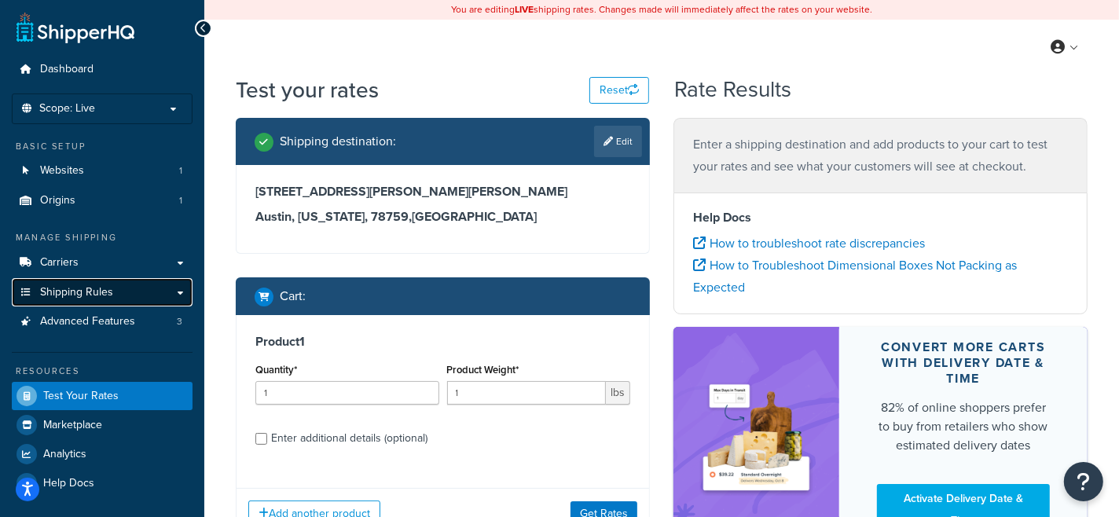
click at [80, 293] on span "Shipping Rules" at bounding box center [76, 292] width 73 height 13
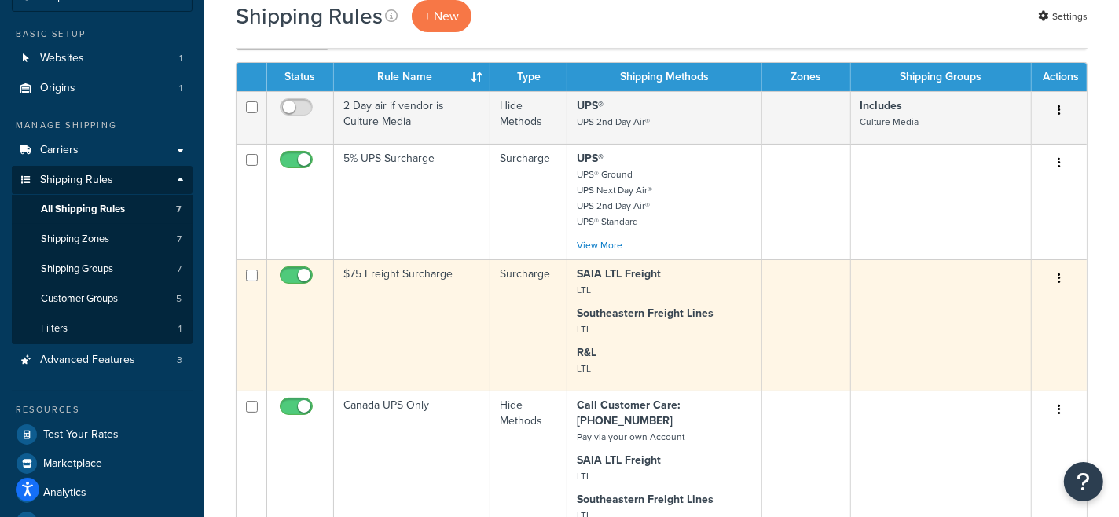
scroll to position [262, 0]
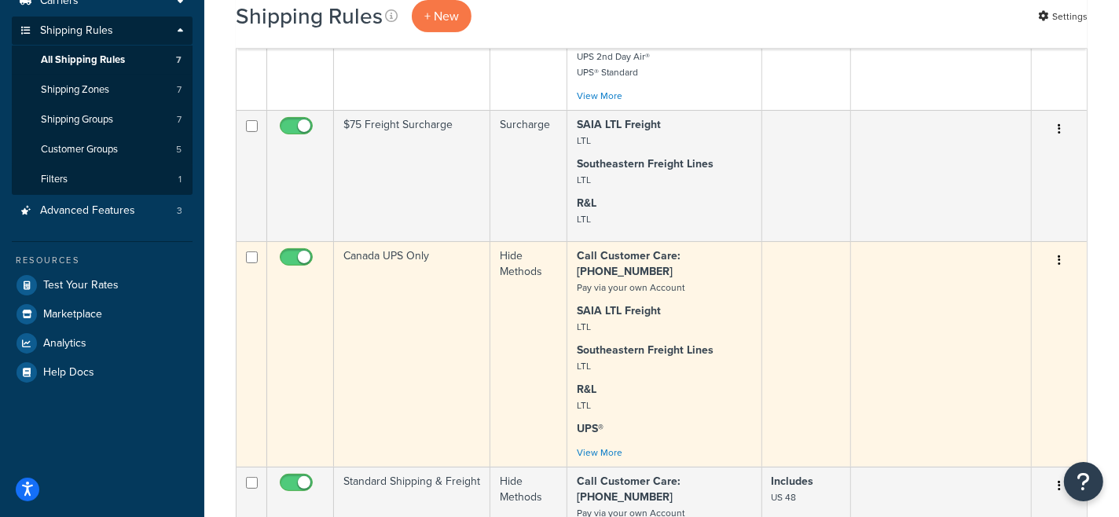
click at [1061, 265] on button "button" at bounding box center [1059, 260] width 22 height 25
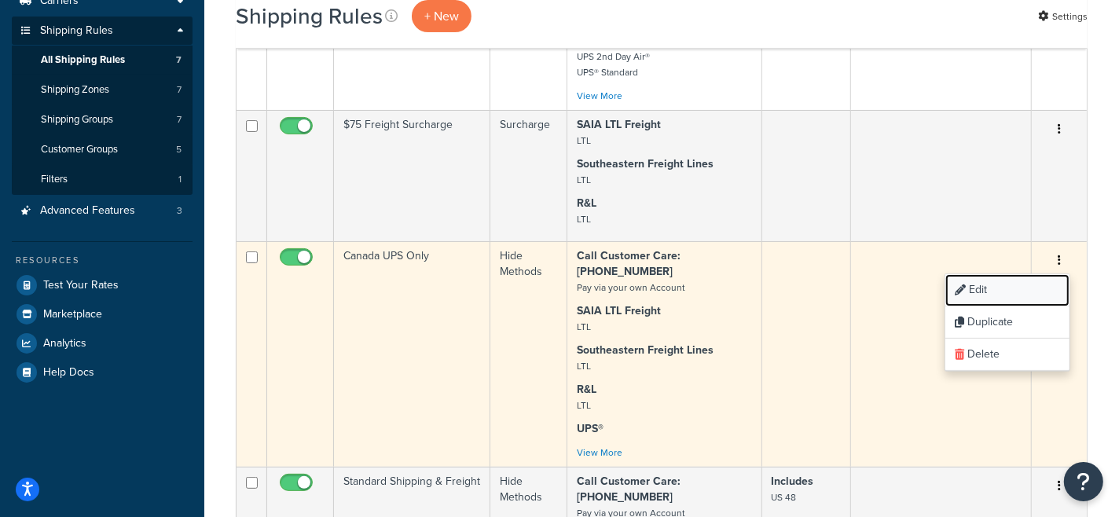
click at [989, 295] on link "Edit" at bounding box center [1008, 290] width 124 height 32
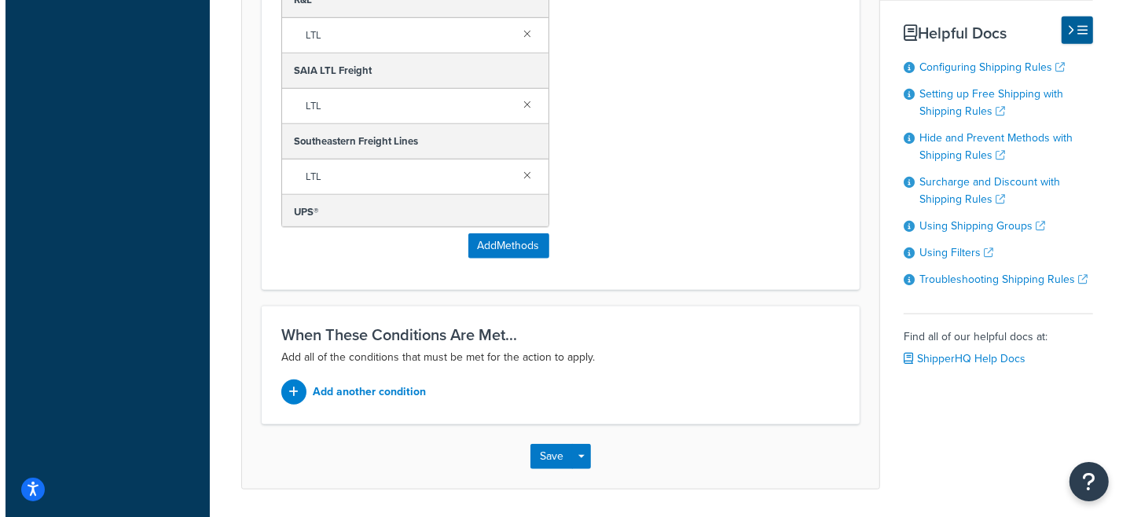
scroll to position [35, 0]
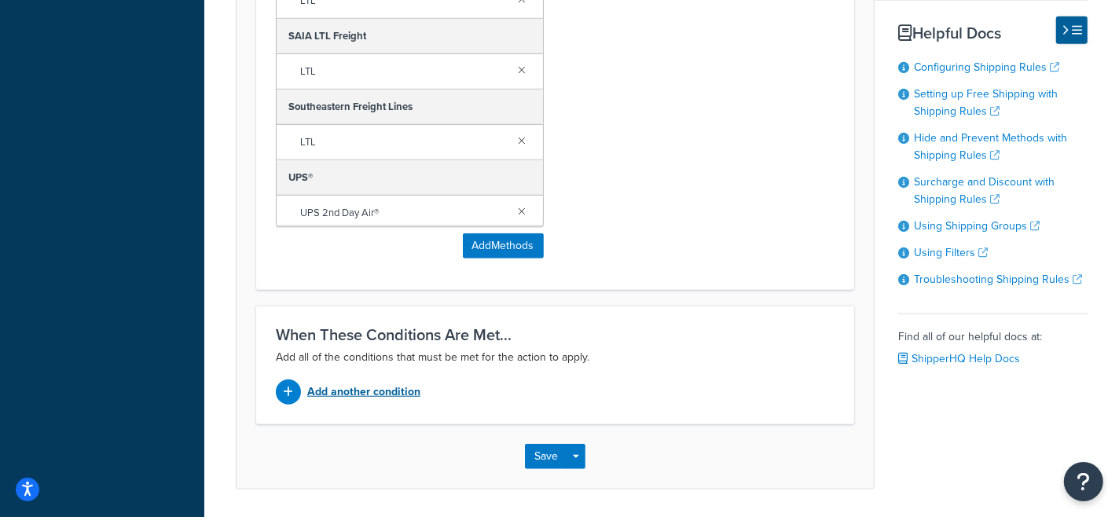
click at [373, 390] on p "Add another condition" at bounding box center [363, 392] width 113 height 22
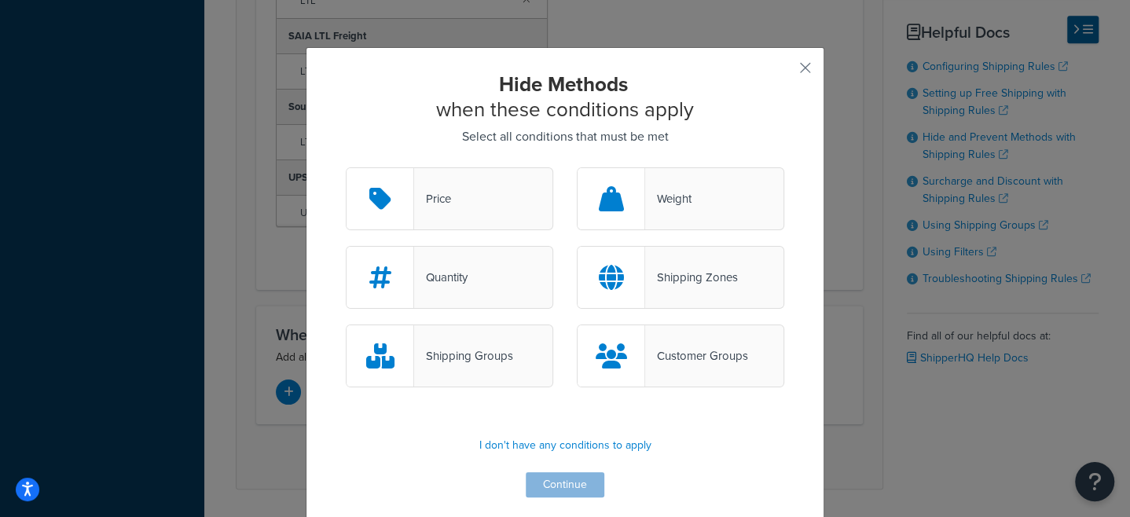
click at [652, 282] on div "Shipping Zones" at bounding box center [691, 277] width 92 height 22
click at [0, 0] on input "Shipping Zones" at bounding box center [0, 0] width 0 height 0
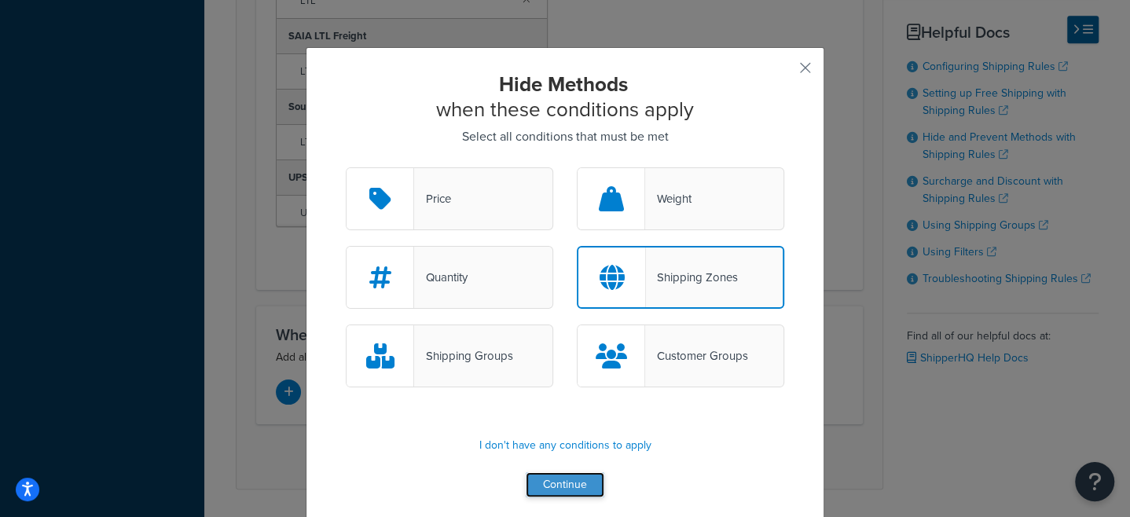
click at [567, 485] on button "Continue" at bounding box center [565, 484] width 79 height 25
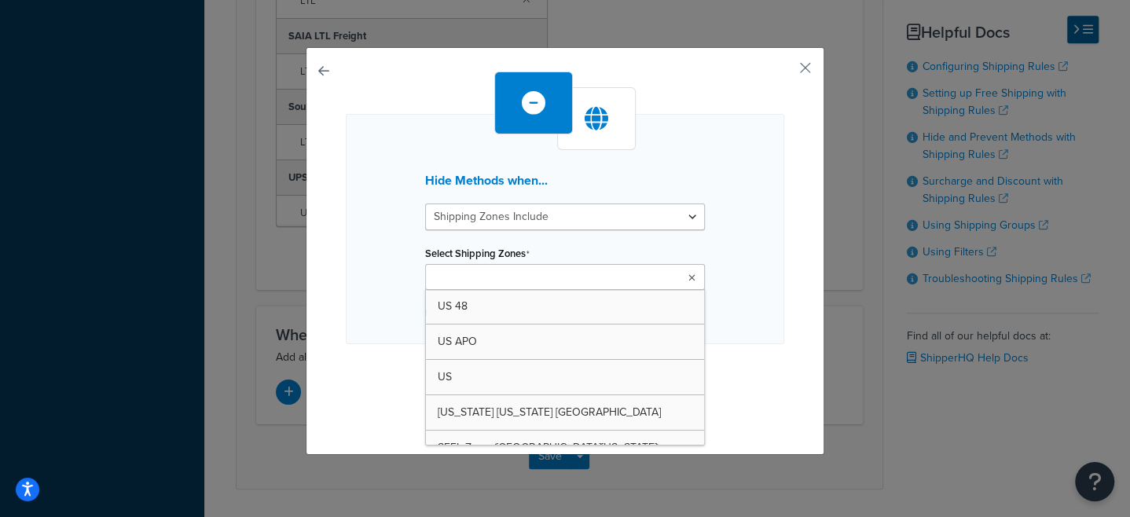
click at [494, 275] on input "Select Shipping Zones" at bounding box center [499, 278] width 139 height 17
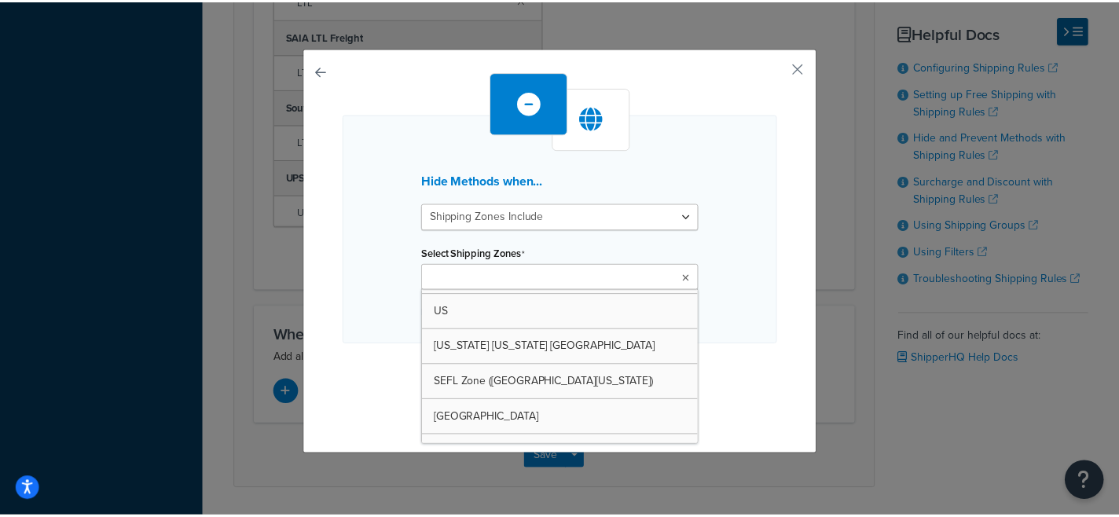
scroll to position [71, 0]
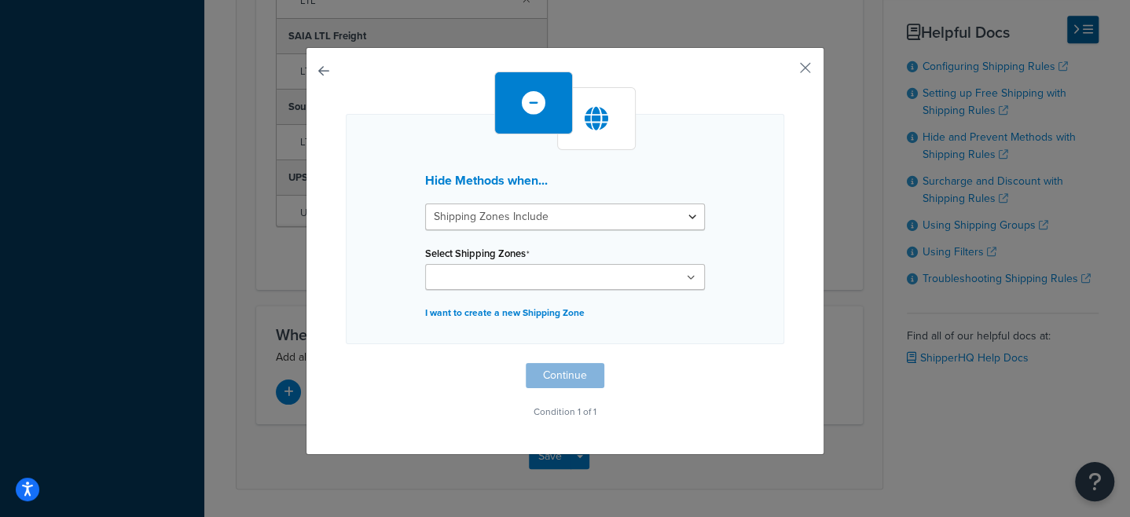
click at [802, 58] on div "Hide Methods when... Shipping Zones Include Shipping Zones Do Not Include Selec…" at bounding box center [565, 251] width 519 height 408
click at [784, 72] on button "button" at bounding box center [782, 74] width 4 height 4
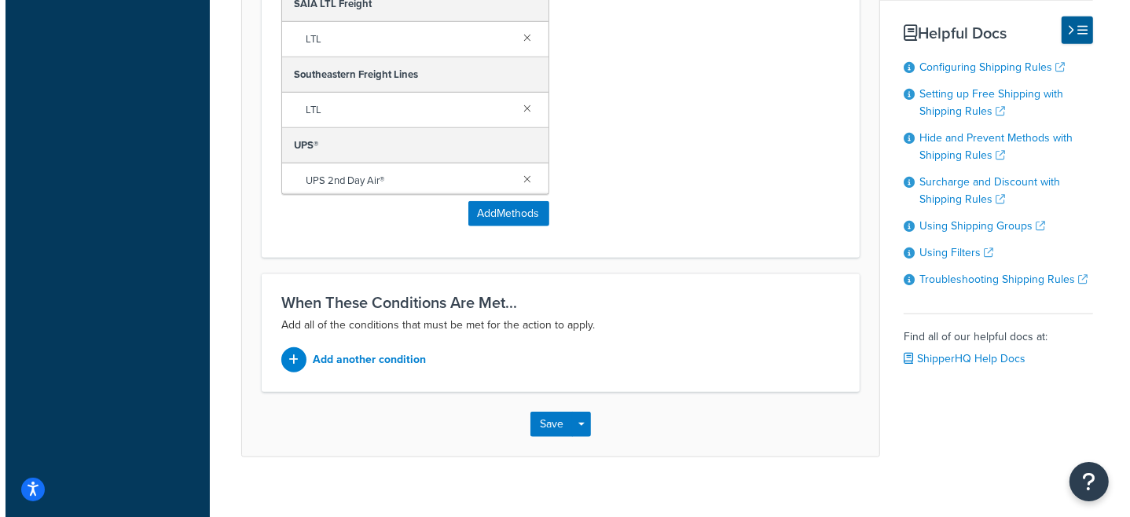
scroll to position [941, 0]
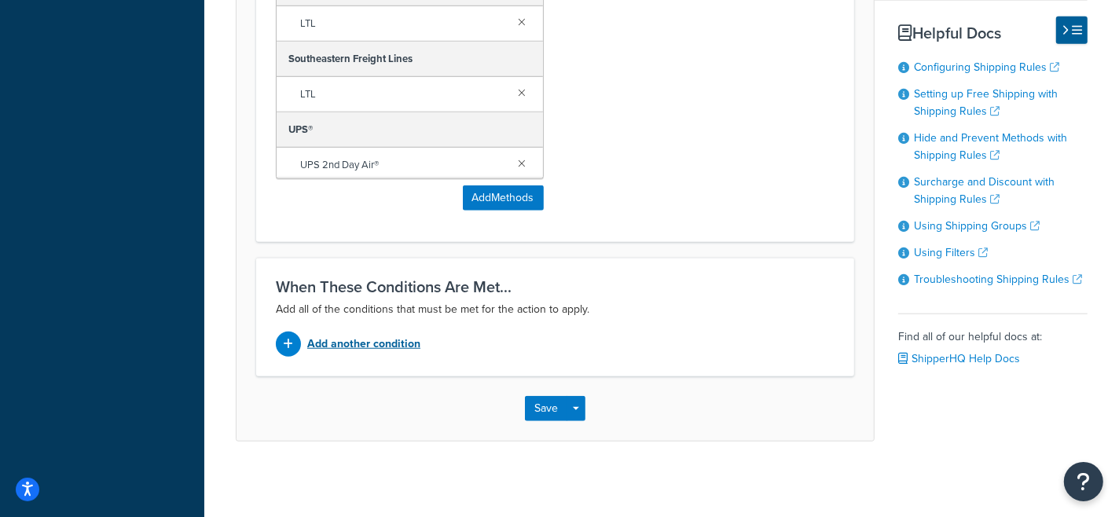
click at [361, 341] on p "Add another condition" at bounding box center [363, 344] width 113 height 22
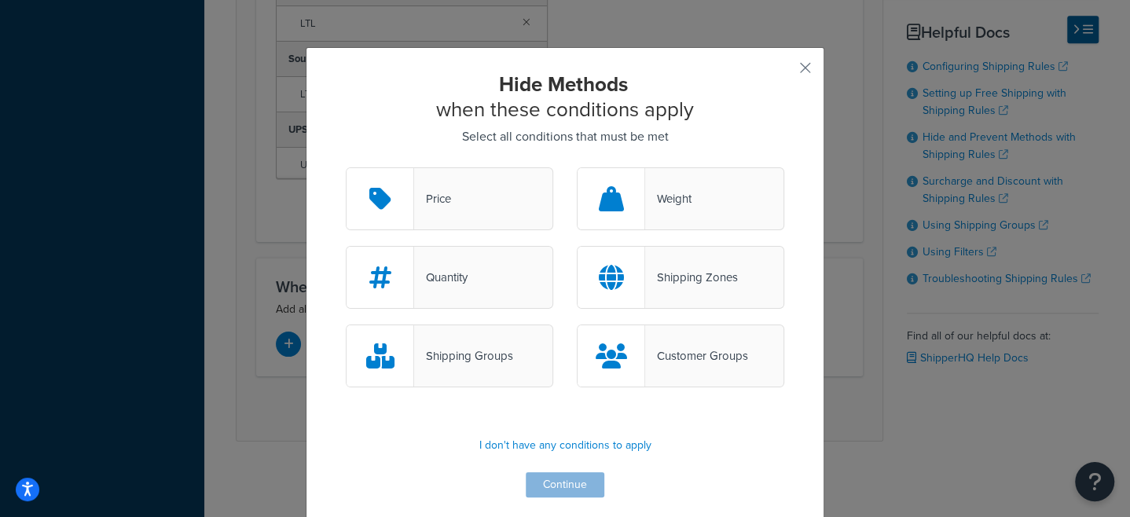
click at [695, 277] on div "Shipping Zones" at bounding box center [691, 277] width 92 height 22
click at [0, 0] on input "Shipping Zones" at bounding box center [0, 0] width 0 height 0
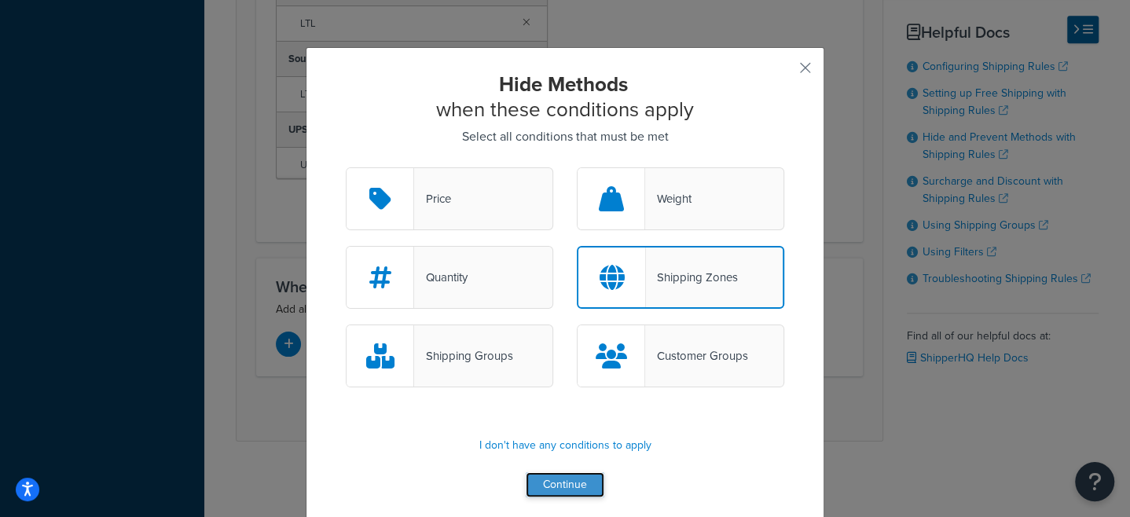
click at [575, 483] on button "Continue" at bounding box center [565, 484] width 79 height 25
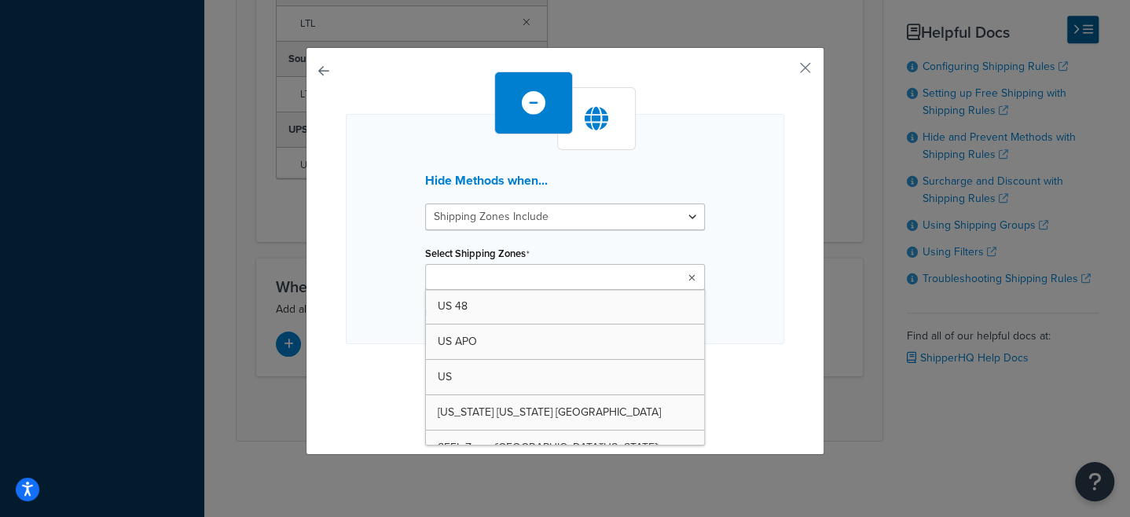
click at [464, 281] on input "Select Shipping Zones" at bounding box center [499, 278] width 139 height 17
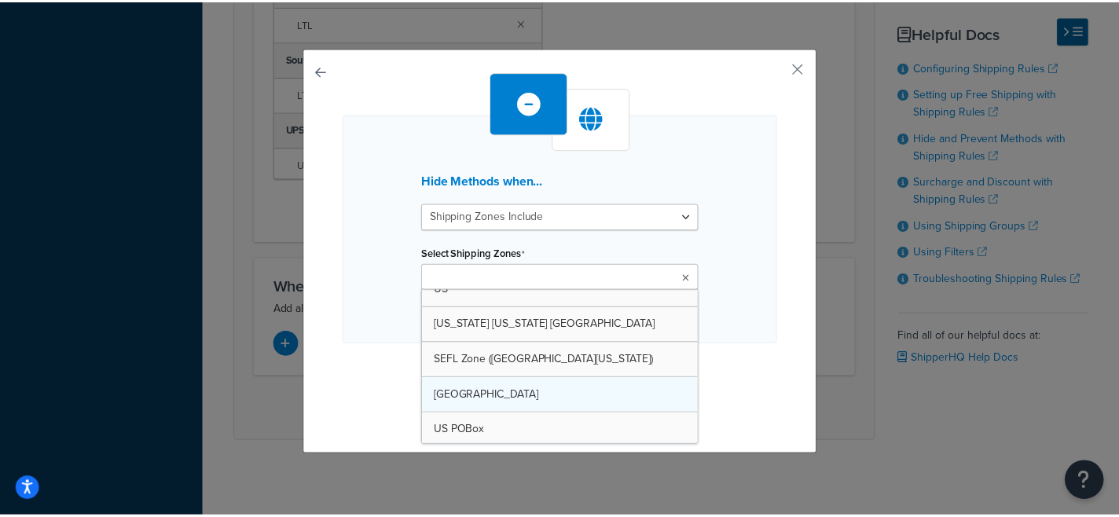
scroll to position [53, 0]
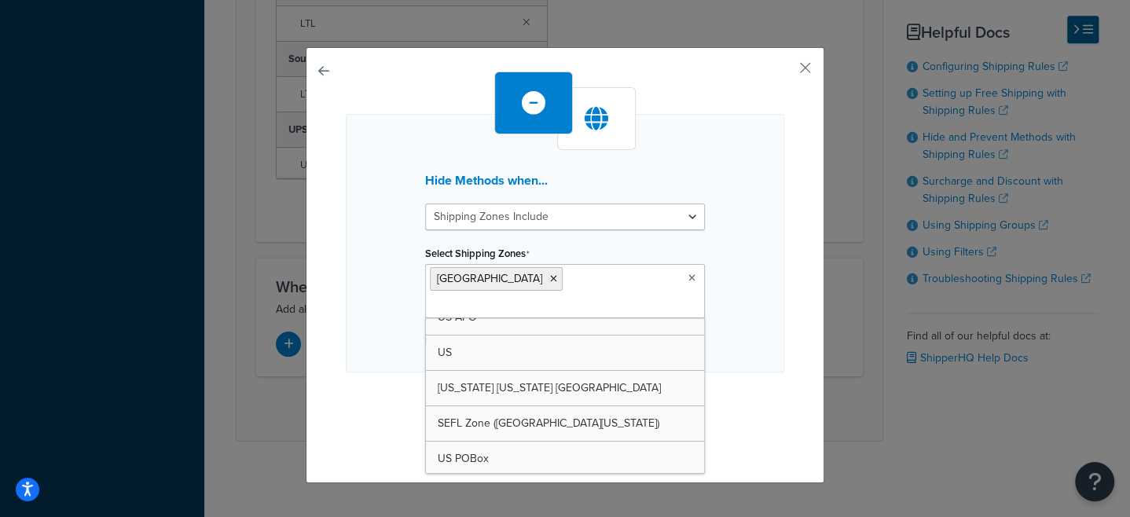
click at [752, 387] on div "Hide Methods when... Shipping Zones Include Shipping Zones Do Not Include Selec…" at bounding box center [565, 262] width 439 height 380
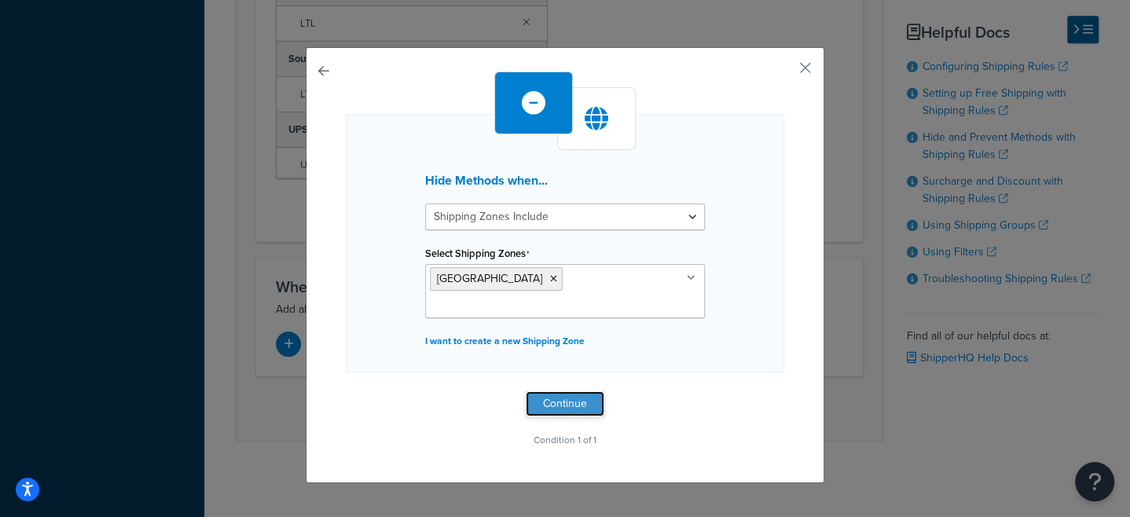
click at [554, 391] on button "Continue" at bounding box center [565, 403] width 79 height 25
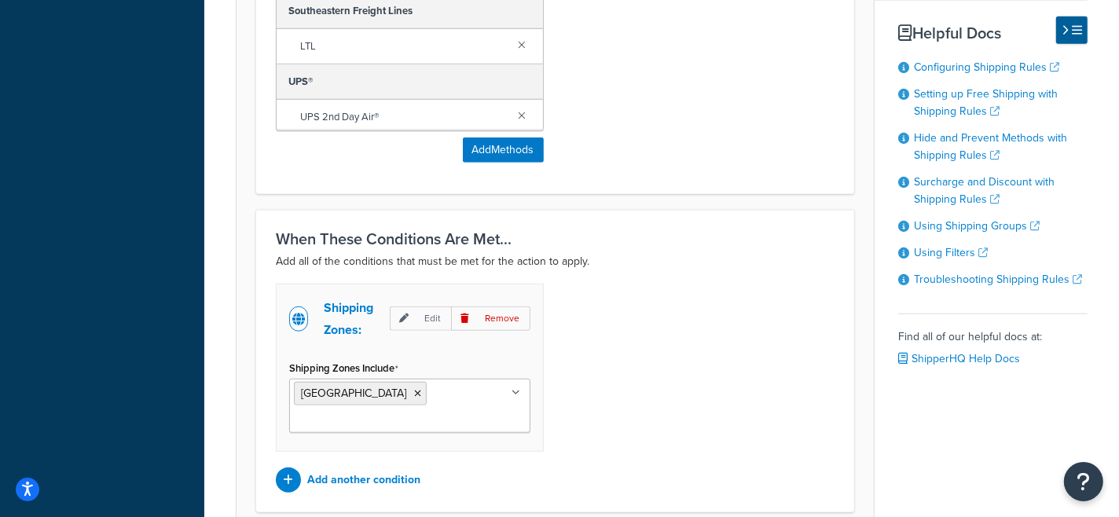
scroll to position [1084, 0]
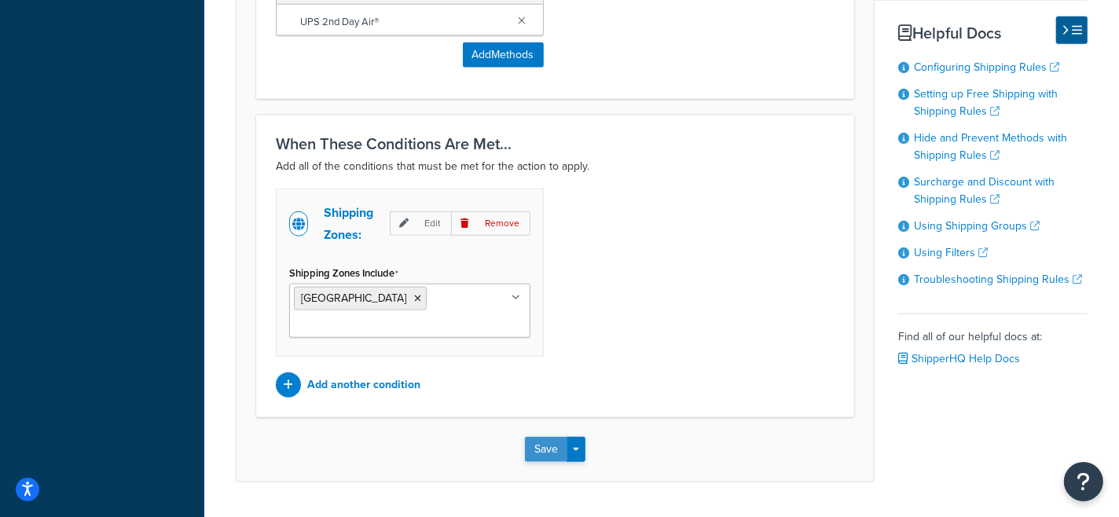
click at [553, 437] on button "Save" at bounding box center [546, 449] width 42 height 25
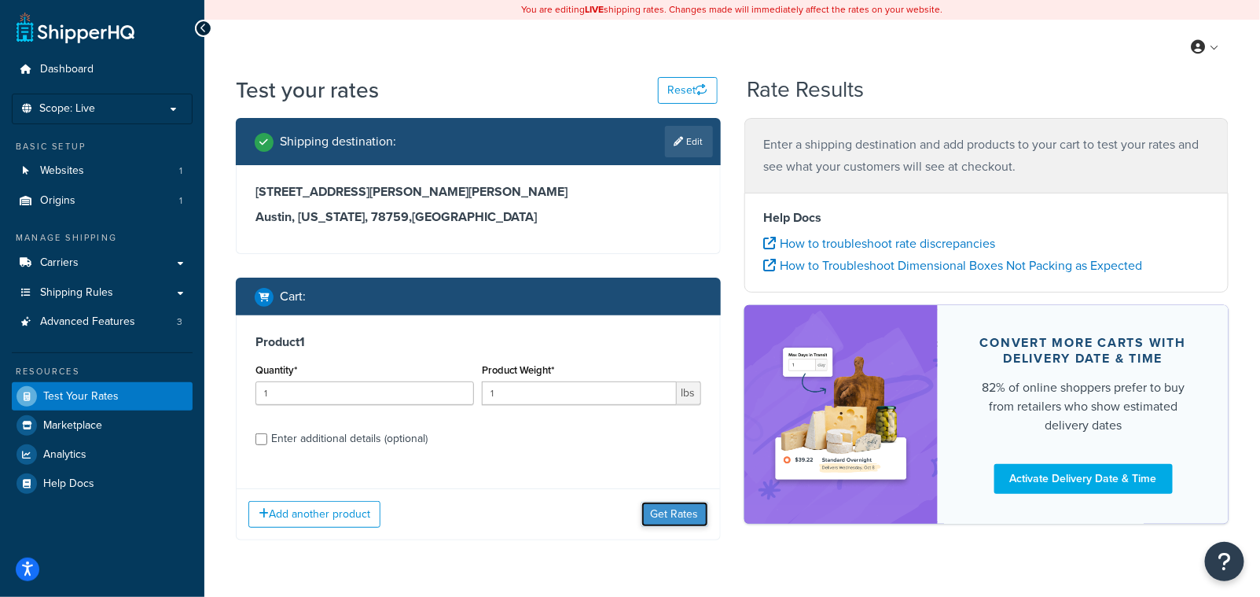
click at [666, 523] on button "Get Rates" at bounding box center [674, 513] width 67 height 25
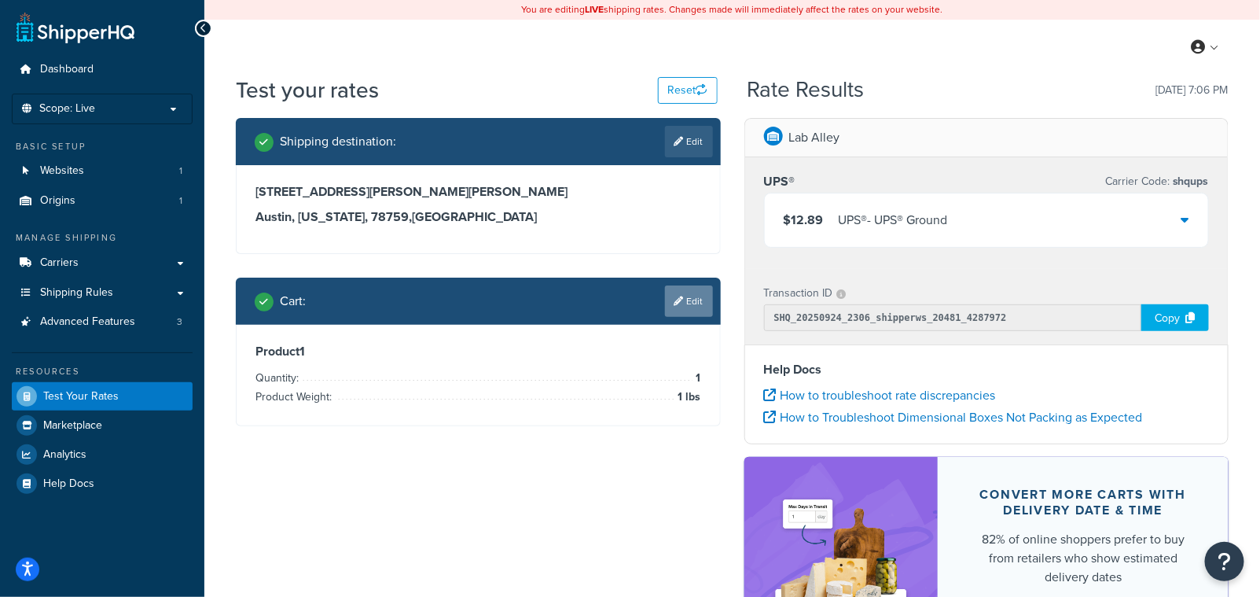
click at [665, 296] on link "Edit" at bounding box center [689, 300] width 48 height 31
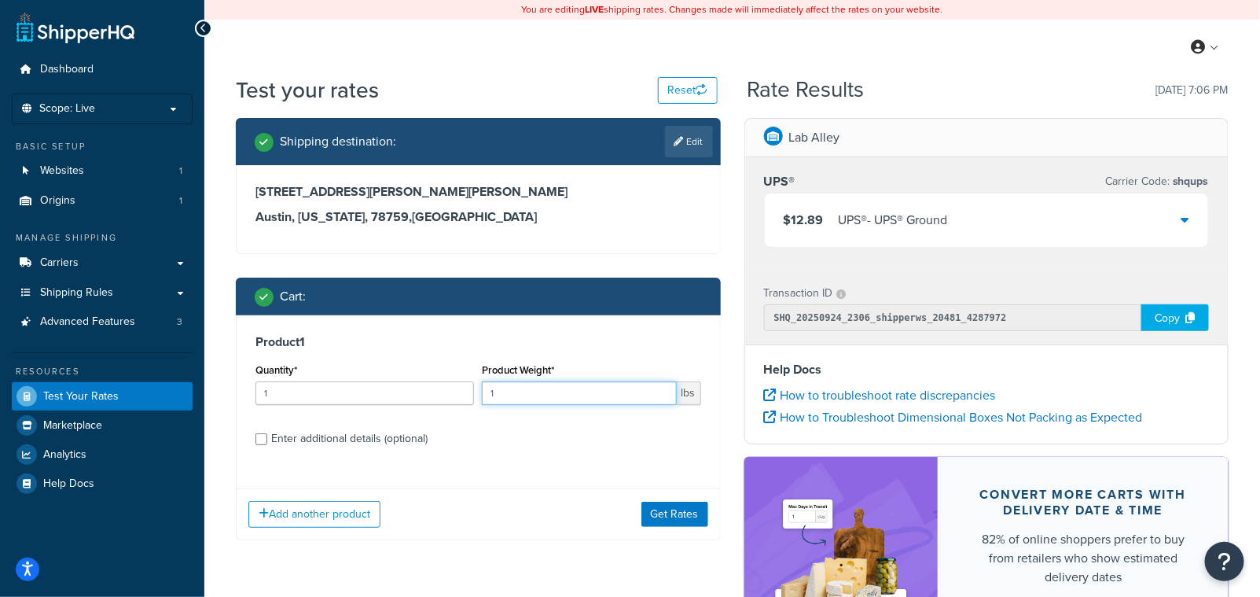
click at [531, 386] on input "1" at bounding box center [579, 393] width 194 height 24
type input "155"
click at [673, 520] on button "Get Rates" at bounding box center [674, 513] width 67 height 25
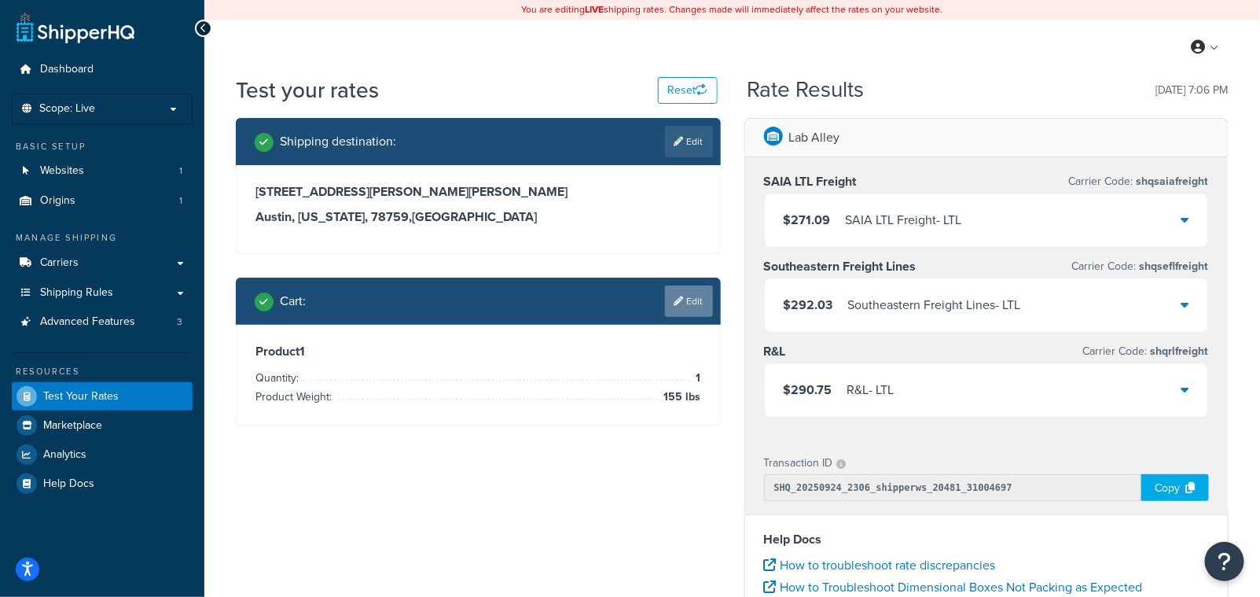
click at [698, 293] on link "Edit" at bounding box center [689, 300] width 48 height 31
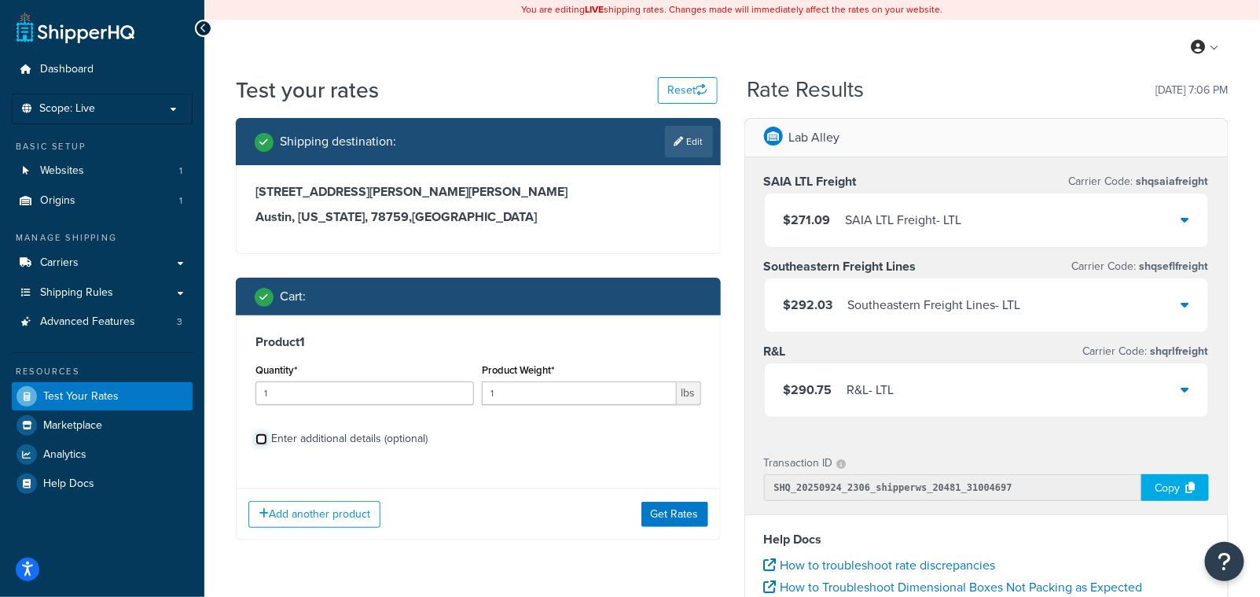
click at [256, 442] on input "Enter additional details (optional)" at bounding box center [261, 439] width 12 height 12
checkbox input "true"
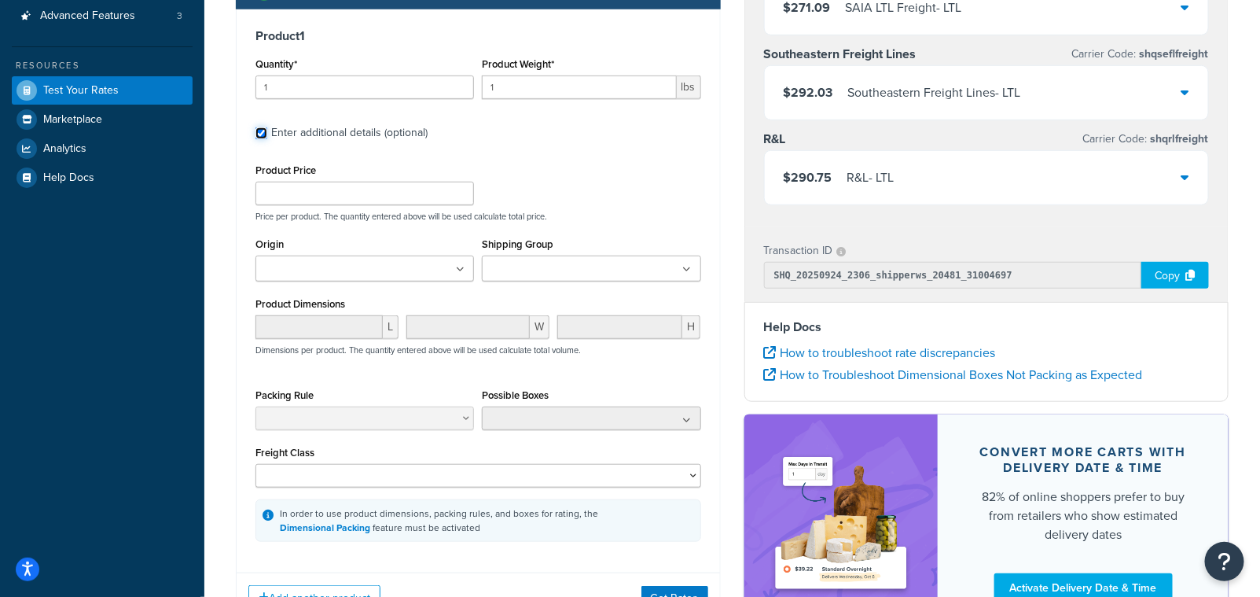
scroll to position [285, 0]
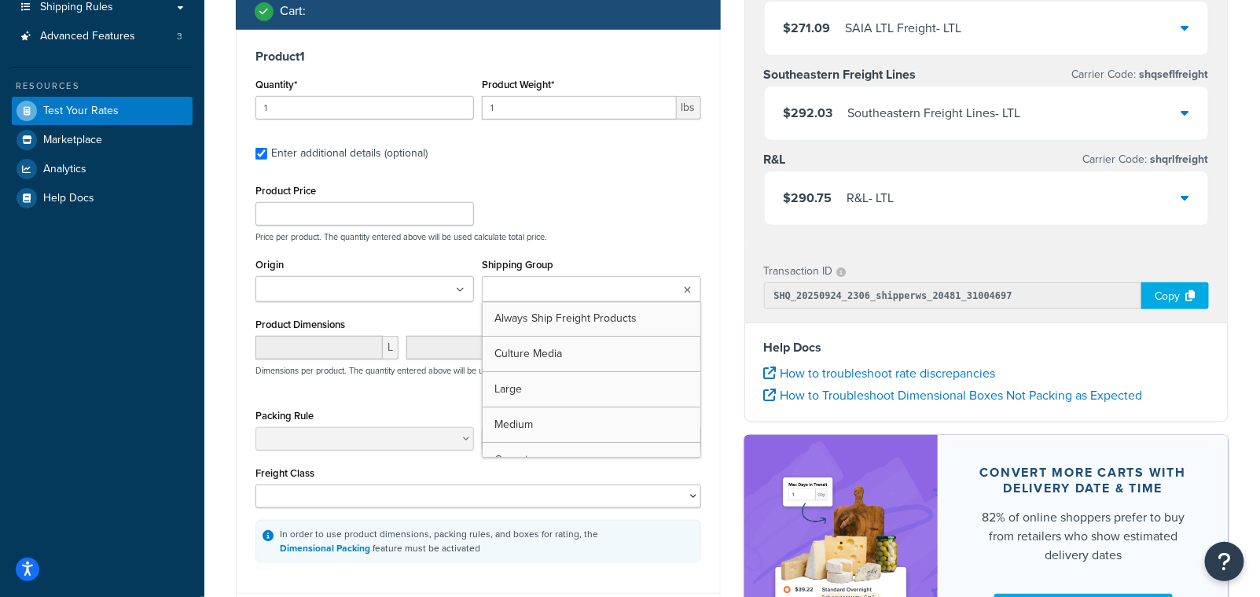
click at [672, 285] on ul at bounding box center [591, 289] width 219 height 26
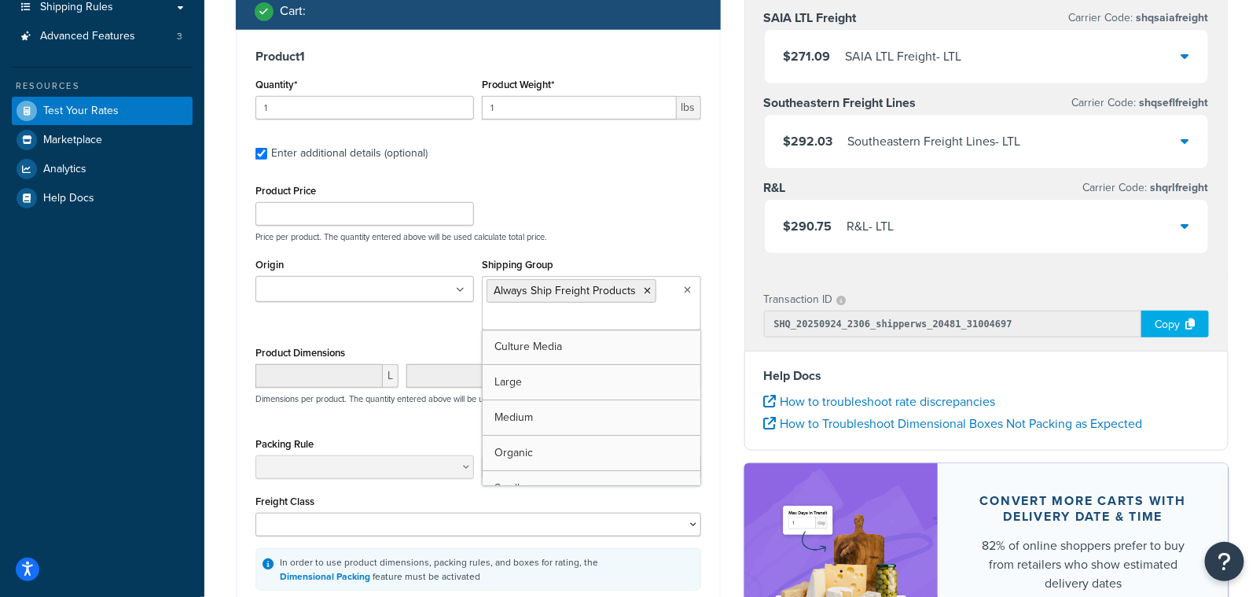
click at [607, 234] on p "Price per product. The quantity entered above will be used calculate total pric…" at bounding box center [479, 236] width 454 height 11
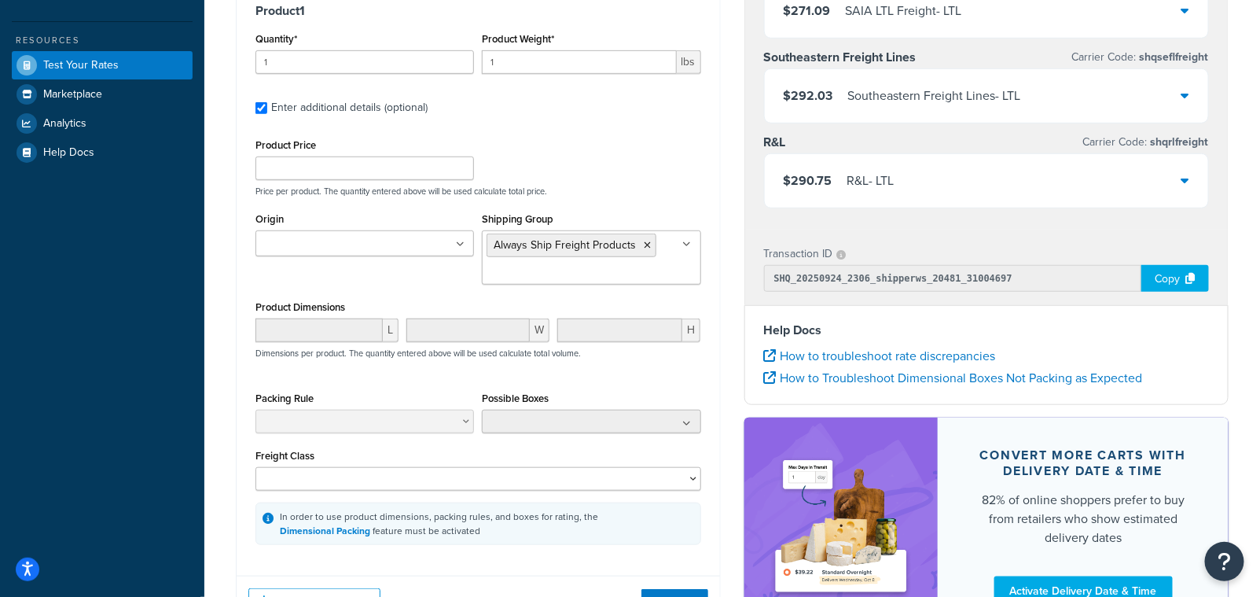
scroll to position [428, 0]
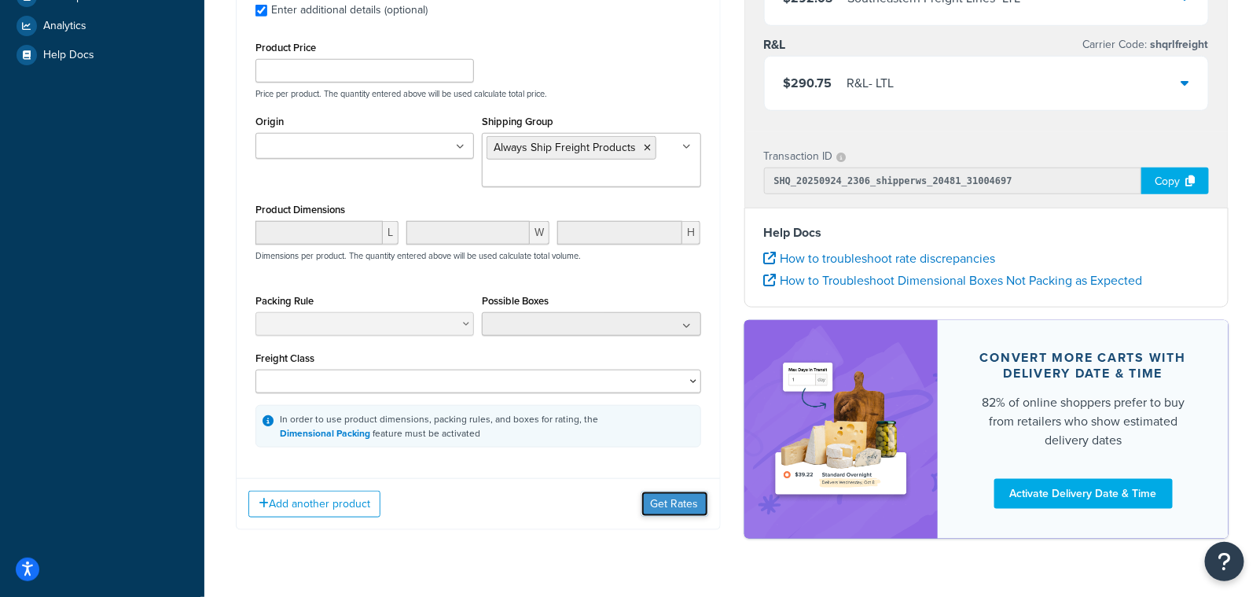
click at [663, 503] on button "Get Rates" at bounding box center [674, 503] width 67 height 25
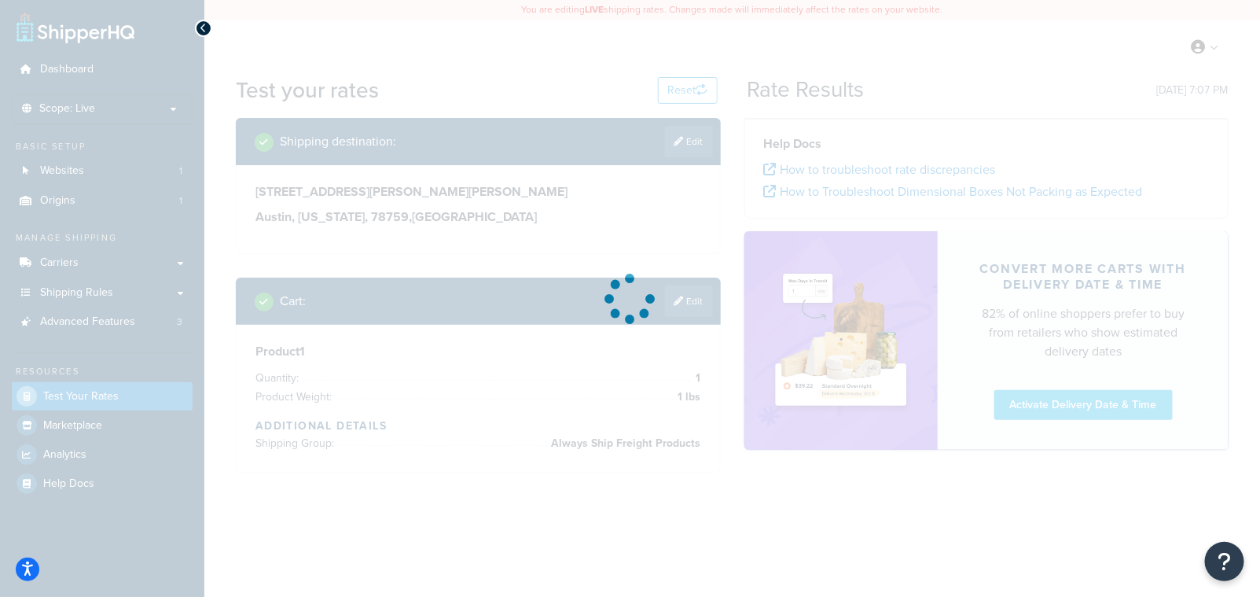
scroll to position [0, 0]
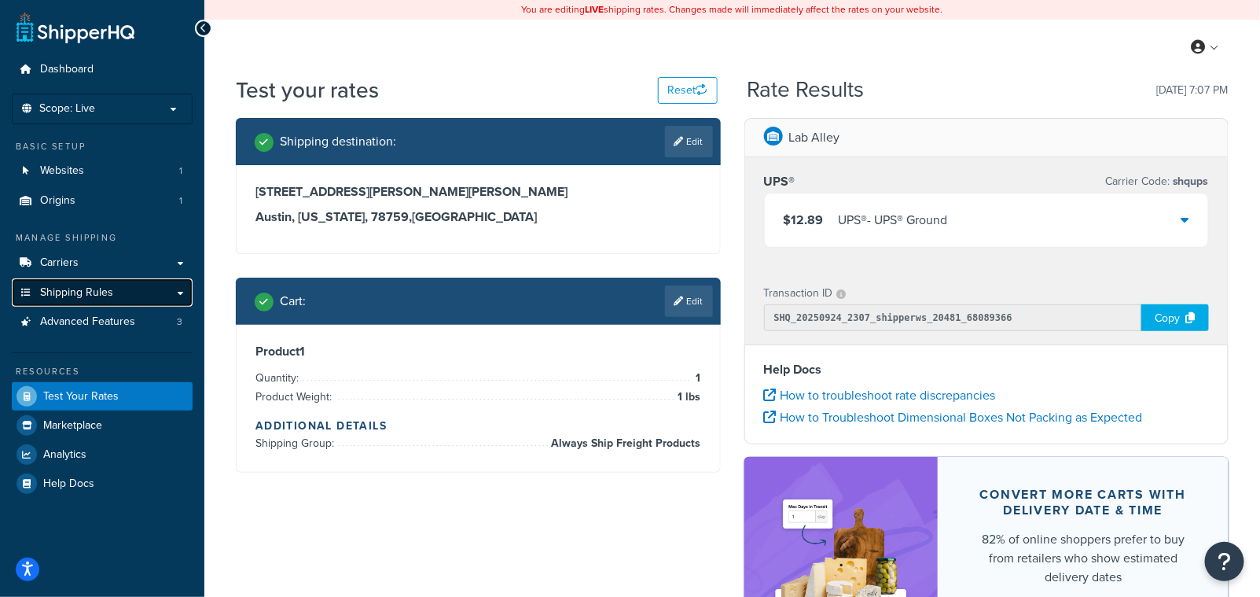
click at [90, 292] on span "Shipping Rules" at bounding box center [76, 292] width 73 height 13
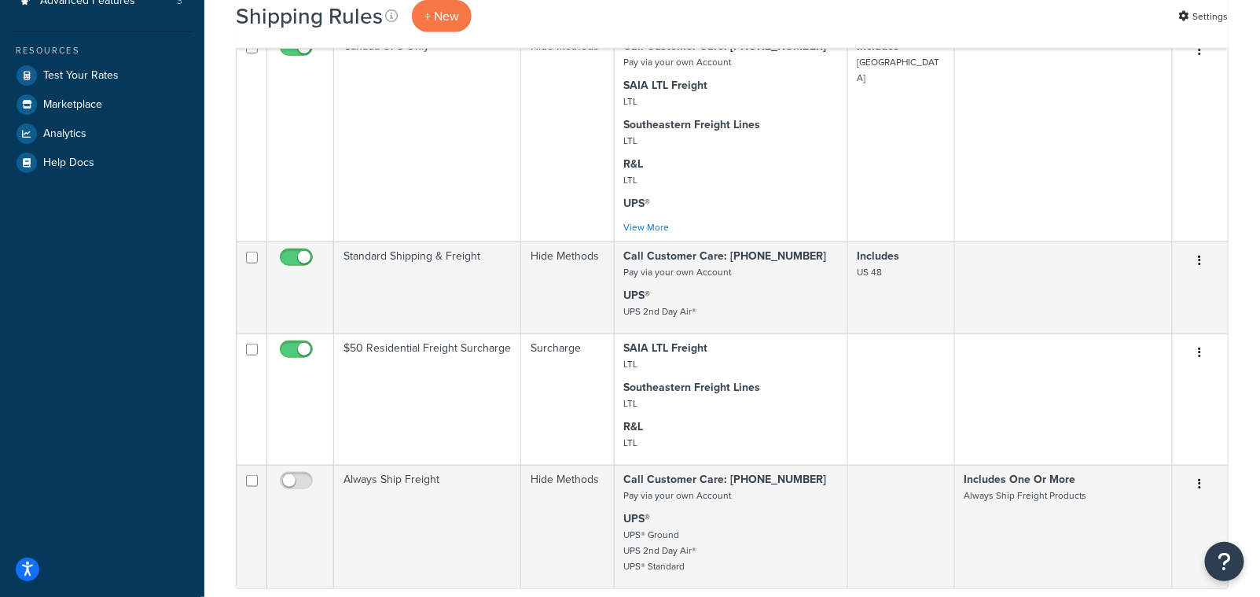
scroll to position [473, 0]
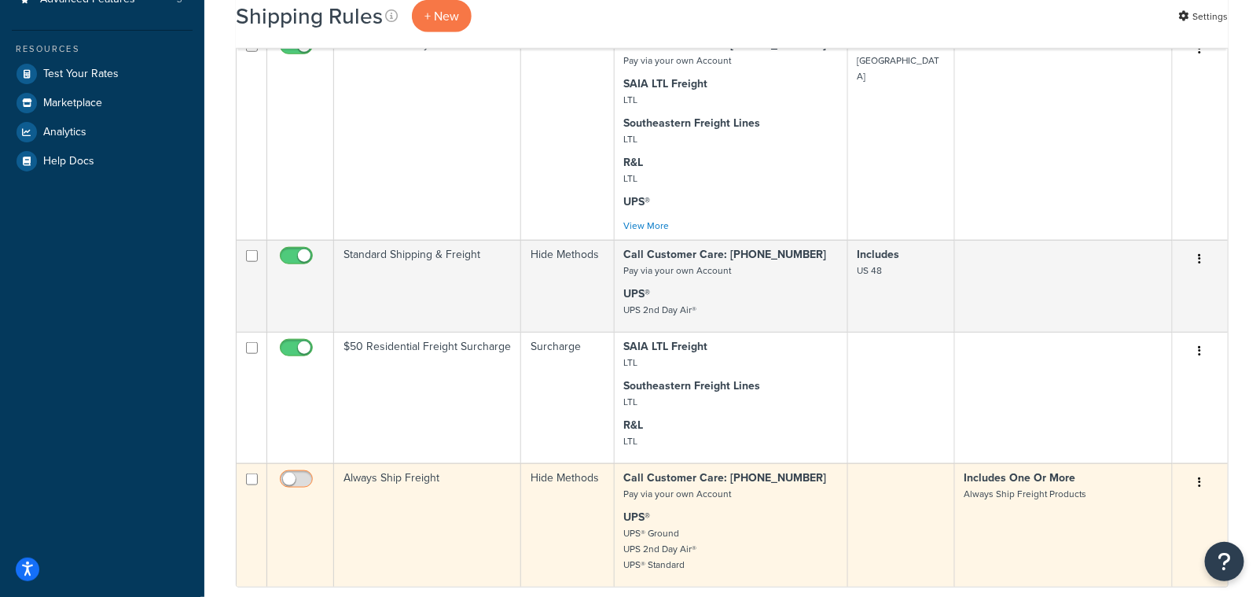
click at [305, 489] on input "checkbox" at bounding box center [298, 483] width 43 height 20
checkbox input "true"
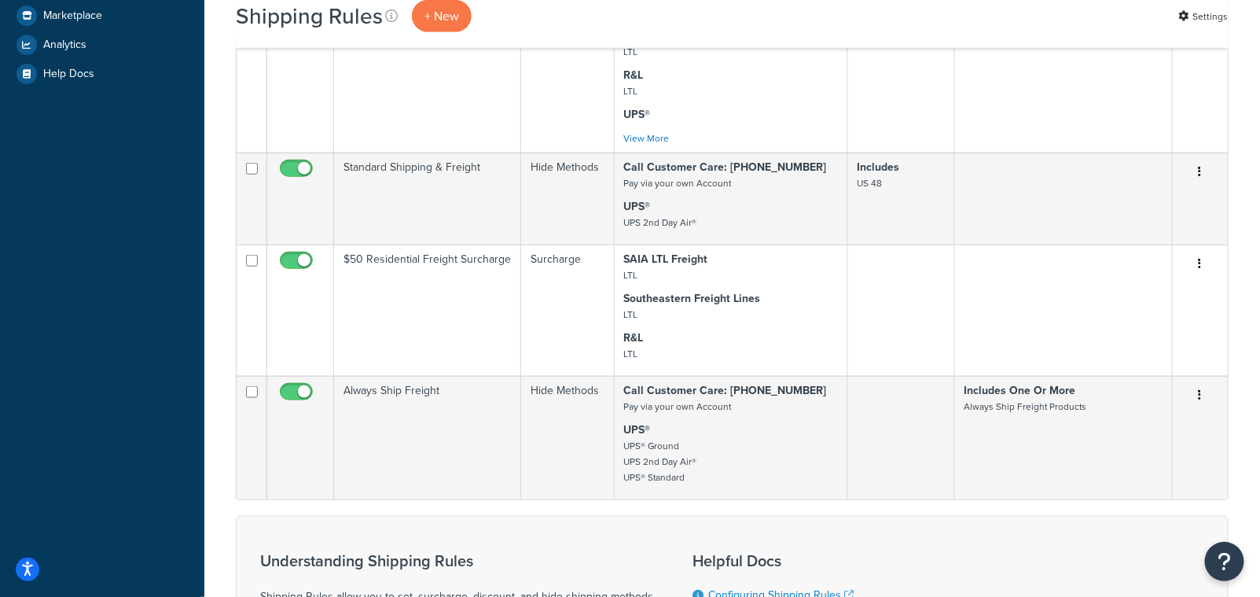
scroll to position [583, 0]
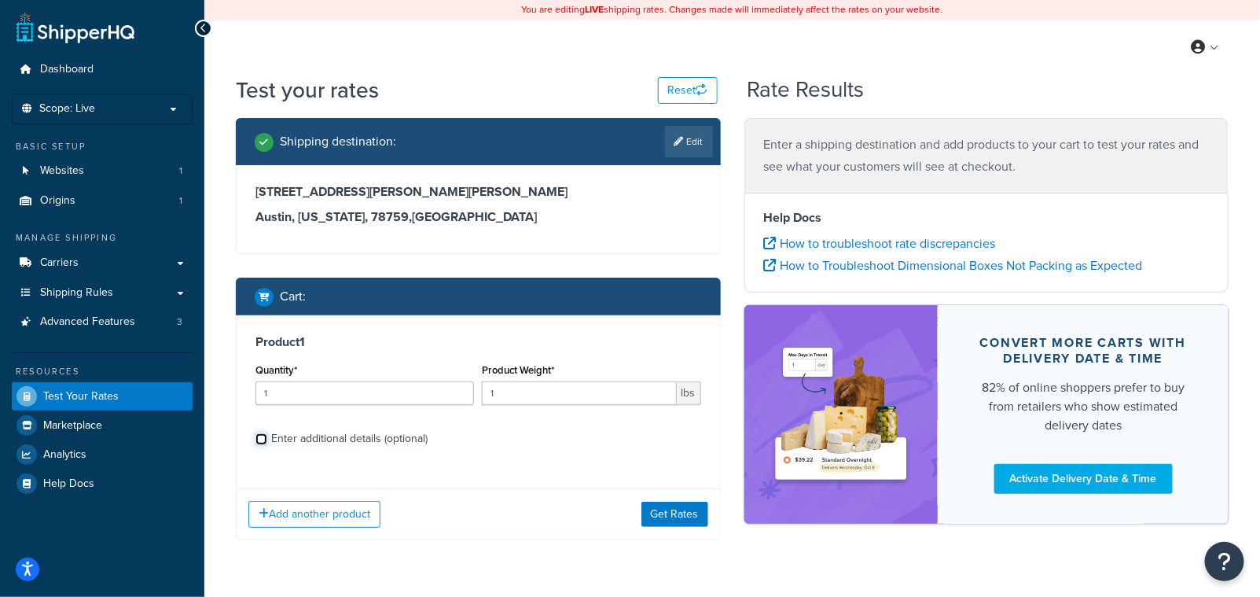
click at [259, 441] on input "Enter additional details (optional)" at bounding box center [261, 439] width 12 height 12
checkbox input "true"
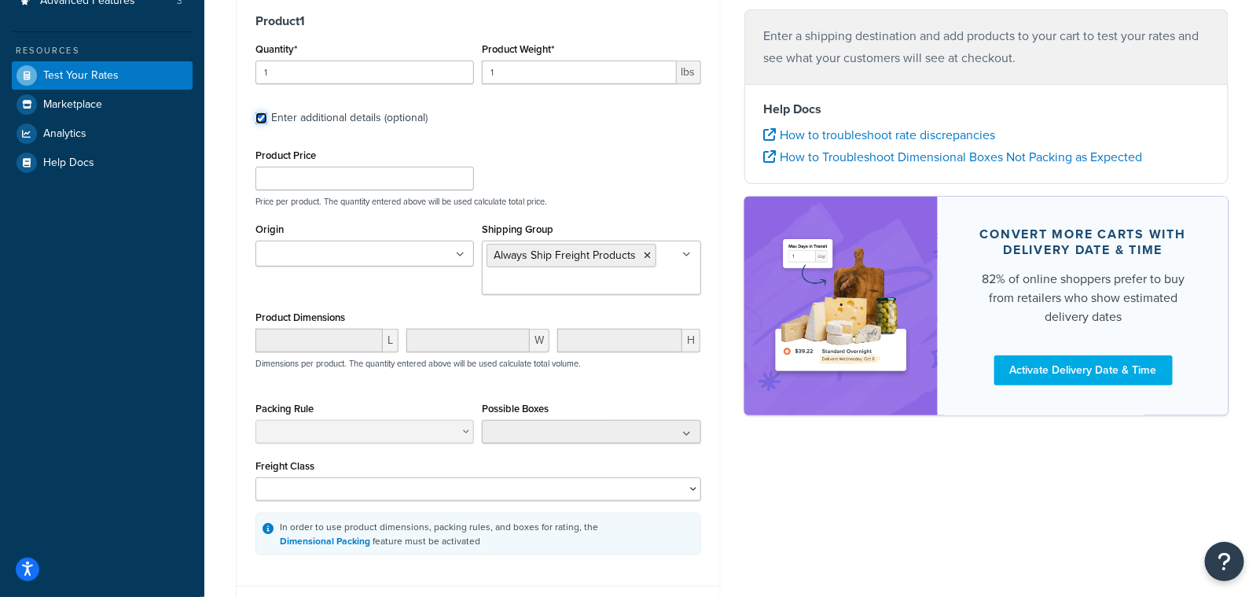
scroll to position [405, 0]
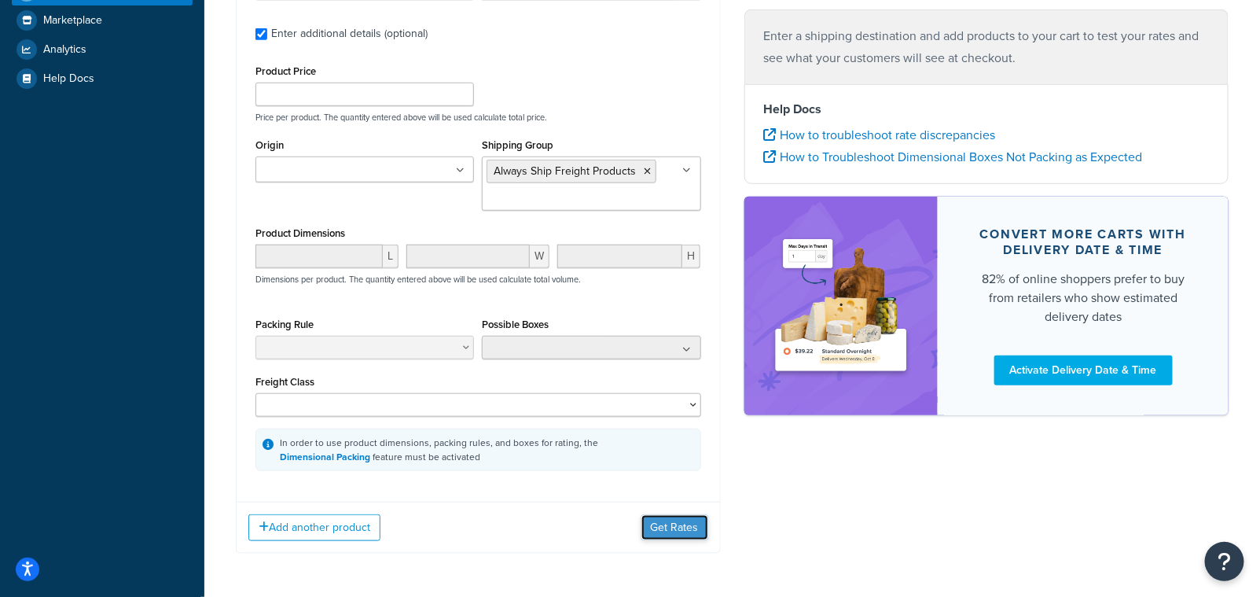
click at [670, 529] on button "Get Rates" at bounding box center [674, 527] width 67 height 25
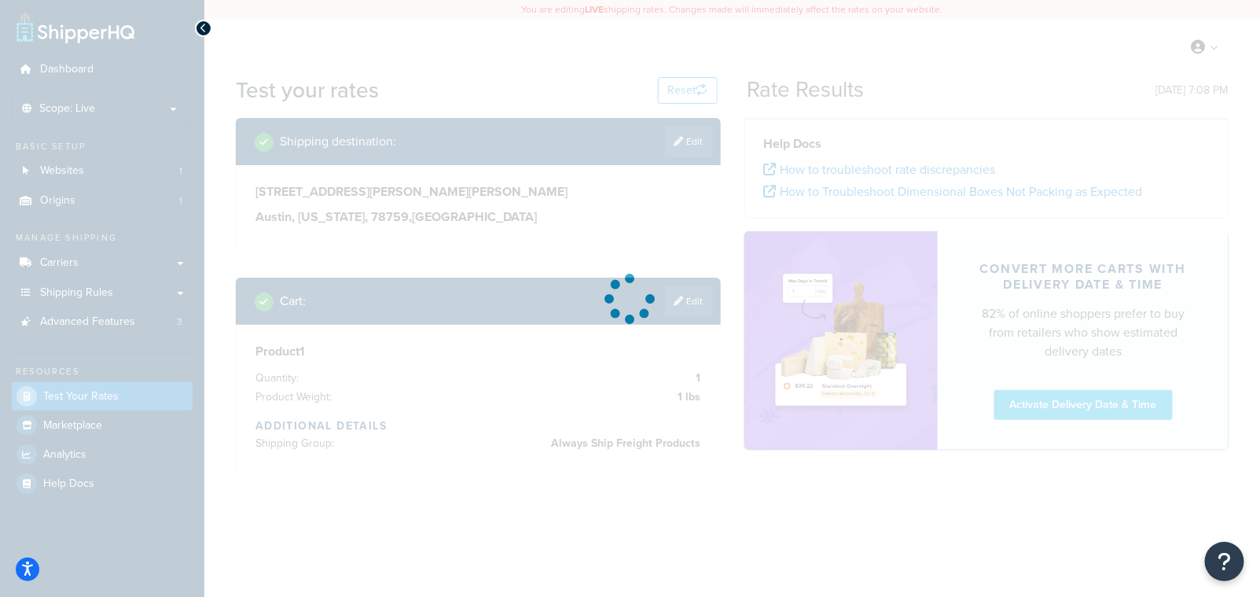
scroll to position [0, 0]
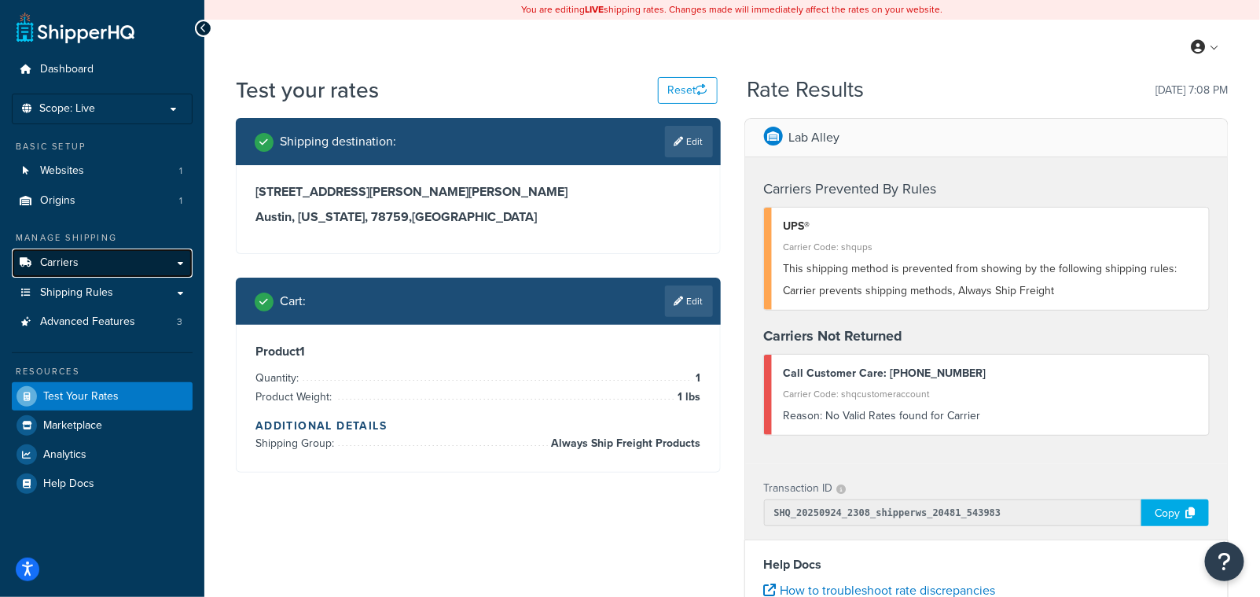
click at [145, 259] on link "Carriers" at bounding box center [102, 262] width 181 height 29
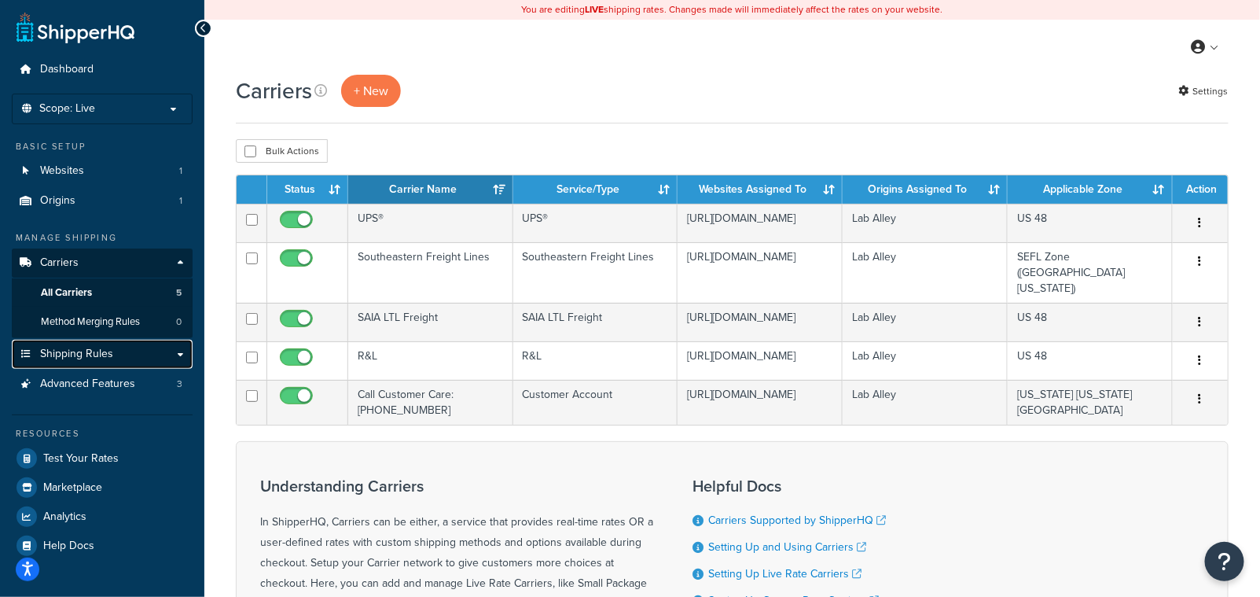
click at [113, 348] on link "Shipping Rules" at bounding box center [102, 354] width 181 height 29
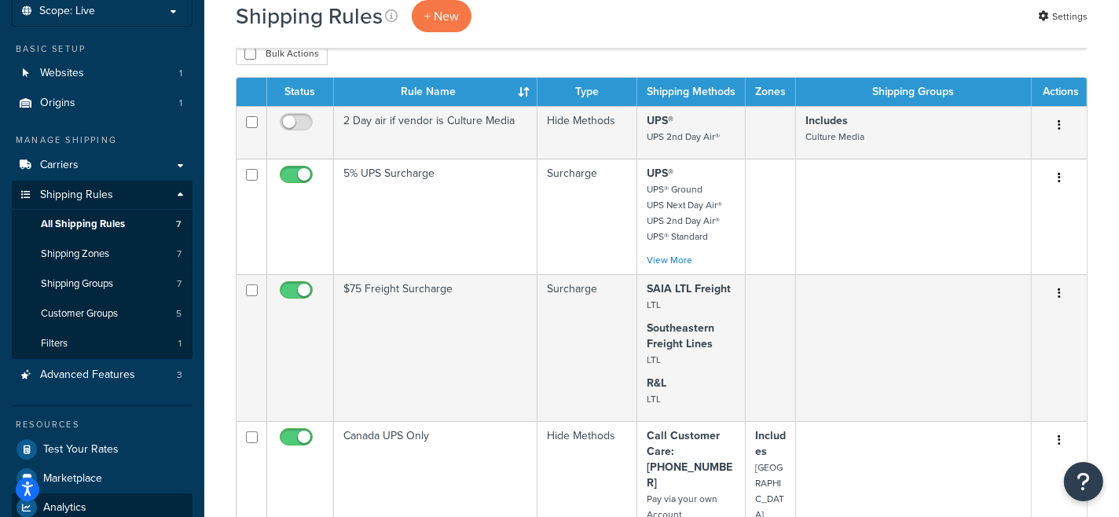
scroll to position [119, 0]
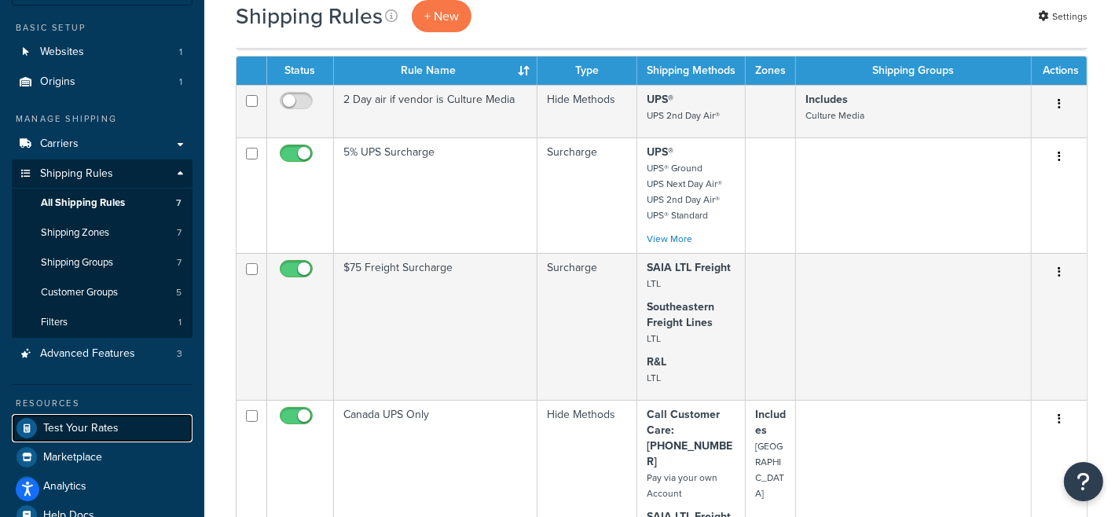
click at [96, 423] on span "Test Your Rates" at bounding box center [80, 428] width 75 height 13
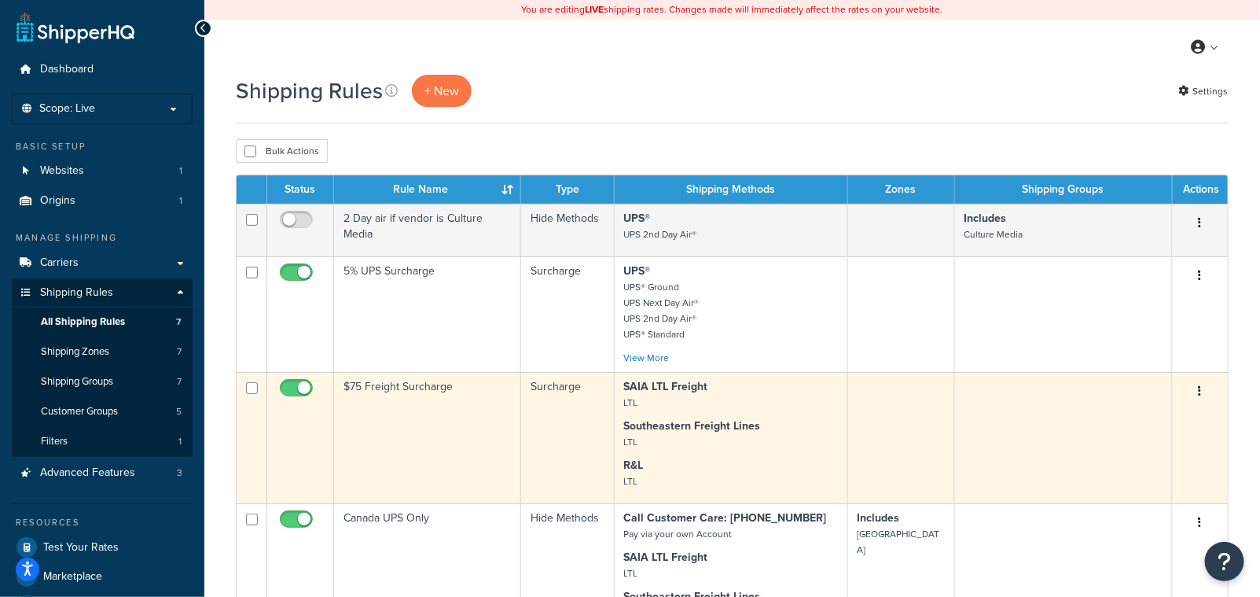
click at [1052, 376] on td at bounding box center [1064, 437] width 218 height 131
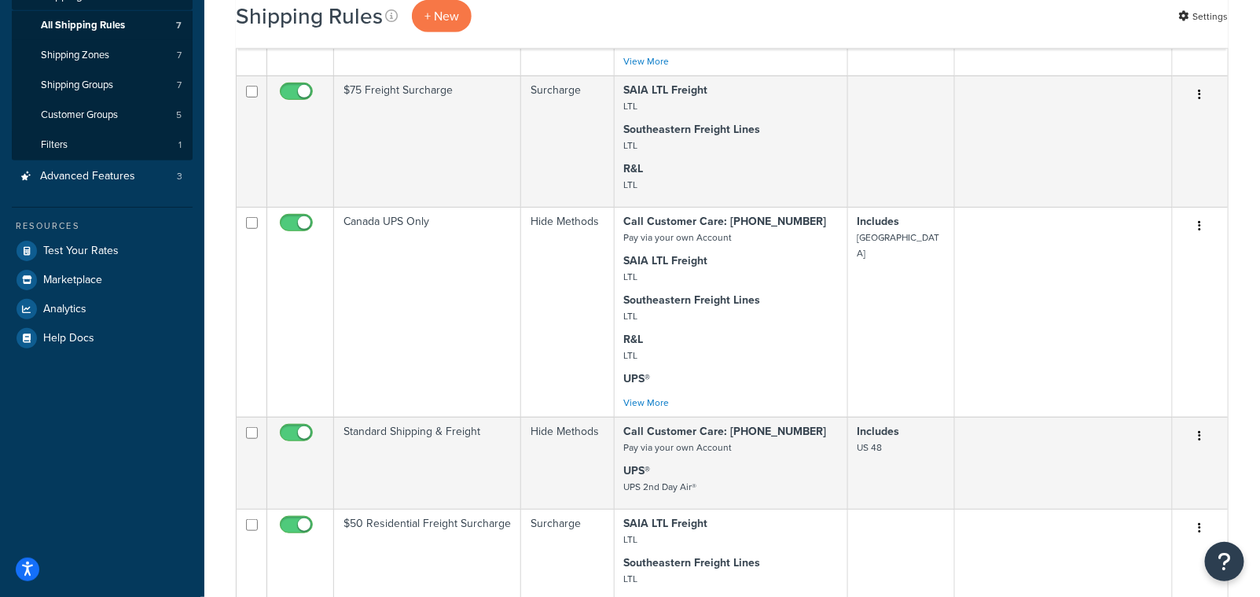
scroll to position [305, 0]
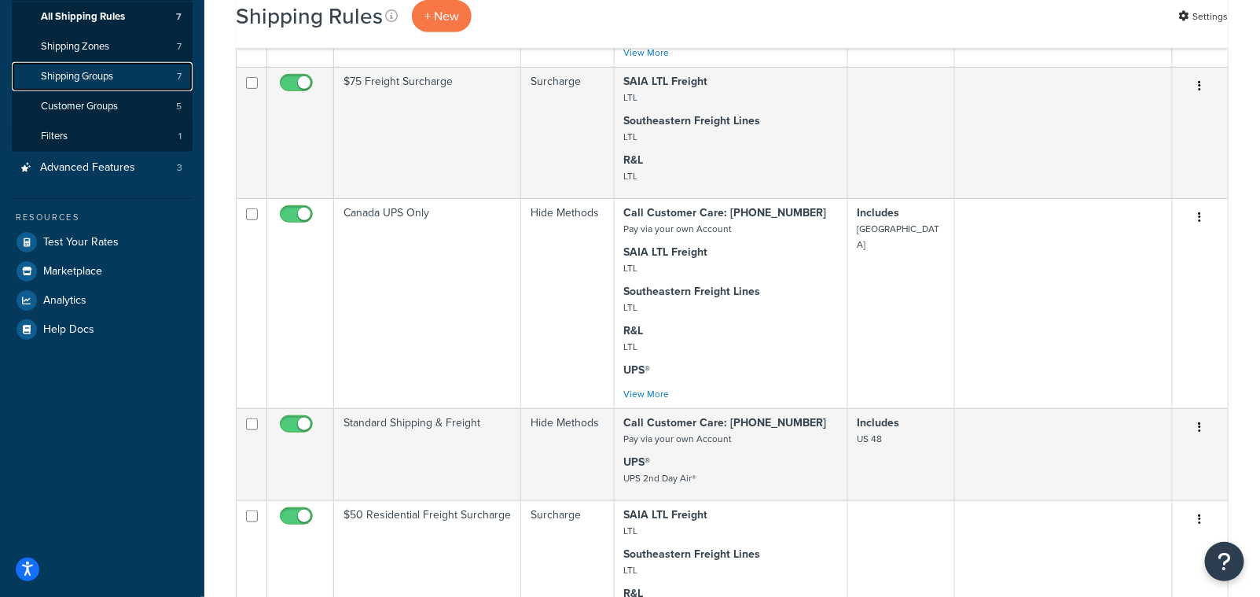
click at [90, 75] on span "Shipping Groups" at bounding box center [77, 76] width 72 height 13
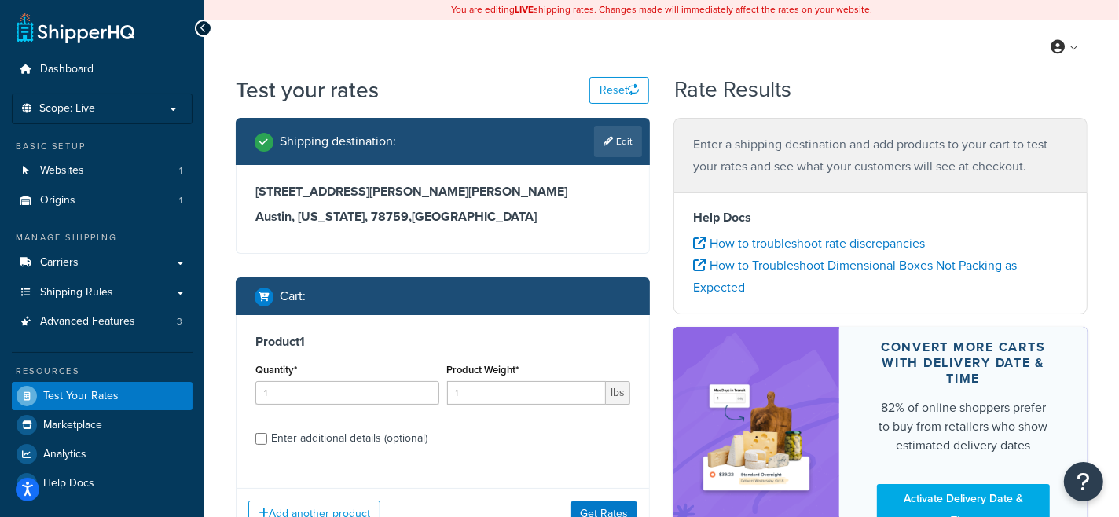
click at [406, 190] on h3 "5611 Gorham Glen Lane" at bounding box center [442, 192] width 375 height 16
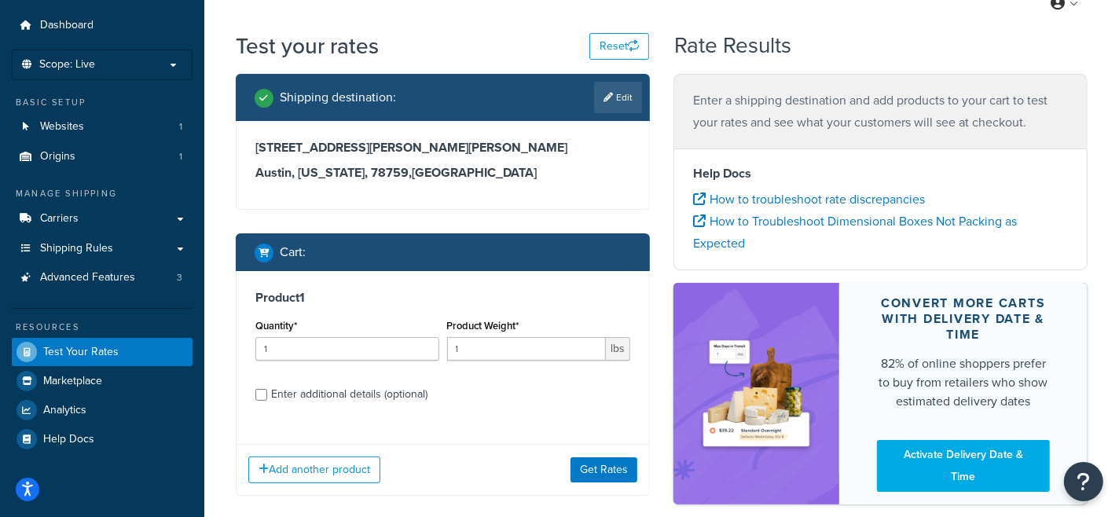
scroll to position [71, 0]
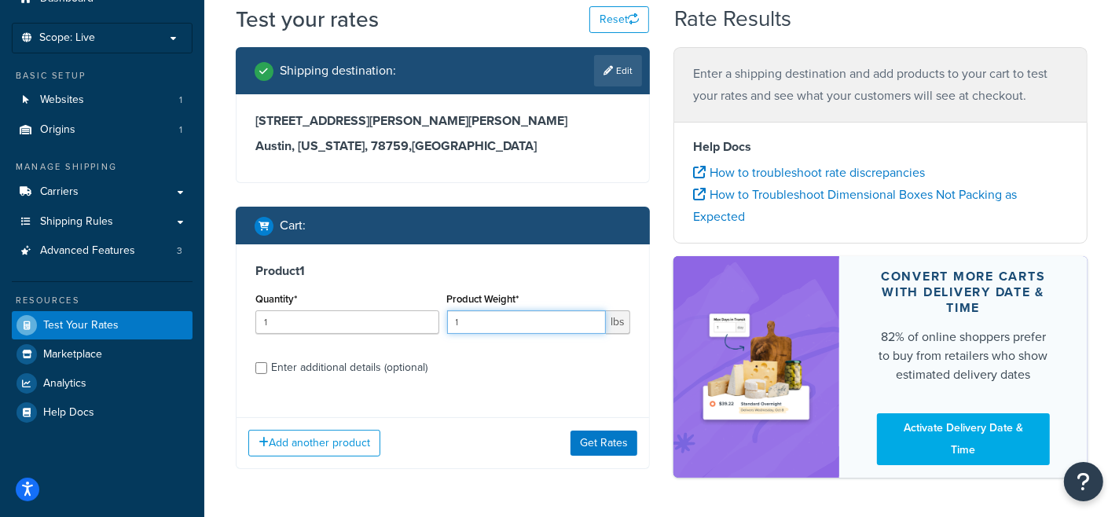
click at [509, 325] on input "1" at bounding box center [527, 322] width 160 height 24
type input "155"
click at [591, 443] on button "Get Rates" at bounding box center [604, 443] width 67 height 25
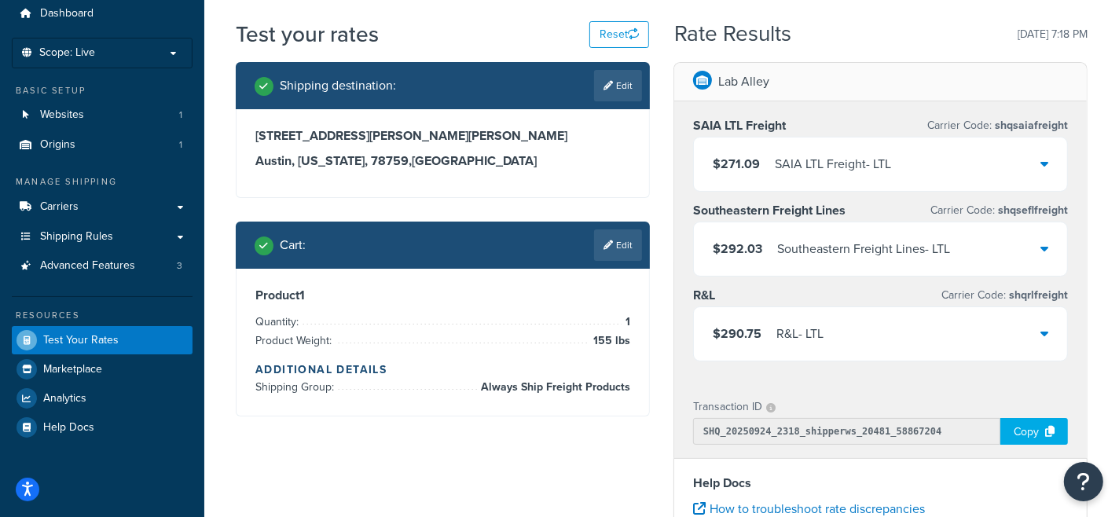
scroll to position [47, 0]
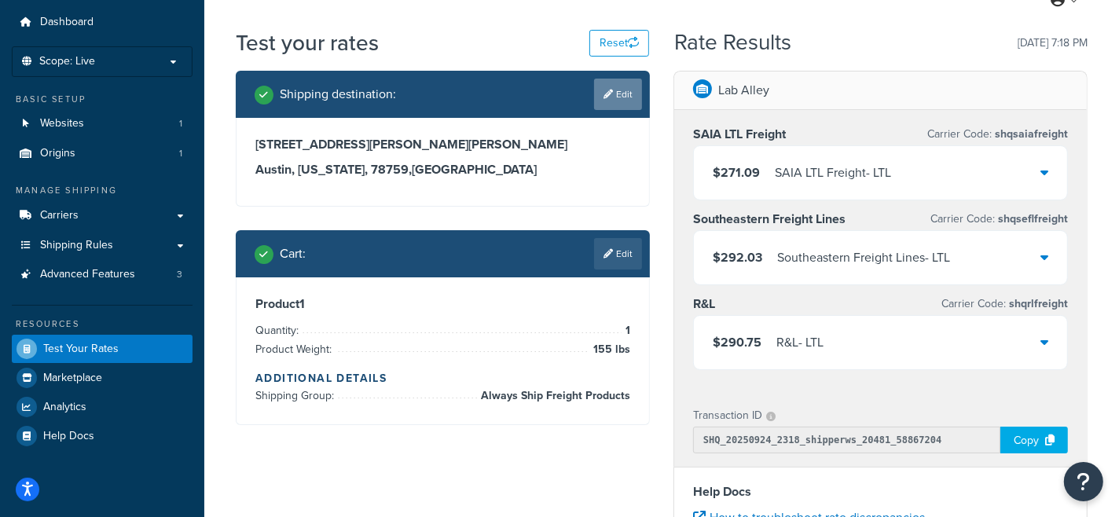
click at [622, 87] on link "Edit" at bounding box center [618, 94] width 48 height 31
select select "TX"
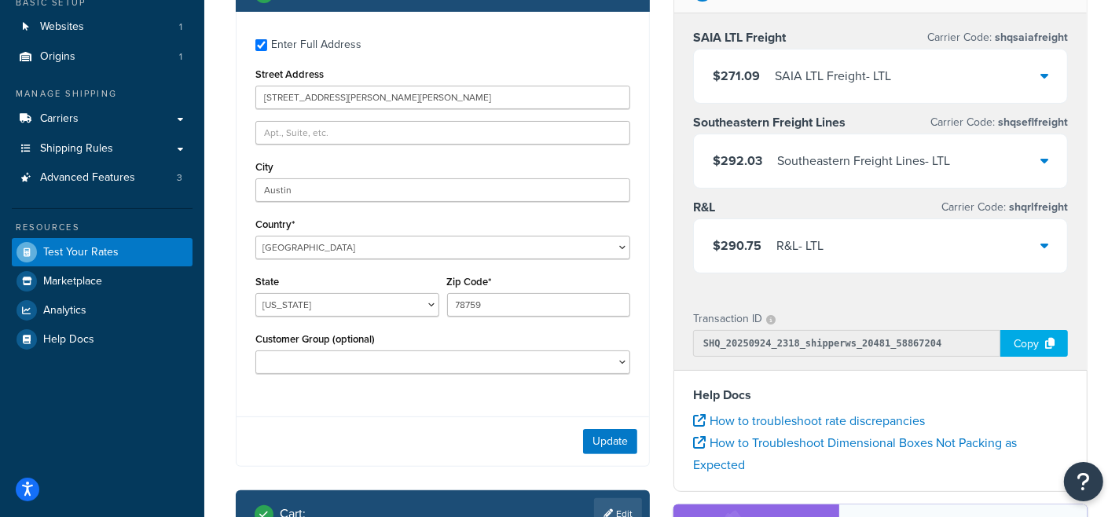
scroll to position [167, 0]
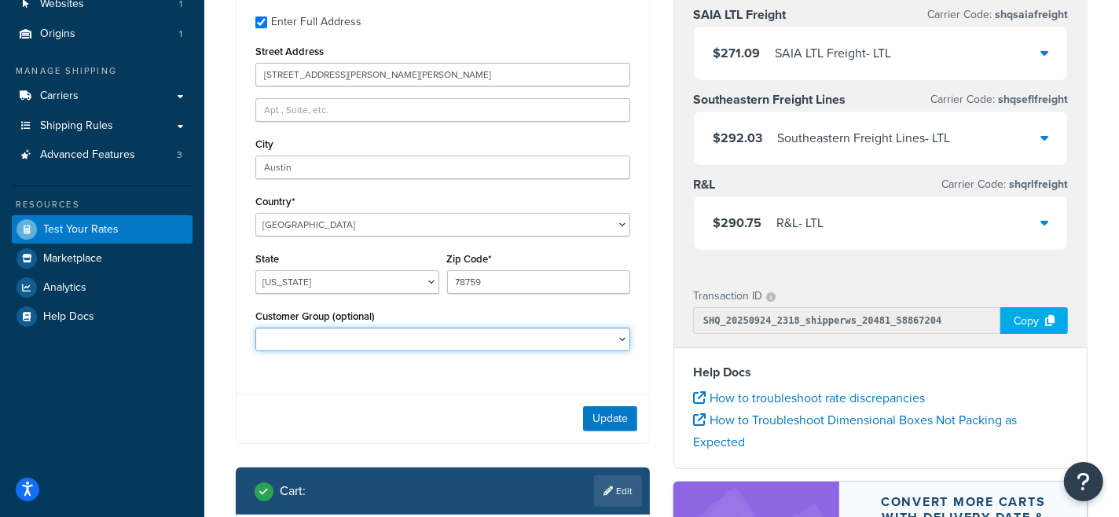
click at [608, 341] on select "Logged In Not Logged in Retail Wholesale" at bounding box center [442, 340] width 375 height 24
click at [608, 310] on div "Customer Group (optional) Logged In Not Logged in Retail Wholesale" at bounding box center [442, 329] width 375 height 46
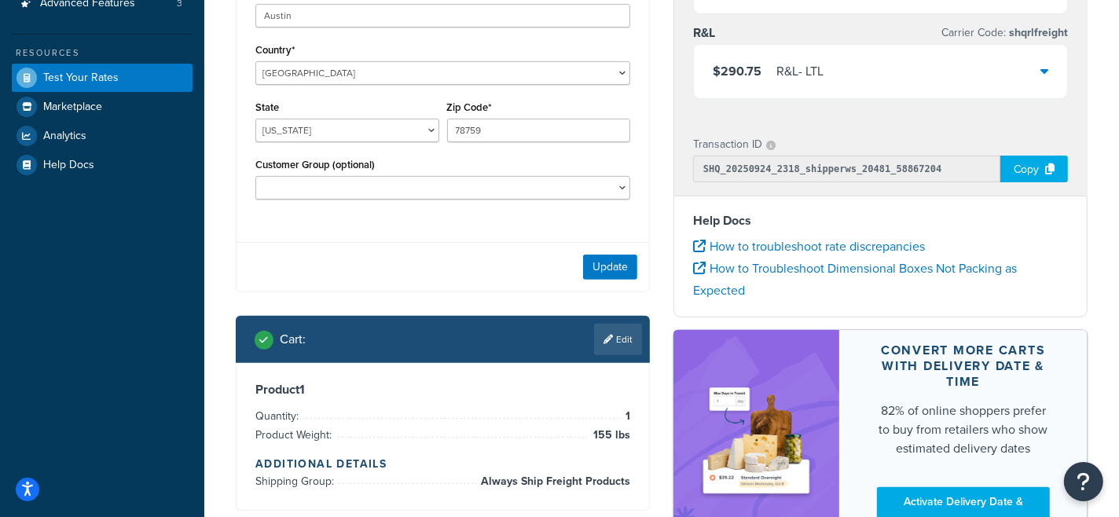
scroll to position [302, 0]
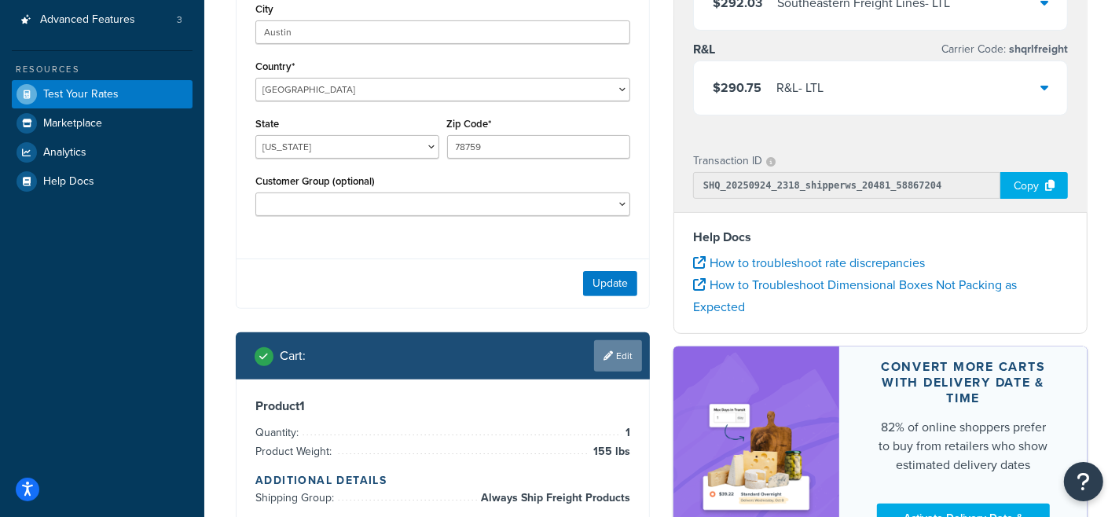
click at [608, 365] on link "Edit" at bounding box center [618, 355] width 48 height 31
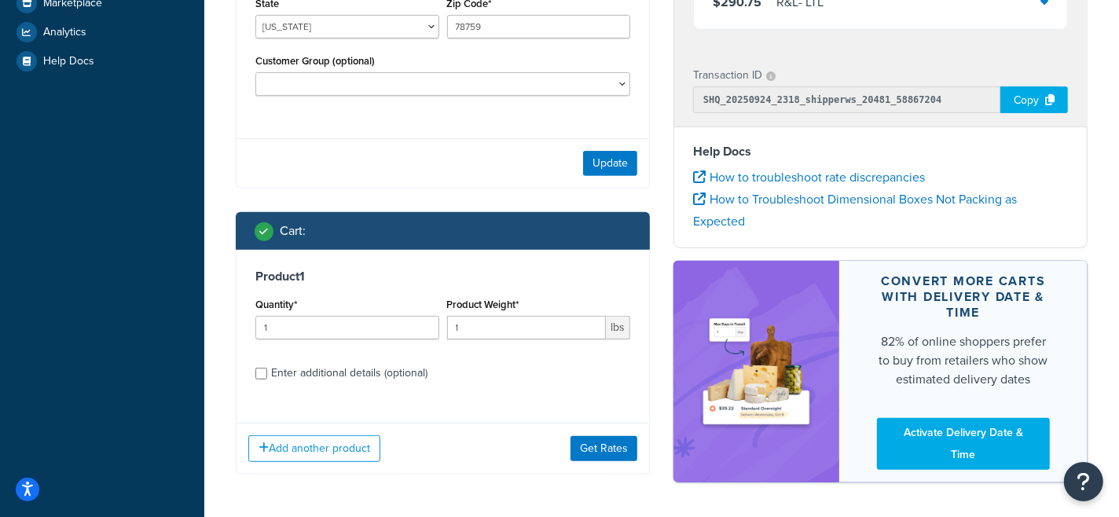
scroll to position [482, 0]
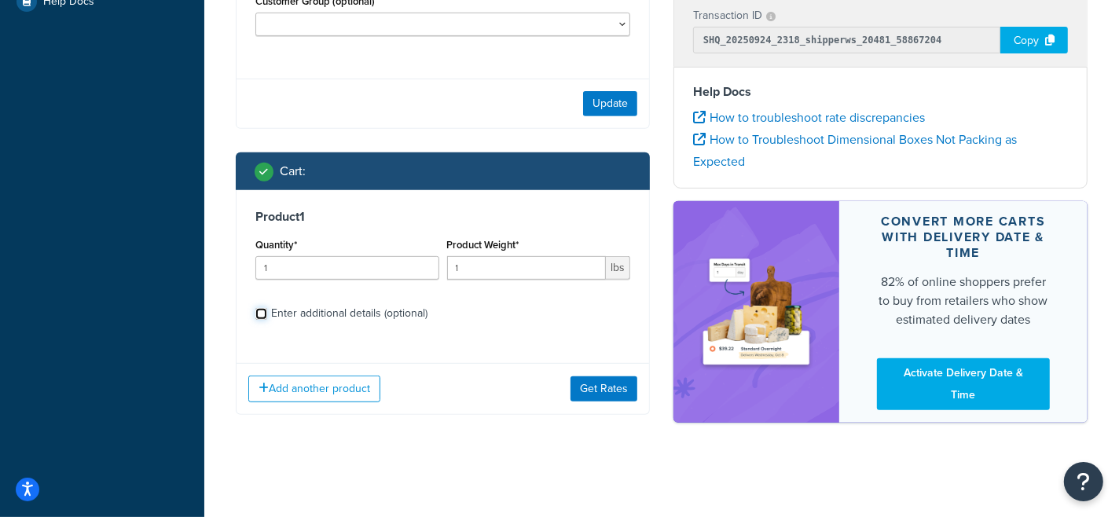
click at [263, 318] on input "Enter additional details (optional)" at bounding box center [261, 314] width 12 height 12
checkbox input "true"
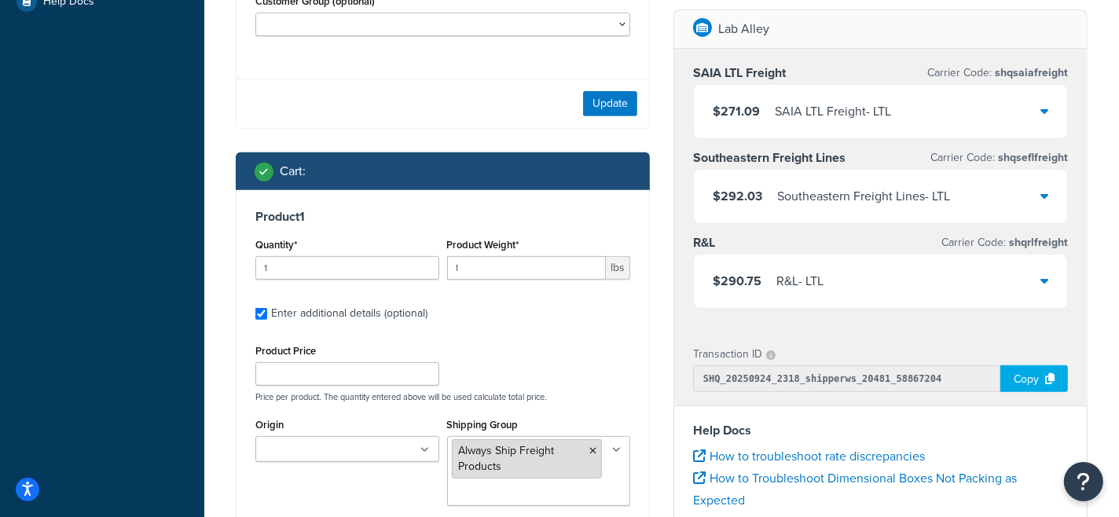
click at [596, 454] on icon at bounding box center [592, 450] width 7 height 9
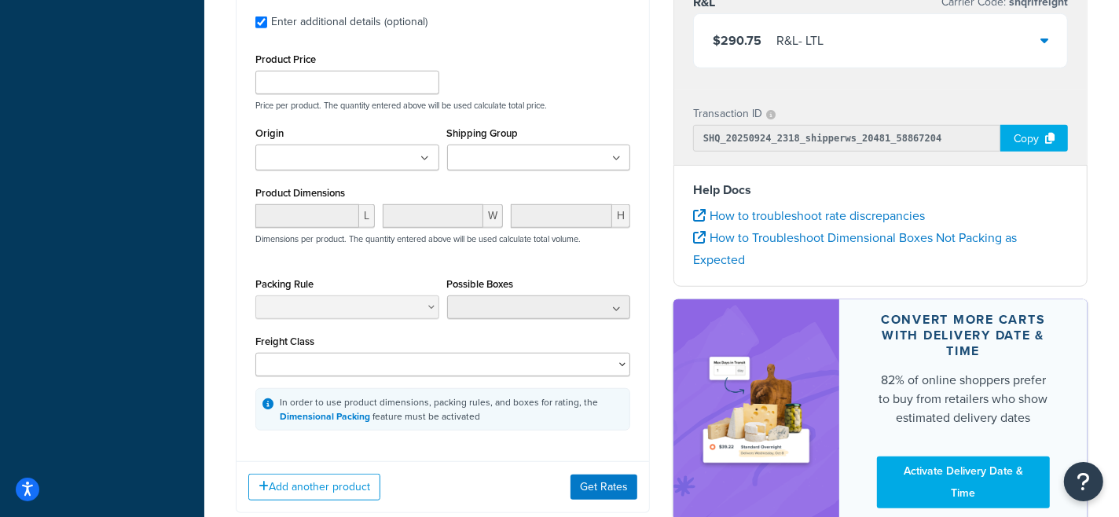
scroll to position [799, 0]
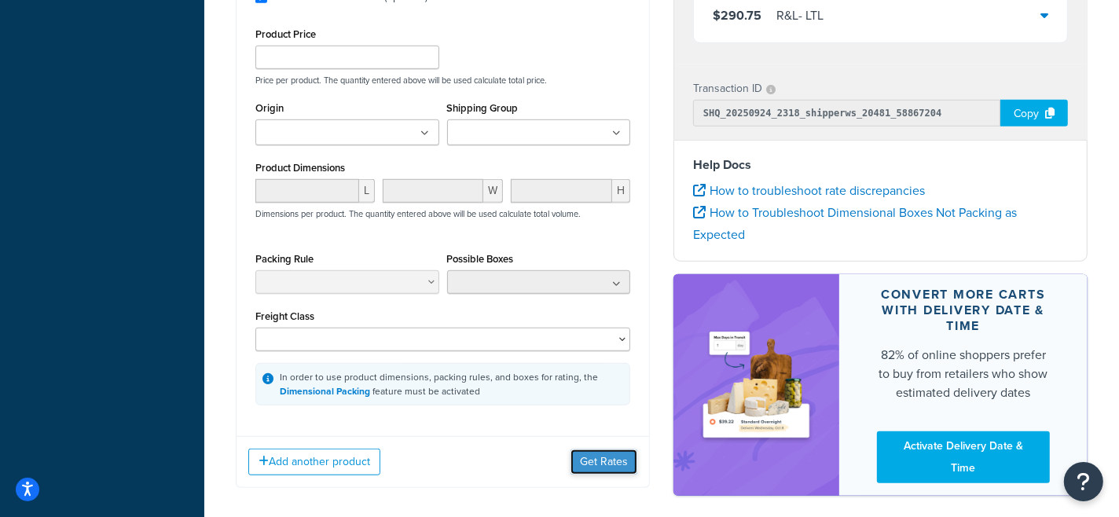
click at [586, 461] on button "Get Rates" at bounding box center [604, 462] width 67 height 25
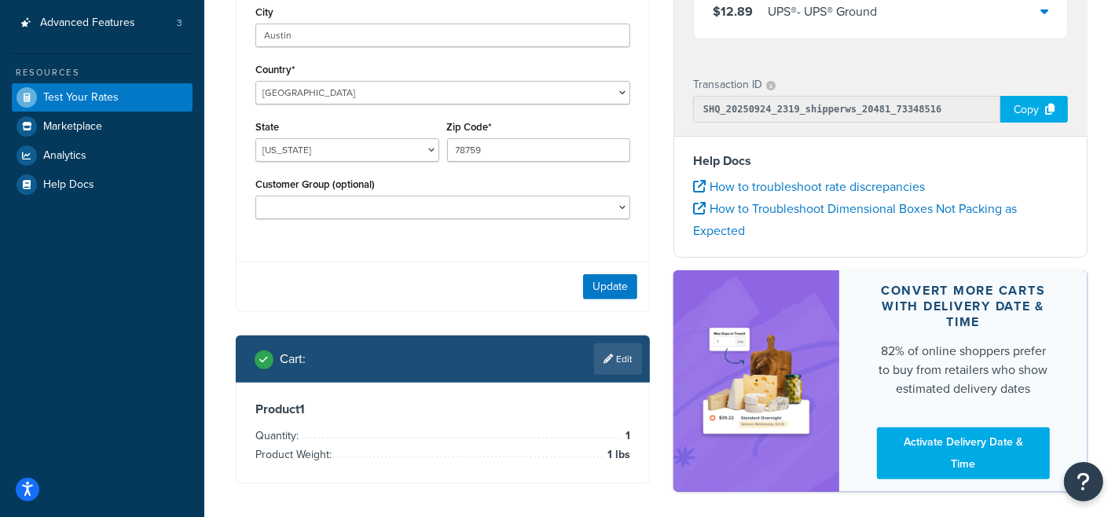
scroll to position [343, 0]
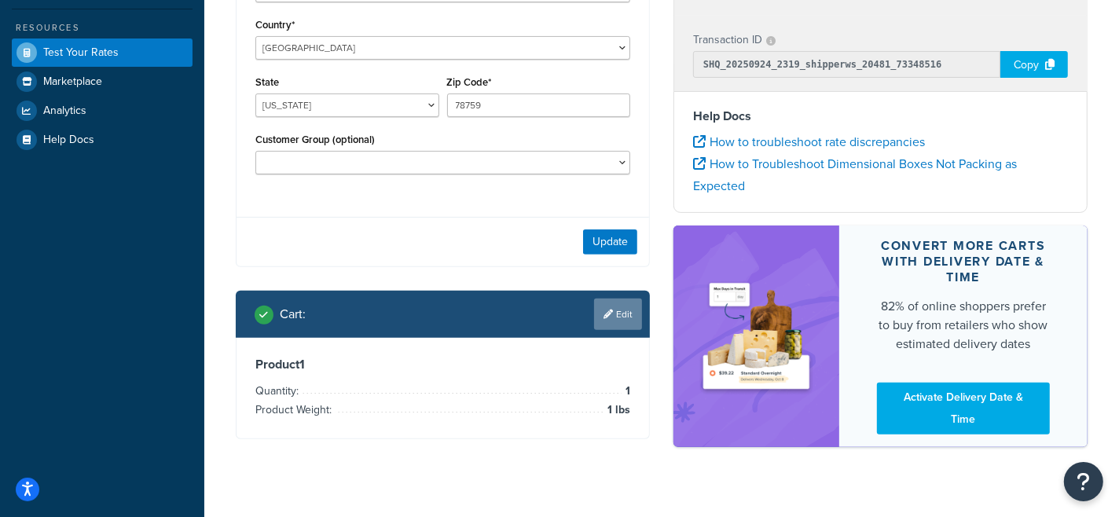
click at [625, 318] on link "Edit" at bounding box center [618, 314] width 48 height 31
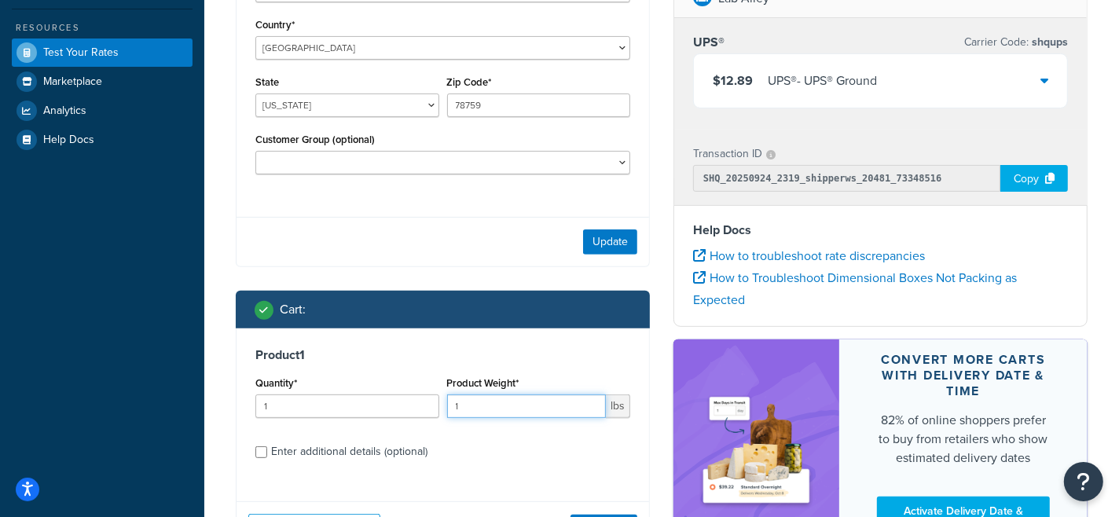
click at [474, 409] on input "1" at bounding box center [527, 407] width 160 height 24
type input "155"
click at [618, 233] on button "Update" at bounding box center [610, 242] width 54 height 25
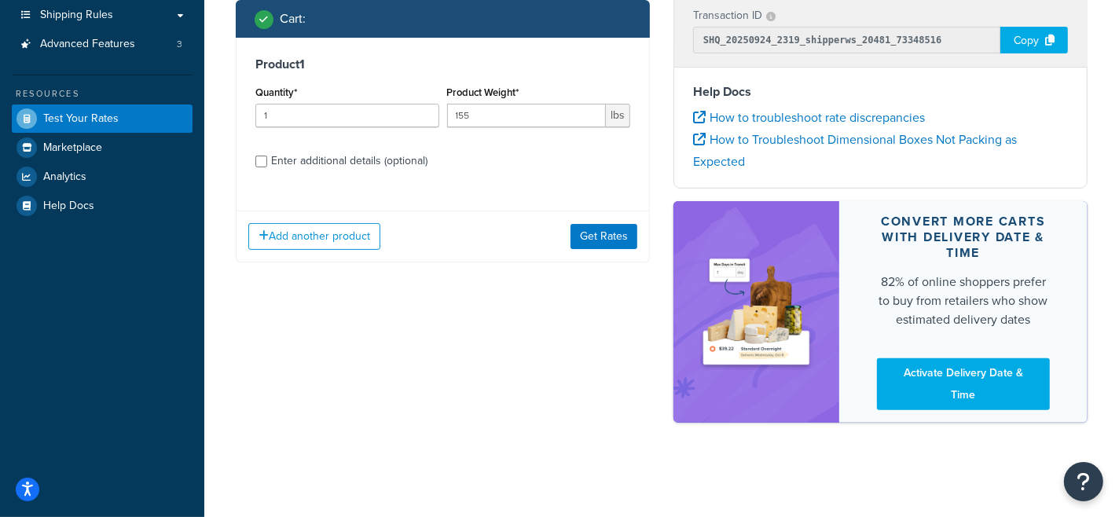
scroll to position [276, 0]
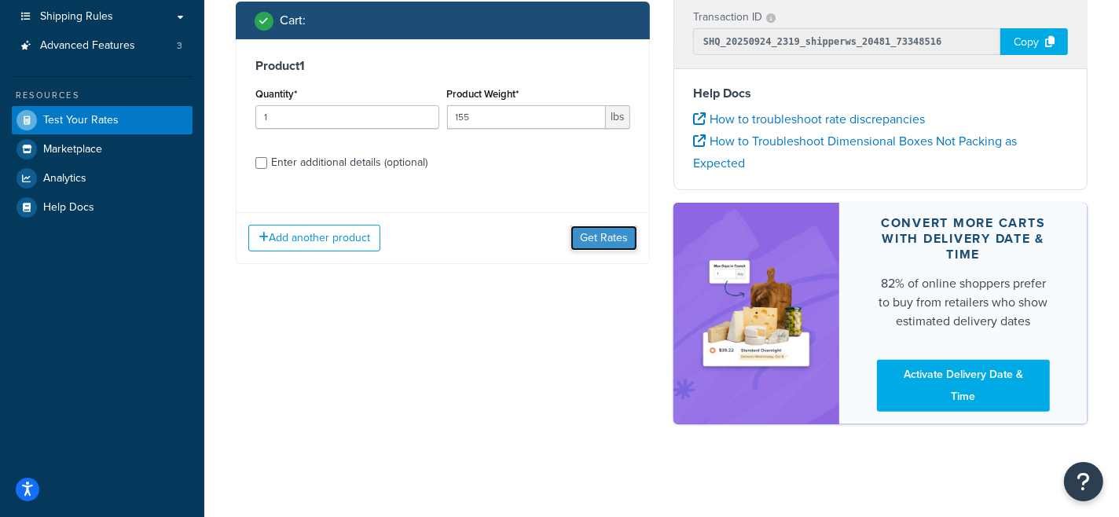
click at [619, 239] on button "Get Rates" at bounding box center [604, 238] width 67 height 25
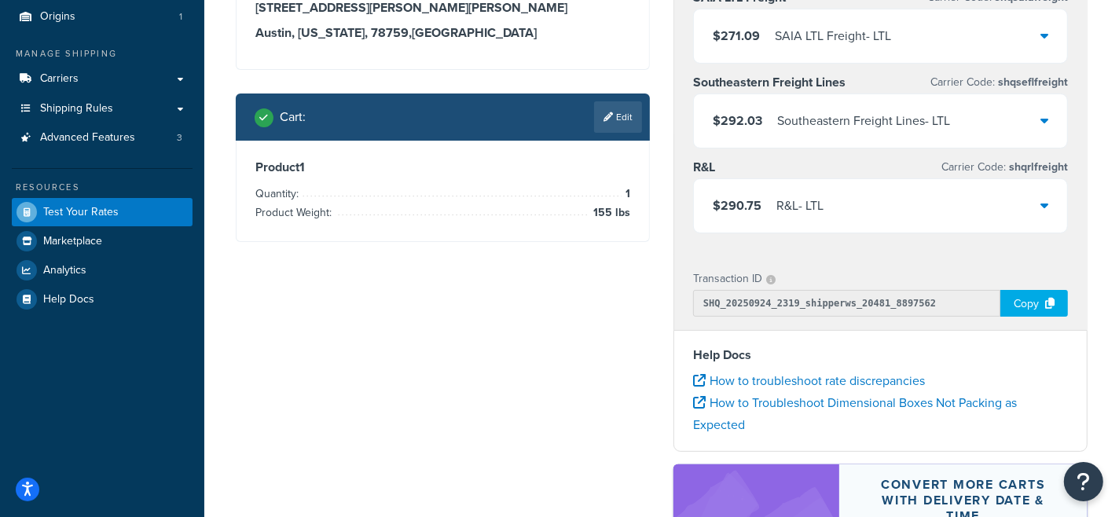
scroll to position [182, 0]
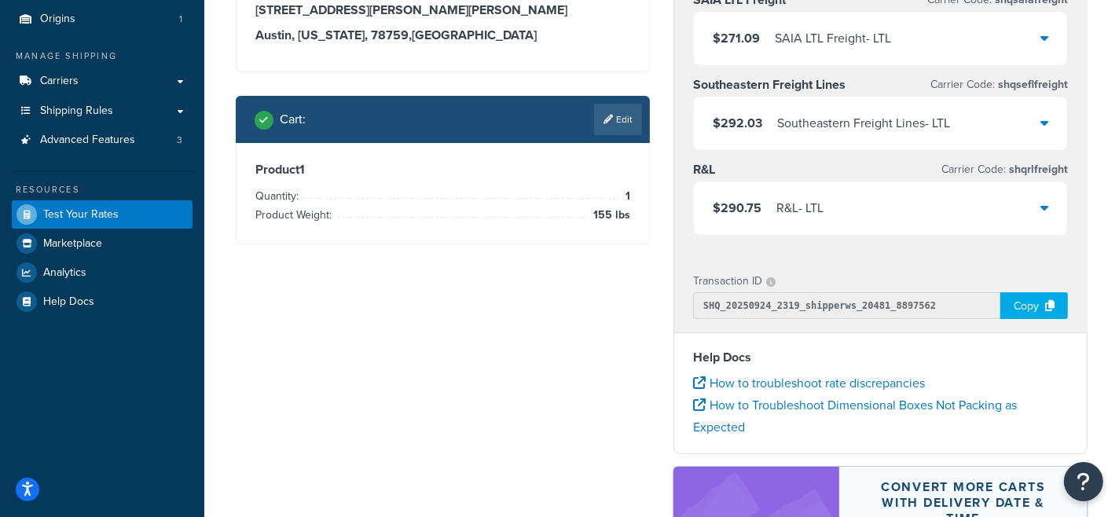
click at [1048, 207] on icon at bounding box center [1045, 207] width 8 height 13
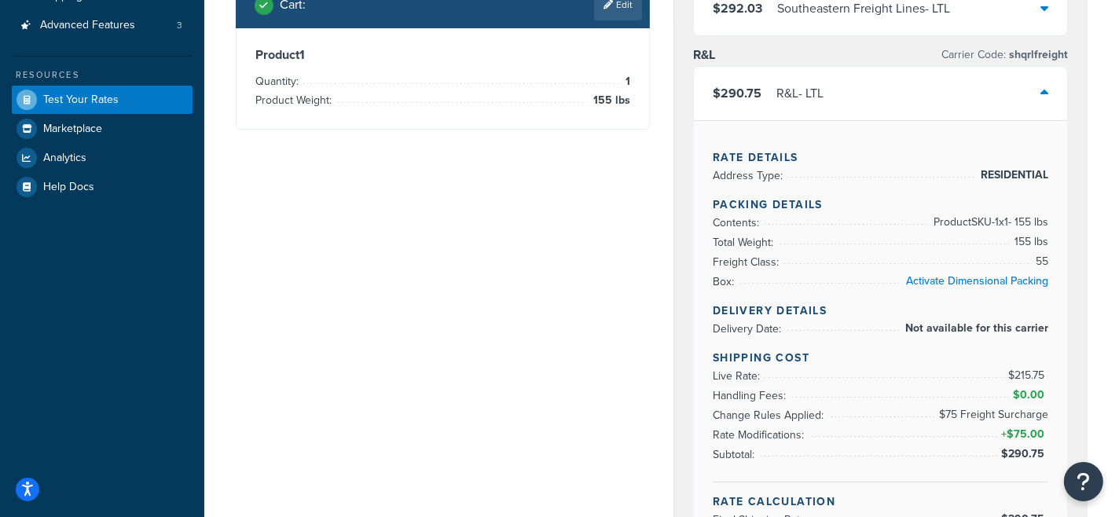
scroll to position [301, 0]
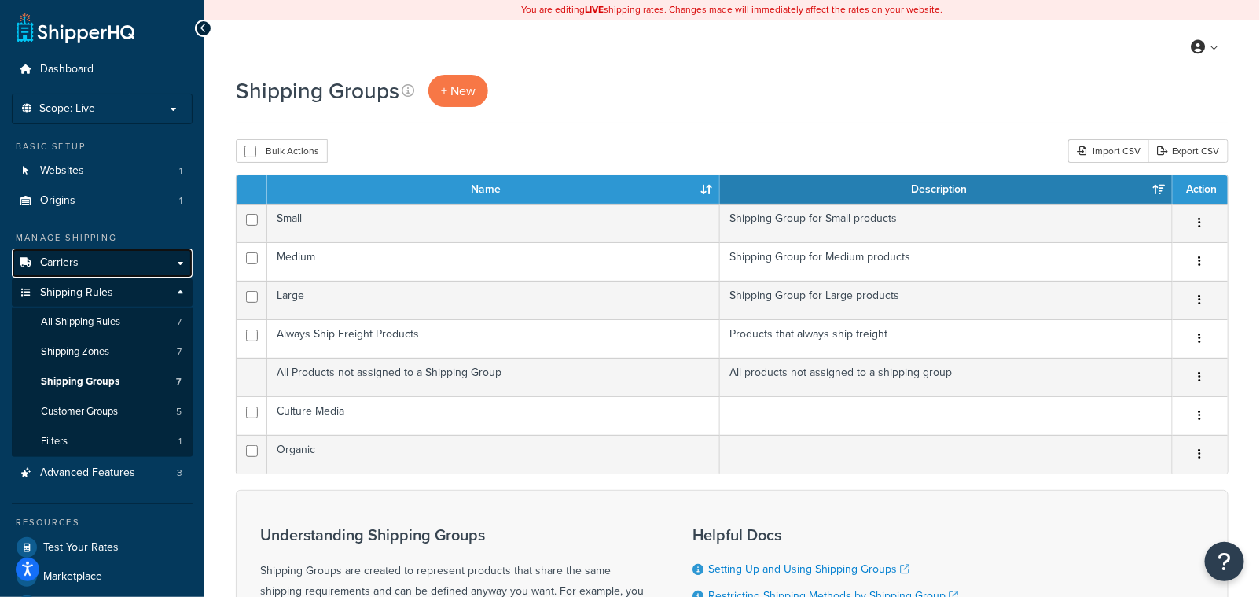
click at [110, 256] on link "Carriers" at bounding box center [102, 262] width 181 height 29
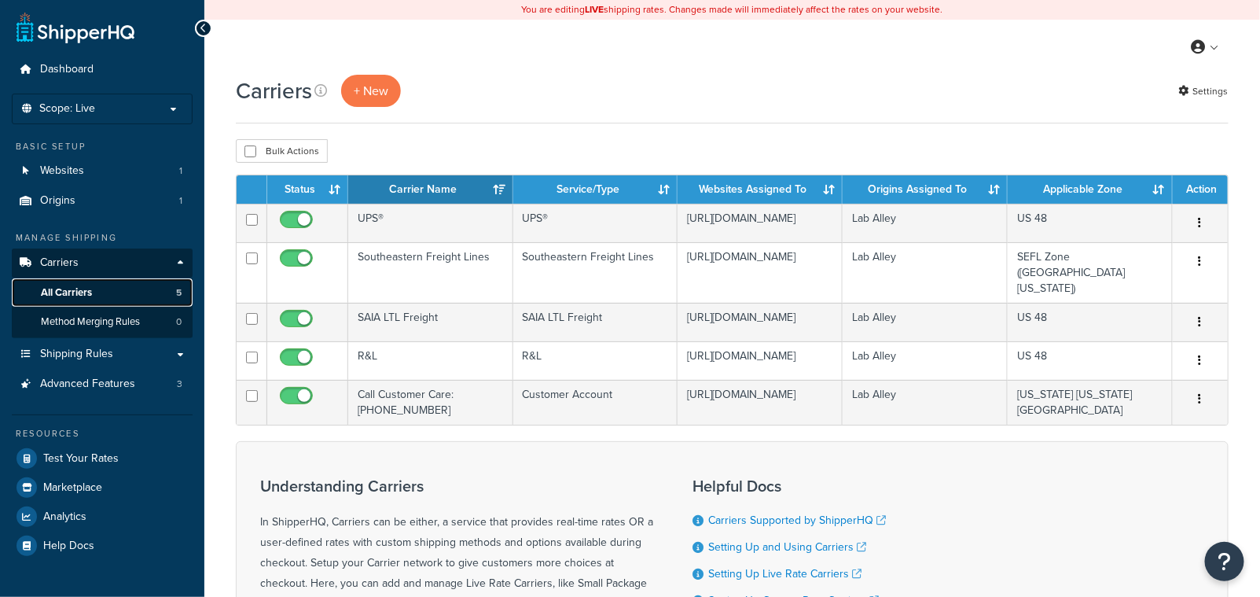
click at [76, 286] on span "All Carriers" at bounding box center [66, 292] width 51 height 13
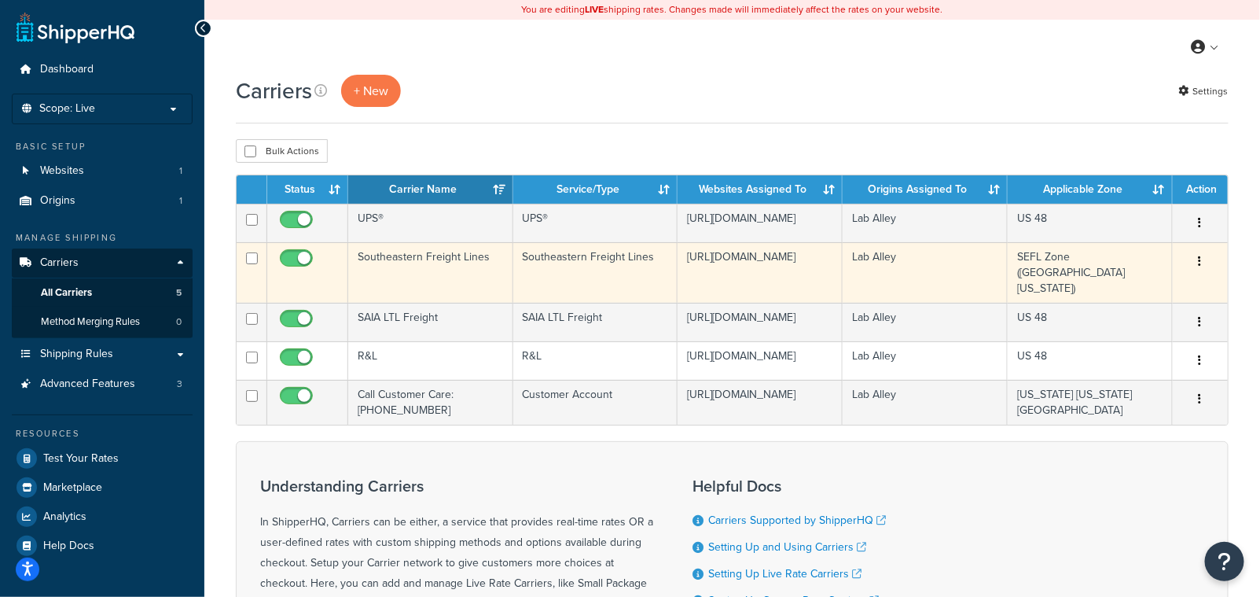
click at [1203, 261] on button "button" at bounding box center [1200, 261] width 22 height 25
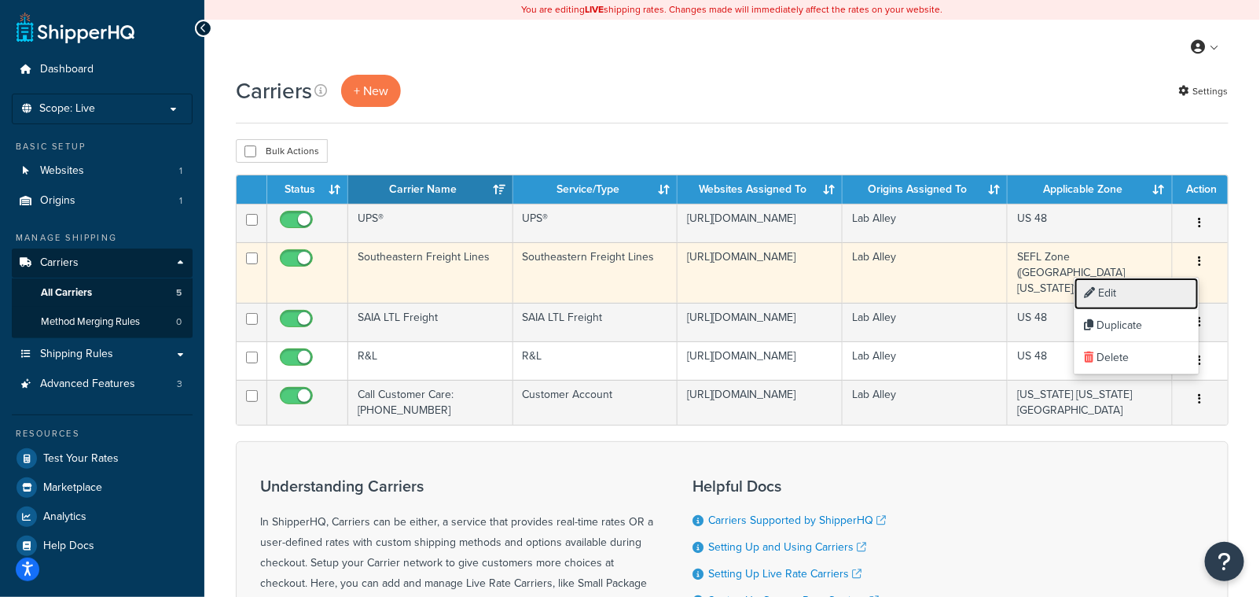
click at [1137, 289] on link "Edit" at bounding box center [1136, 293] width 124 height 32
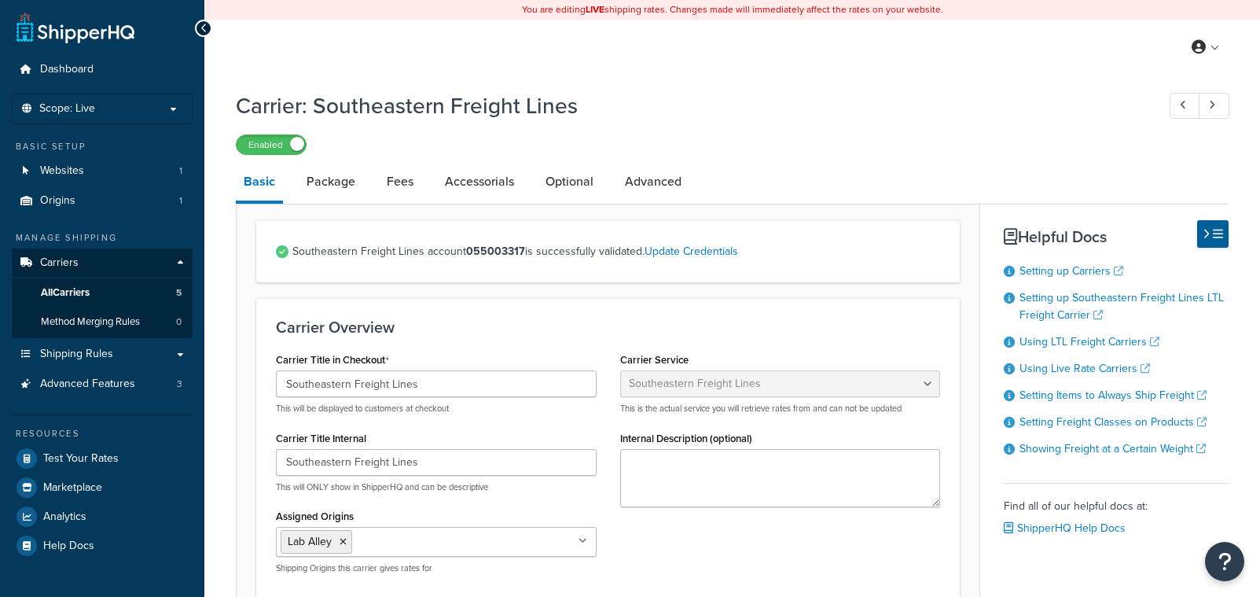
select select "seflFreight"
click at [336, 185] on link "Package" at bounding box center [331, 182] width 64 height 38
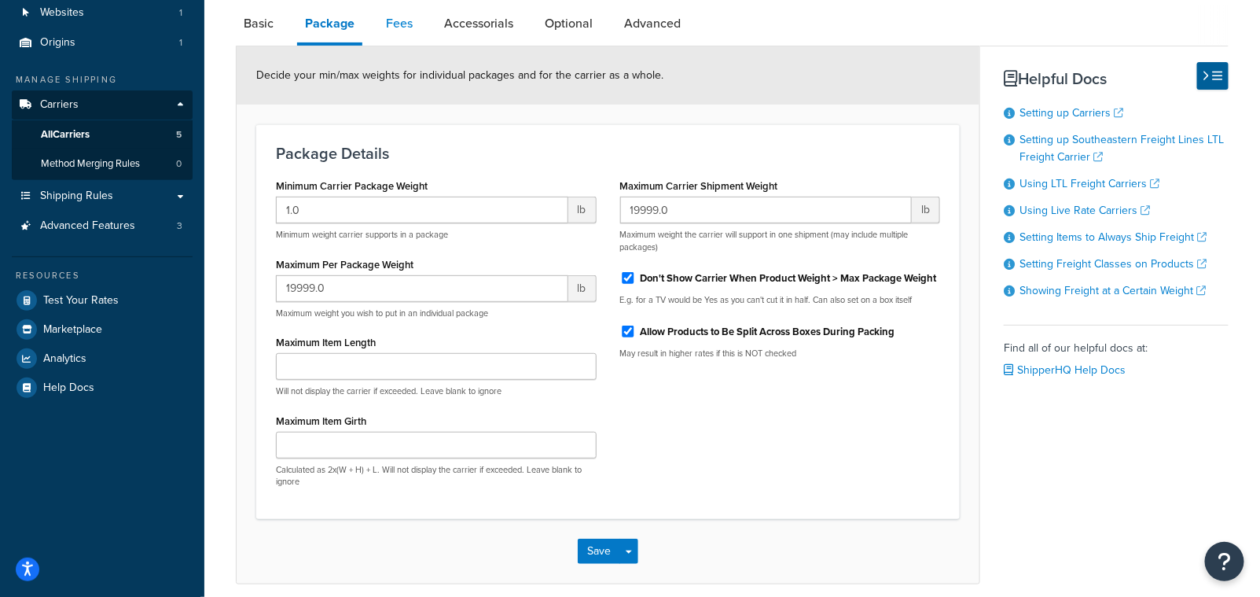
scroll to position [167, 0]
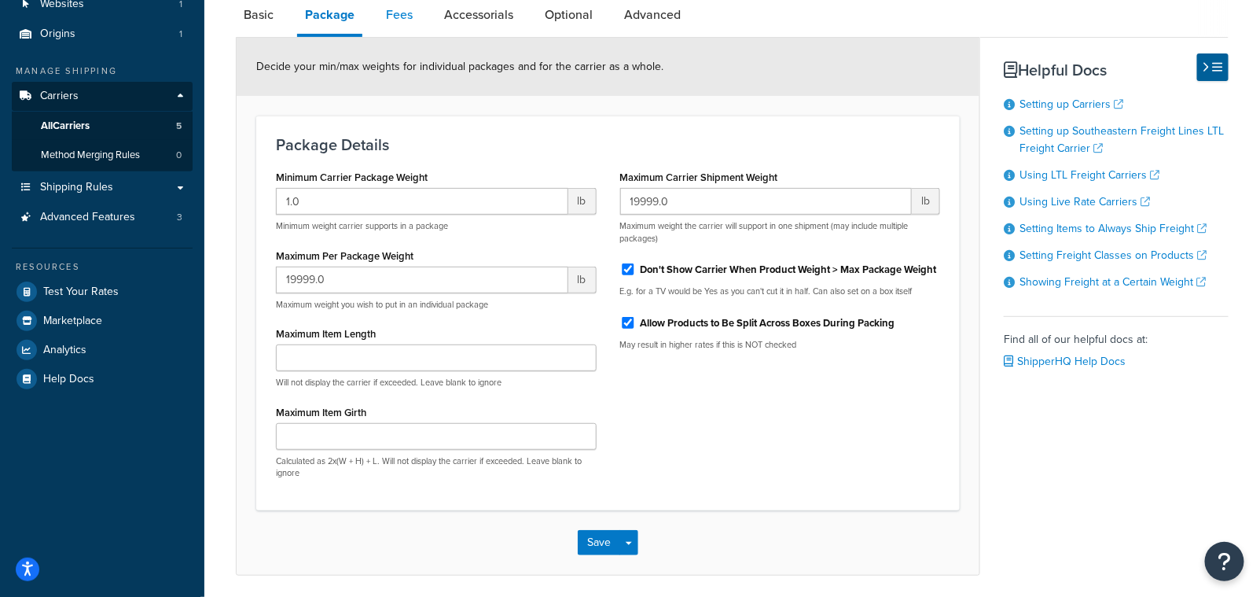
click at [399, 18] on link "Fees" at bounding box center [399, 15] width 42 height 38
select select "AFTER"
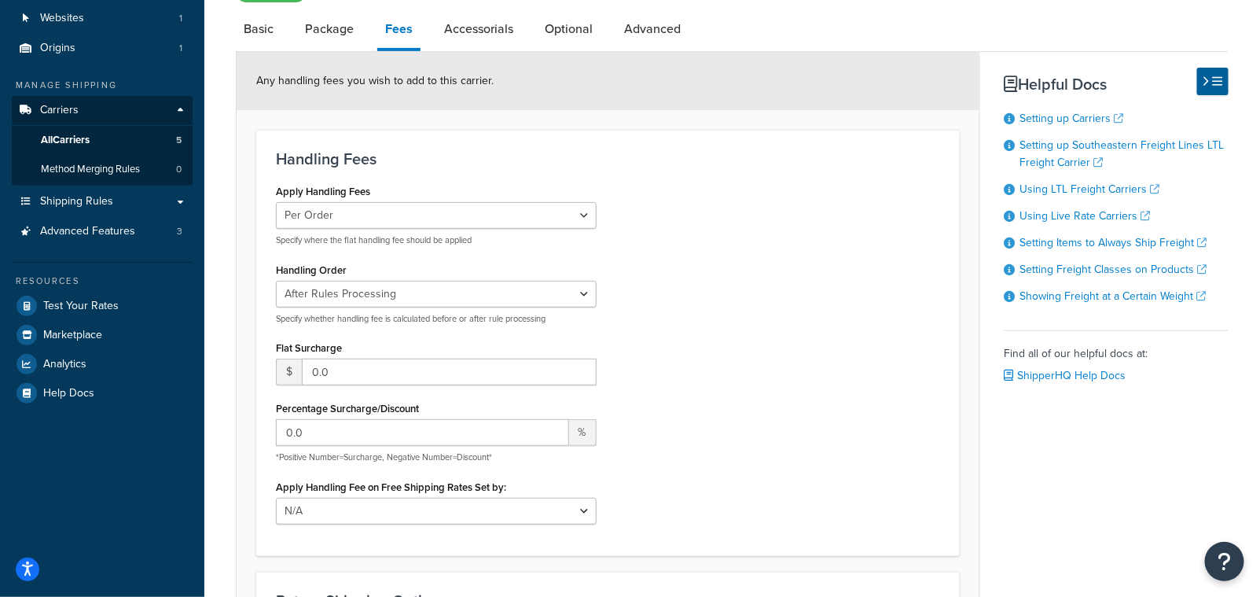
scroll to position [95, 0]
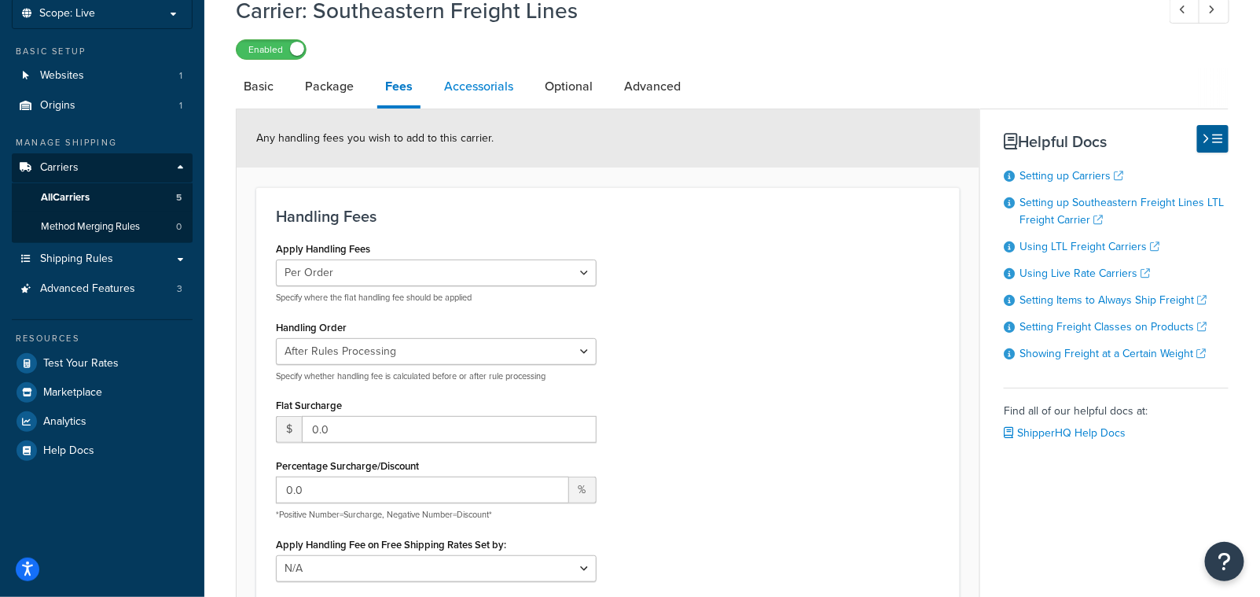
click at [498, 88] on link "Accessorials" at bounding box center [478, 87] width 85 height 38
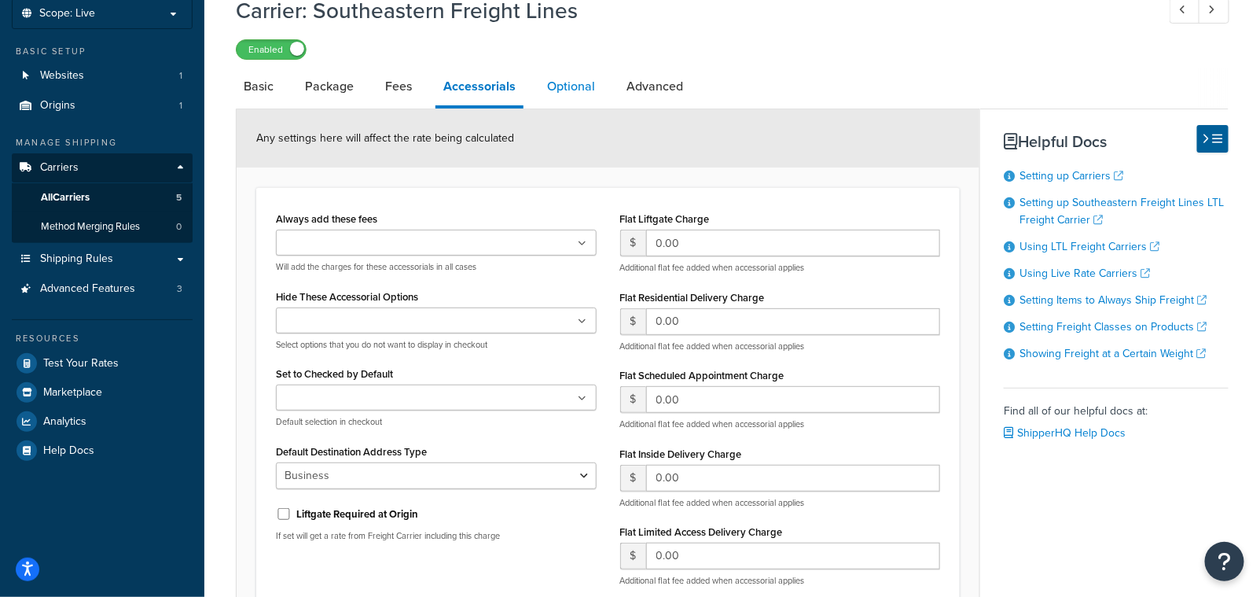
click at [582, 86] on link "Optional" at bounding box center [571, 87] width 64 height 38
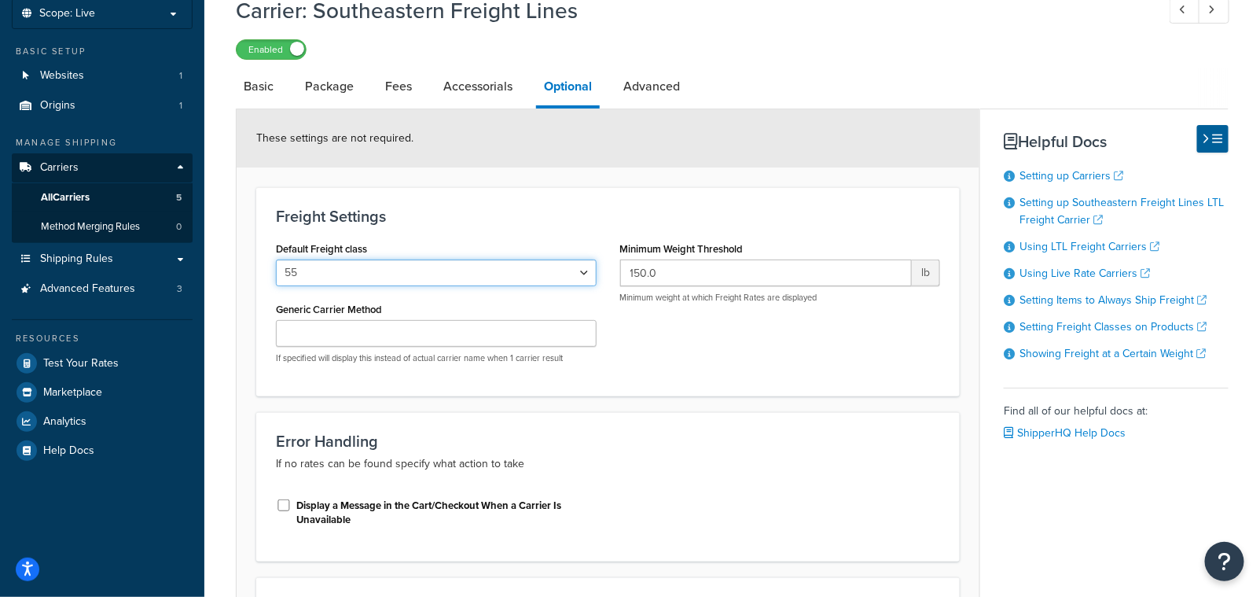
click at [560, 279] on select "50 55 60 65 70 77.5 85 92.5 100 110 125 150 175 200 250 300 400 500" at bounding box center [436, 272] width 321 height 27
select select "85"
click at [276, 260] on select "50 55 60 65 70 77.5 85 92.5 100 110 125 150 175 200 250 300 400 500" at bounding box center [436, 272] width 321 height 27
click at [398, 271] on select "50 55 60 65 70 77.5 85 92.5 100 110 125 150 175 200 250 300 400 500" at bounding box center [436, 272] width 321 height 27
click at [276, 260] on select "50 55 60 65 70 77.5 85 92.5 100 110 125 150 175 200 250 300 400 500" at bounding box center [436, 272] width 321 height 27
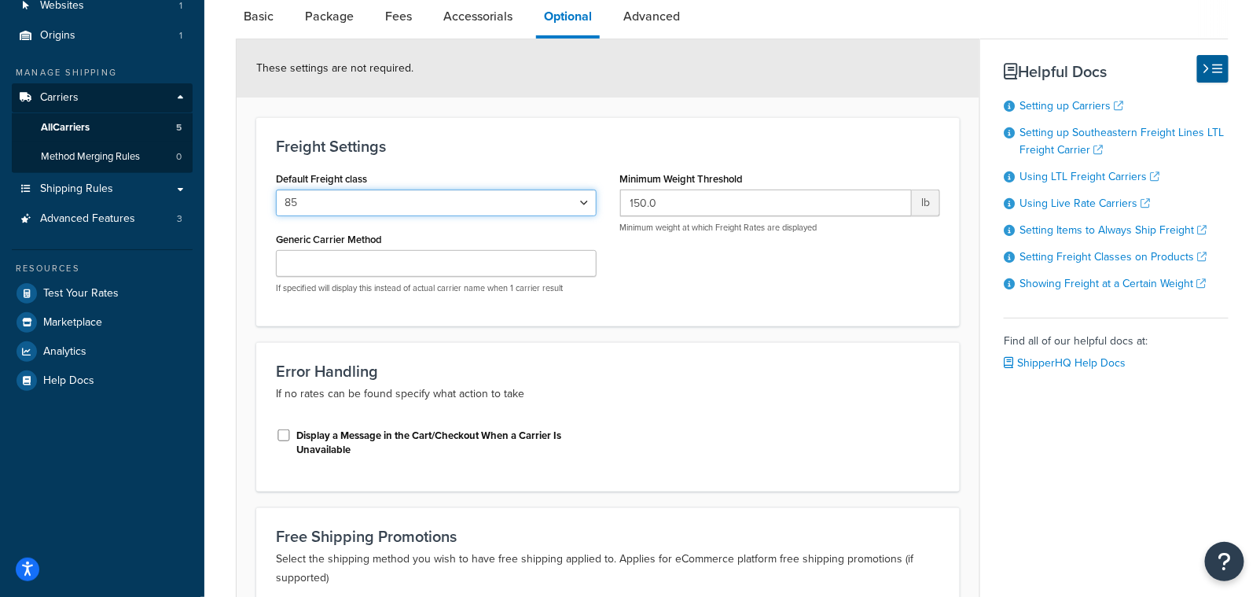
scroll to position [167, 0]
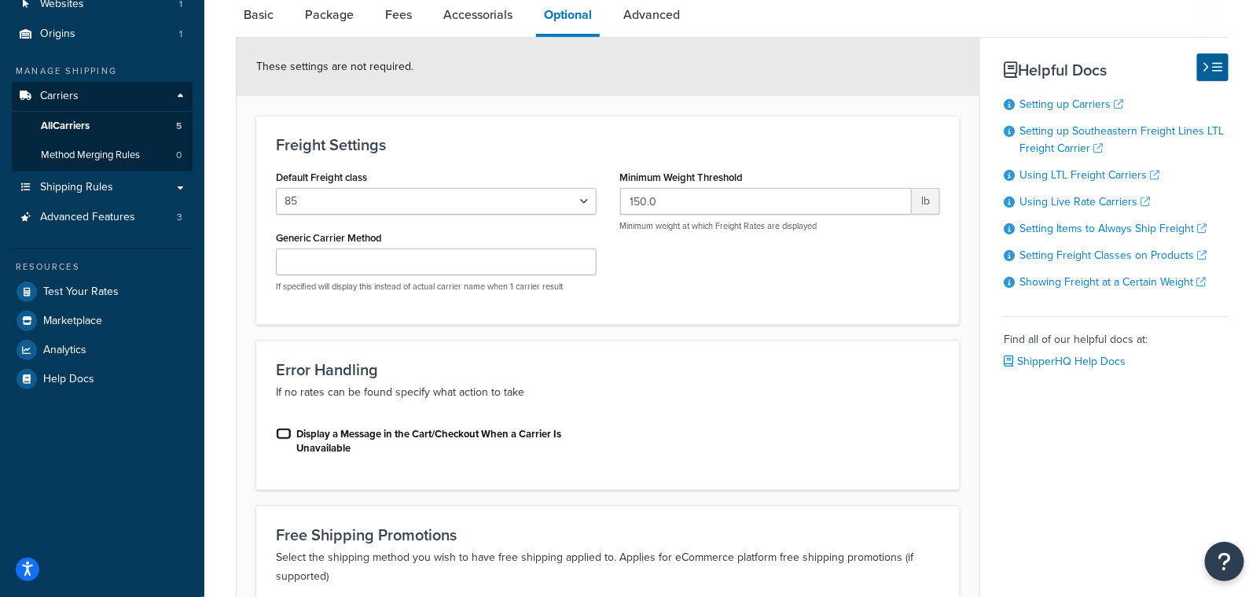
click at [284, 435] on input "Display a Message in the Cart/Checkout When a Carrier Is Unavailable" at bounding box center [284, 434] width 16 height 12
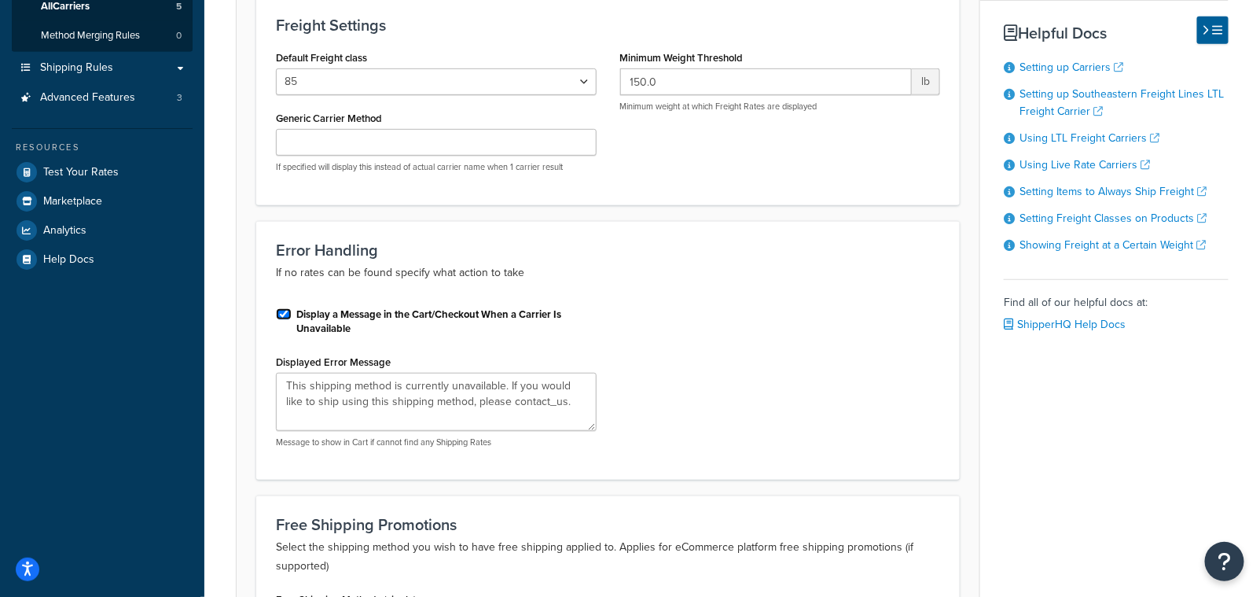
scroll to position [285, 0]
click at [281, 312] on input "Display a Message in the Cart/Checkout When a Carrier Is Unavailable" at bounding box center [284, 315] width 16 height 12
checkbox input "false"
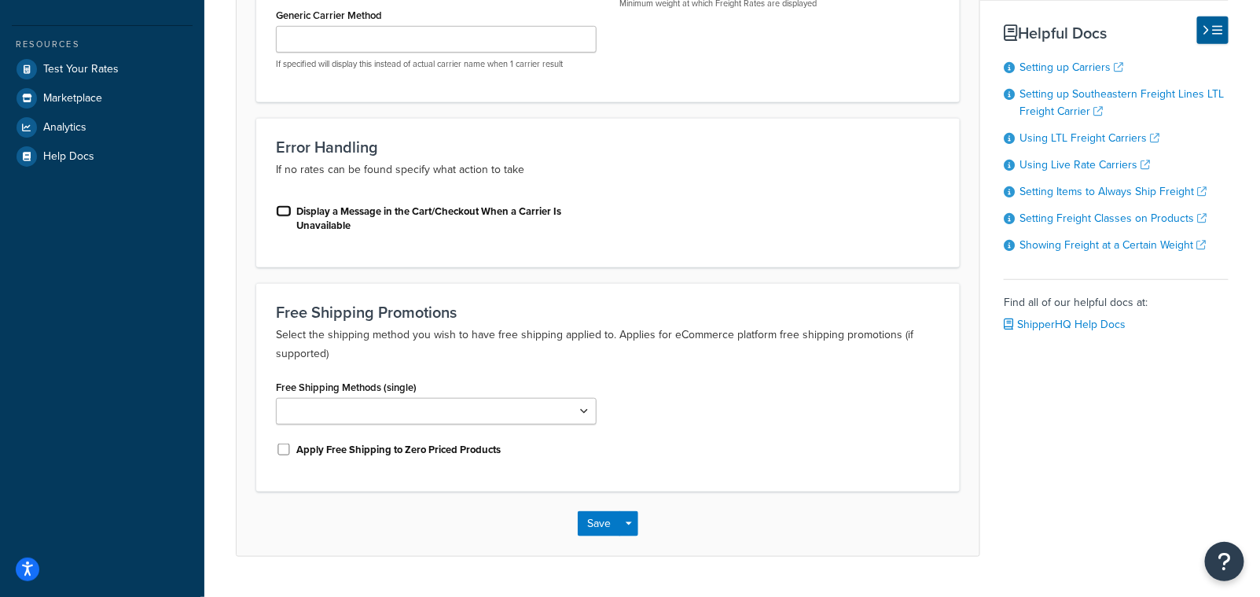
scroll to position [427, 0]
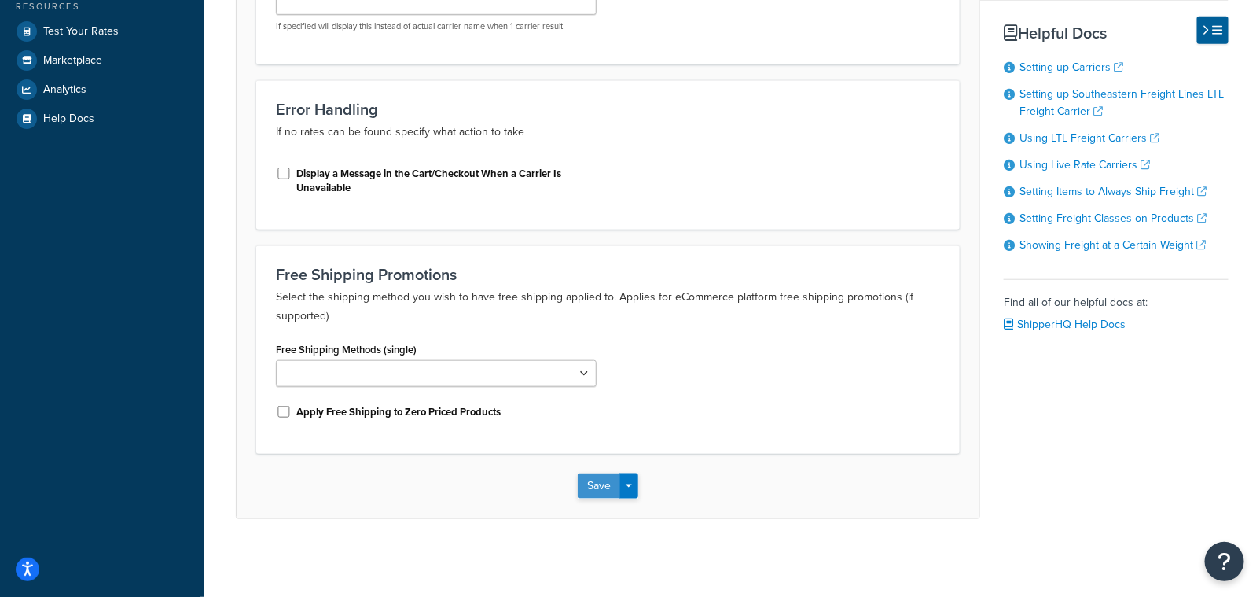
click at [583, 484] on button "Save" at bounding box center [599, 485] width 42 height 25
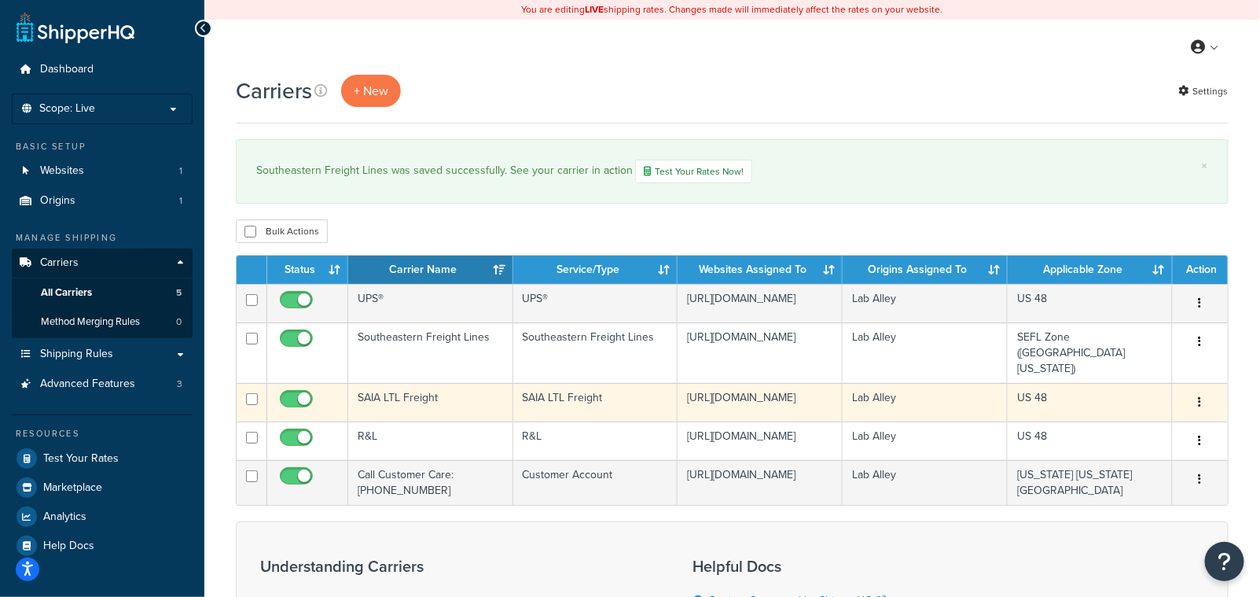
click at [410, 383] on td "SAIA LTL Freight" at bounding box center [430, 402] width 165 height 39
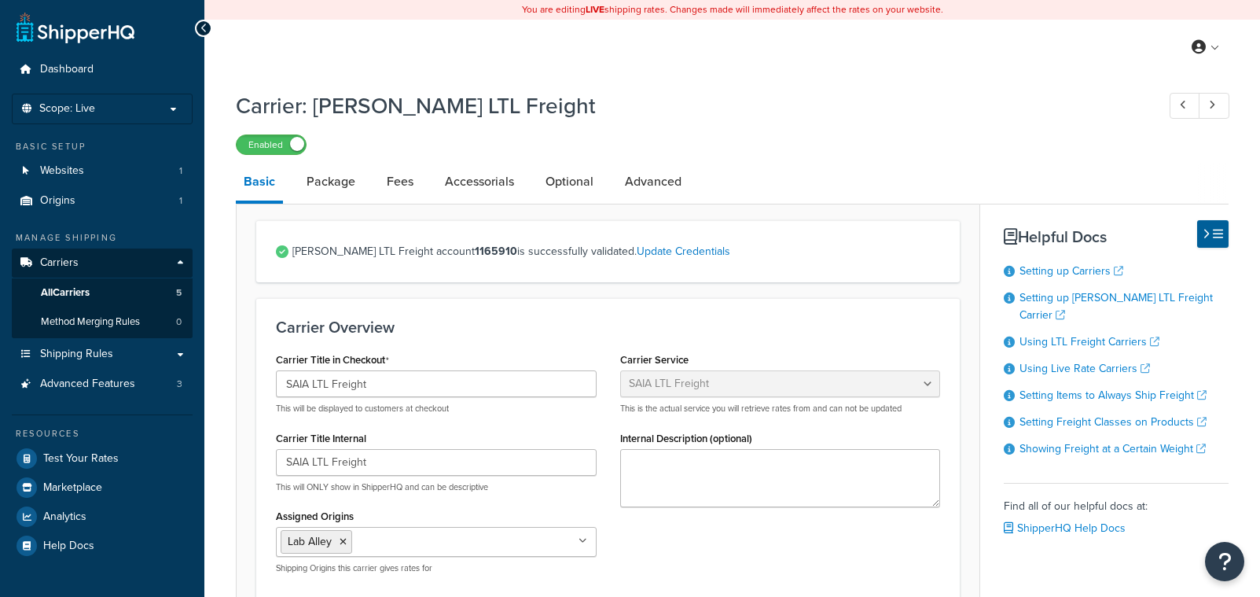
select select "saiaFreight"
click at [667, 181] on link "Advanced" at bounding box center [653, 182] width 72 height 38
select select "false"
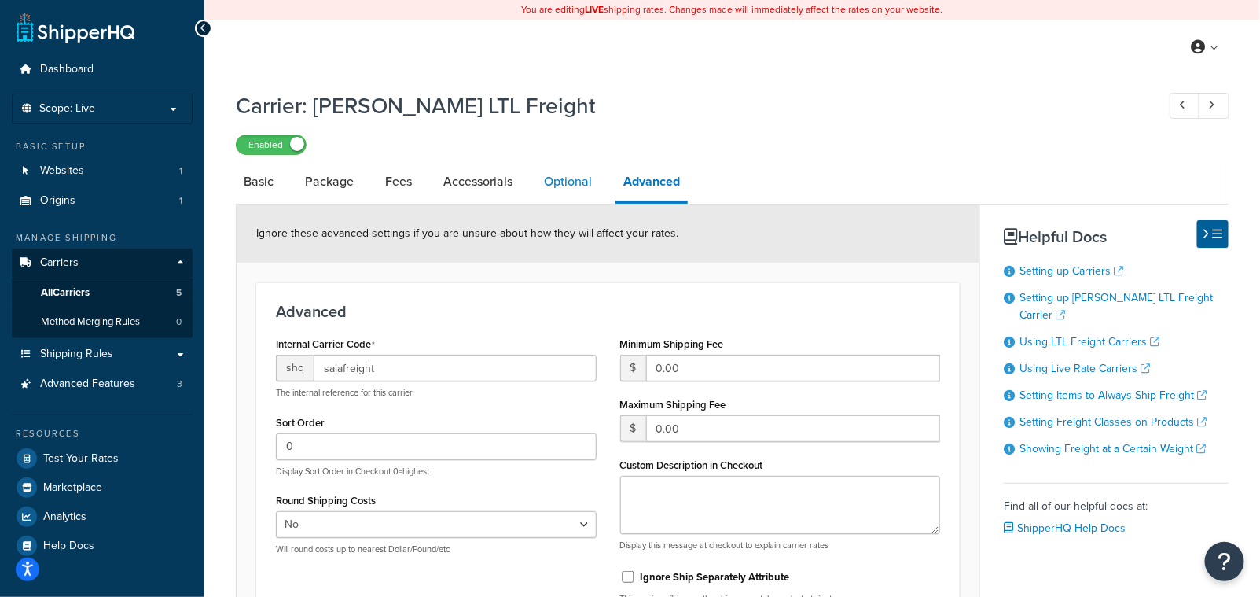
click at [556, 184] on link "Optional" at bounding box center [568, 182] width 64 height 38
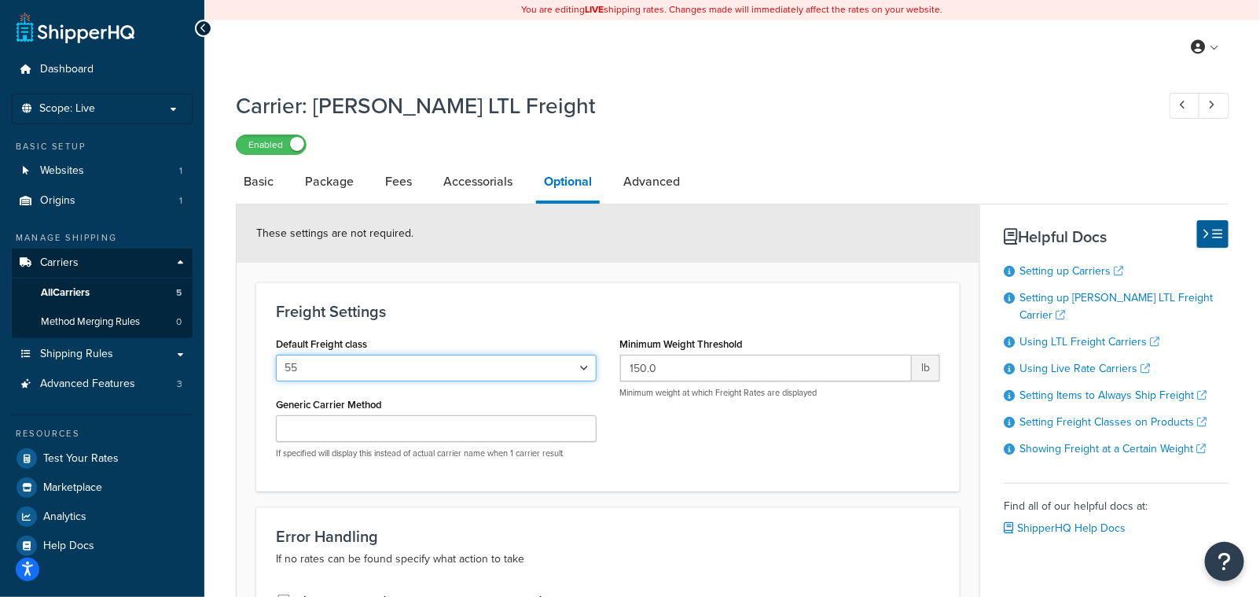
click at [359, 370] on select "50 55 60 65 70 77.5 85 92.5 100 110 125 150 175 200 250 300 400 500" at bounding box center [436, 367] width 321 height 27
select select "85"
click at [276, 355] on select "50 55 60 65 70 77.5 85 92.5 100 110 125 150 175 200 250 300 400 500" at bounding box center [436, 367] width 321 height 27
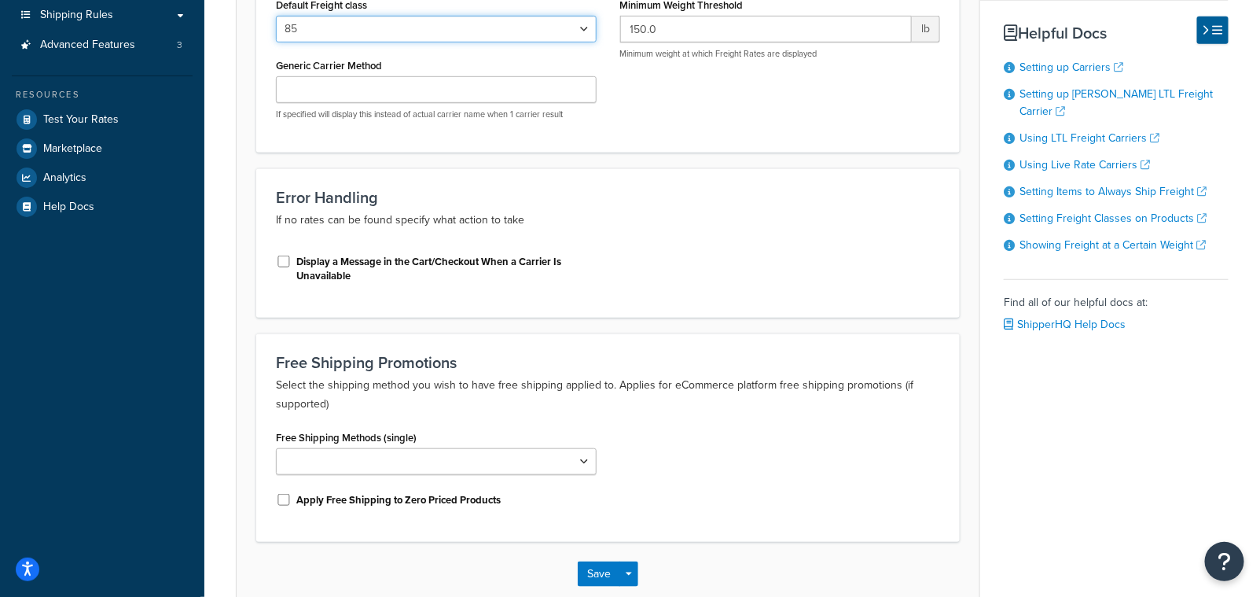
scroll to position [427, 0]
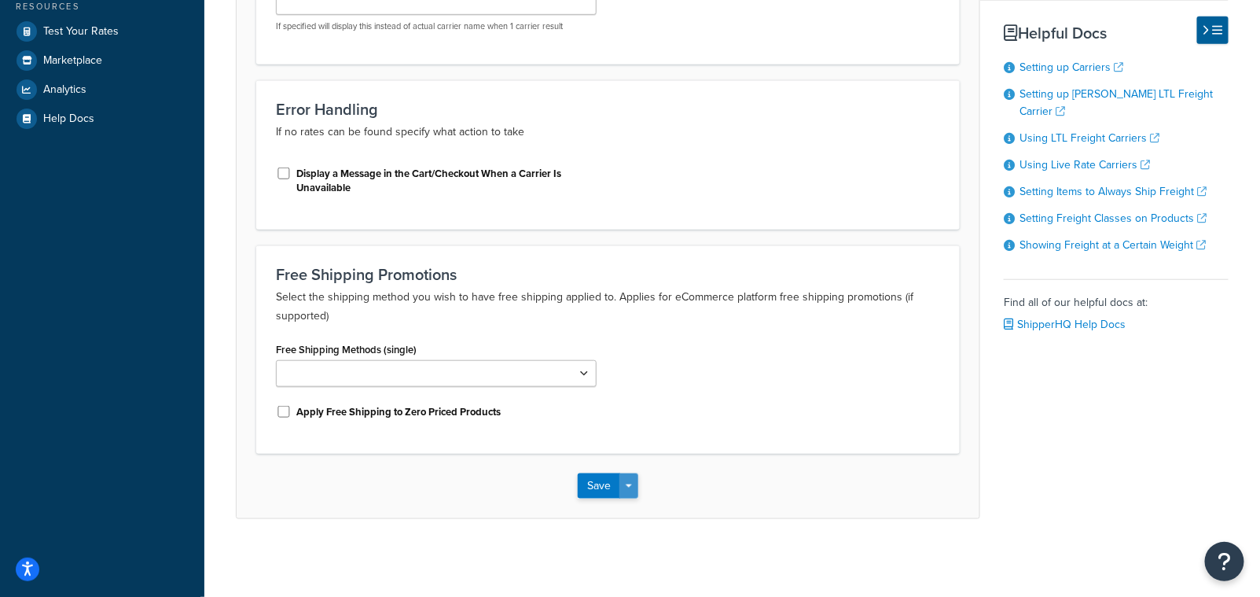
click at [622, 490] on button "Save Dropdown" at bounding box center [628, 485] width 19 height 25
click at [601, 490] on button "Save" at bounding box center [599, 485] width 42 height 25
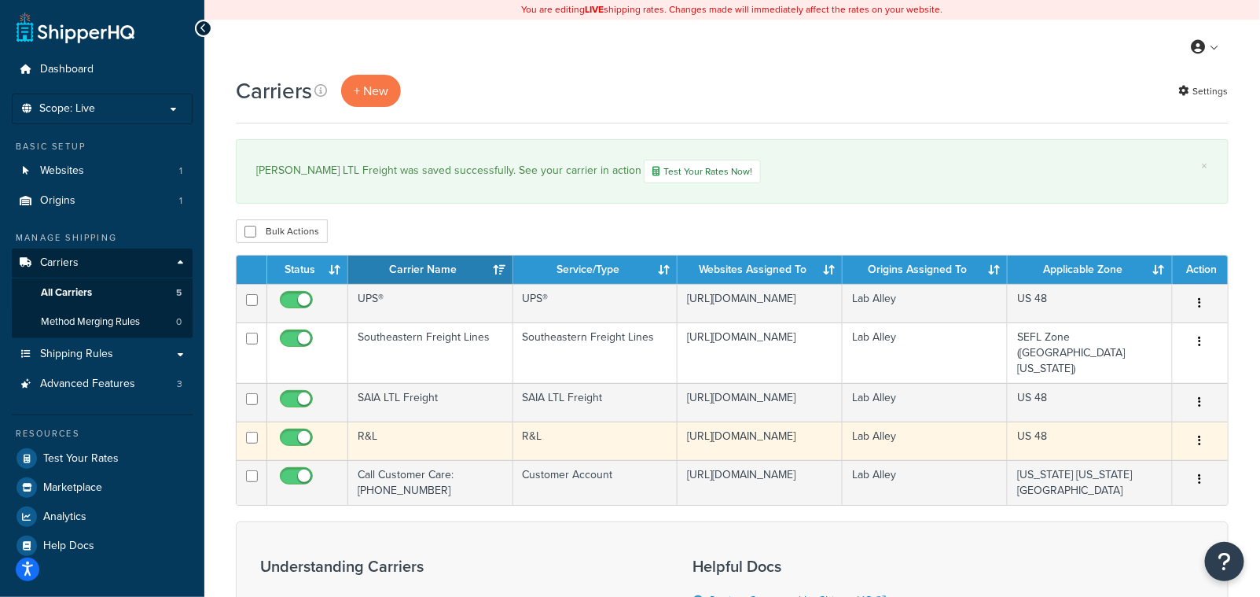
click at [368, 421] on td "R&L" at bounding box center [430, 440] width 165 height 39
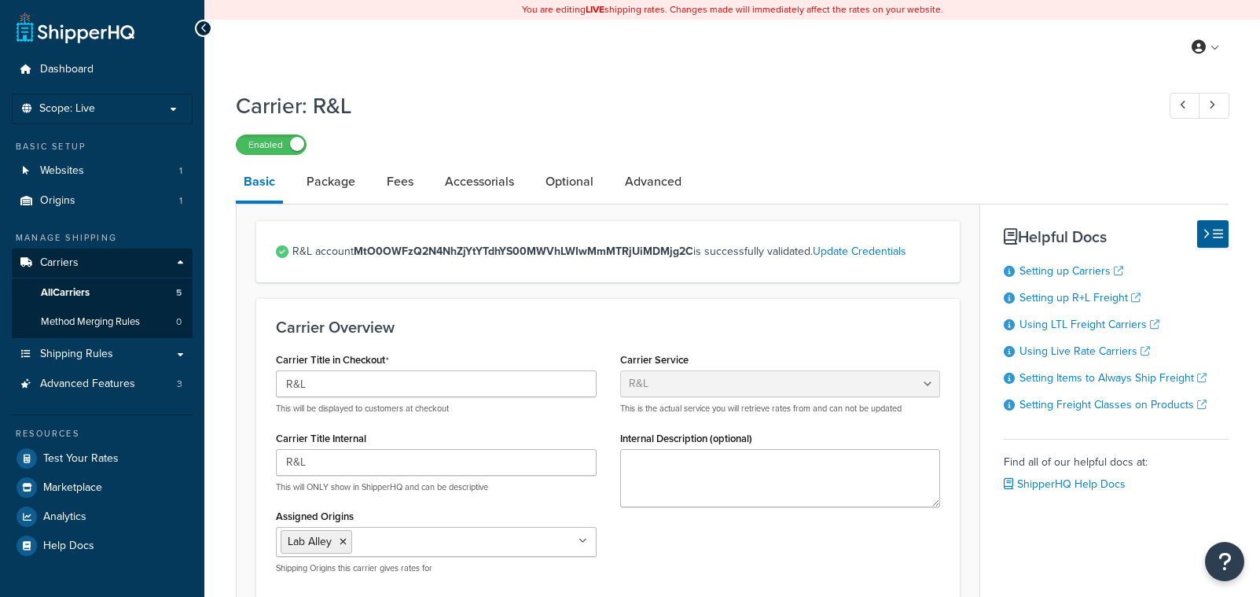
select select "rlFreight"
click at [585, 184] on link "Optional" at bounding box center [570, 182] width 64 height 38
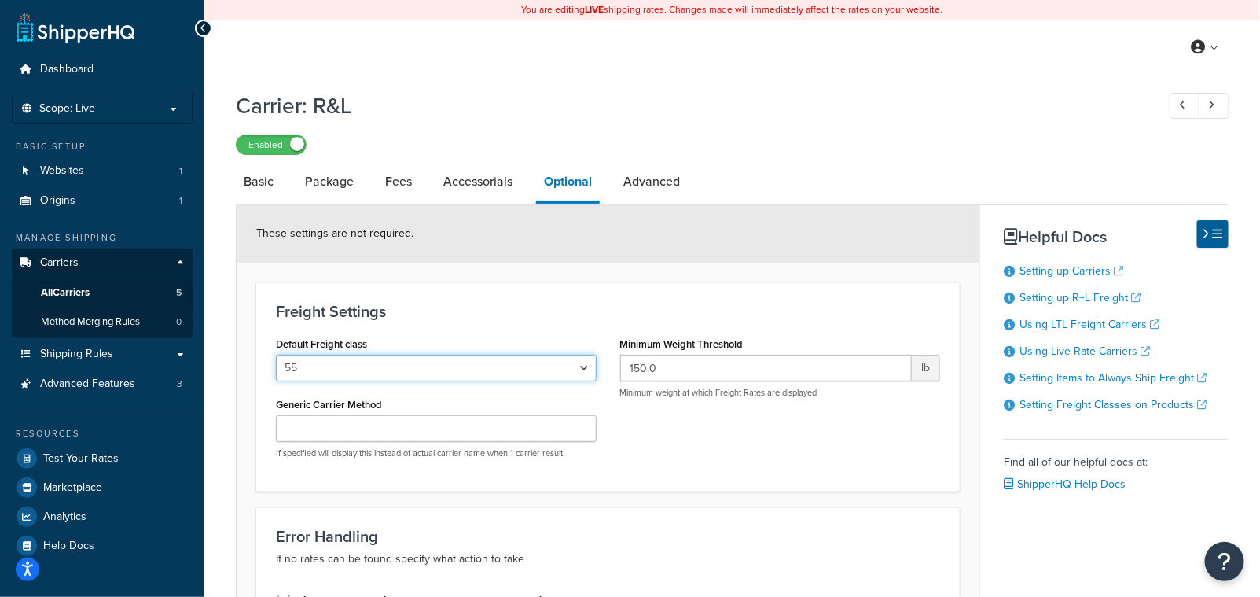
click at [457, 368] on select "50 55 60 65 70 77.5 85 92.5 100 110 125 150 175 200 250 300 400 500" at bounding box center [436, 367] width 321 height 27
select select "85"
click at [276, 355] on select "50 55 60 65 70 77.5 85 92.5 100 110 125 150 175 200 250 300 400 500" at bounding box center [436, 367] width 321 height 27
click at [556, 105] on h1 "Carrier: R&L" at bounding box center [688, 105] width 905 height 31
